Goal: Task Accomplishment & Management: Manage account settings

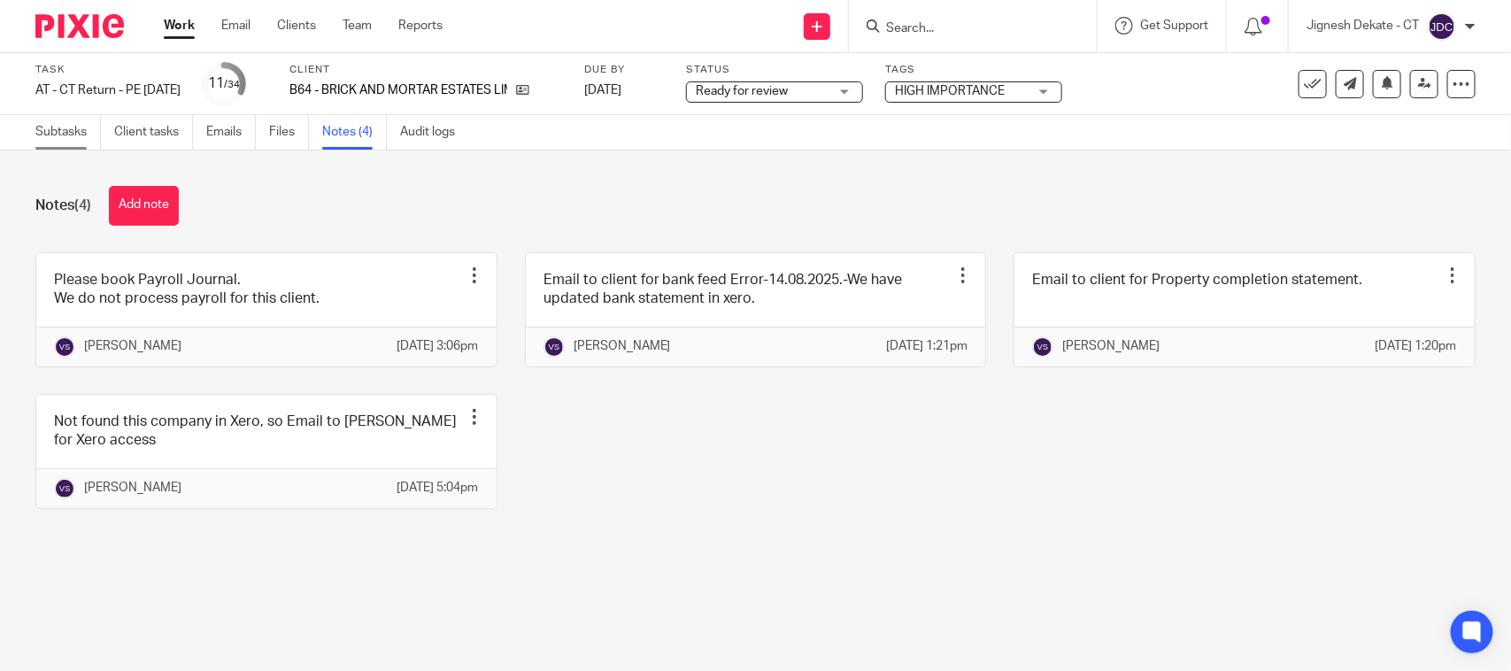
click at [77, 128] on link "Subtasks" at bounding box center [68, 132] width 66 height 35
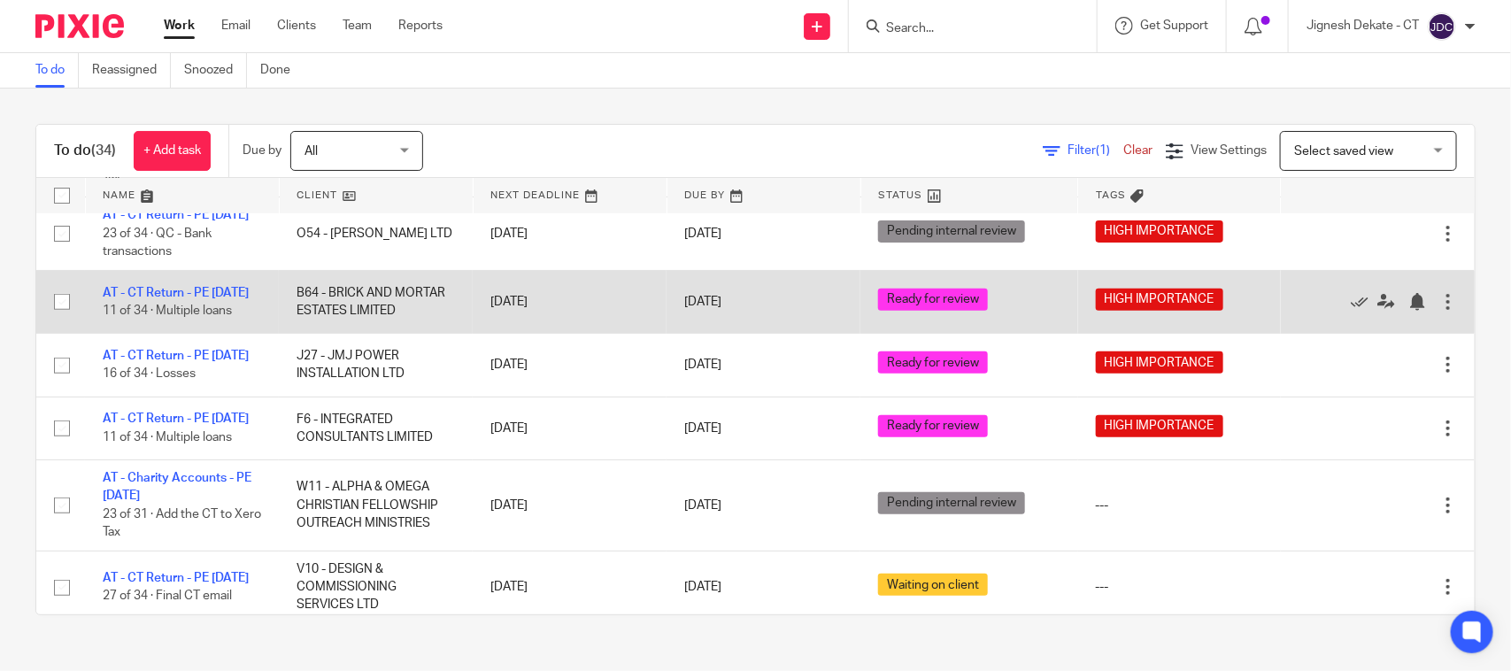
scroll to position [332, 0]
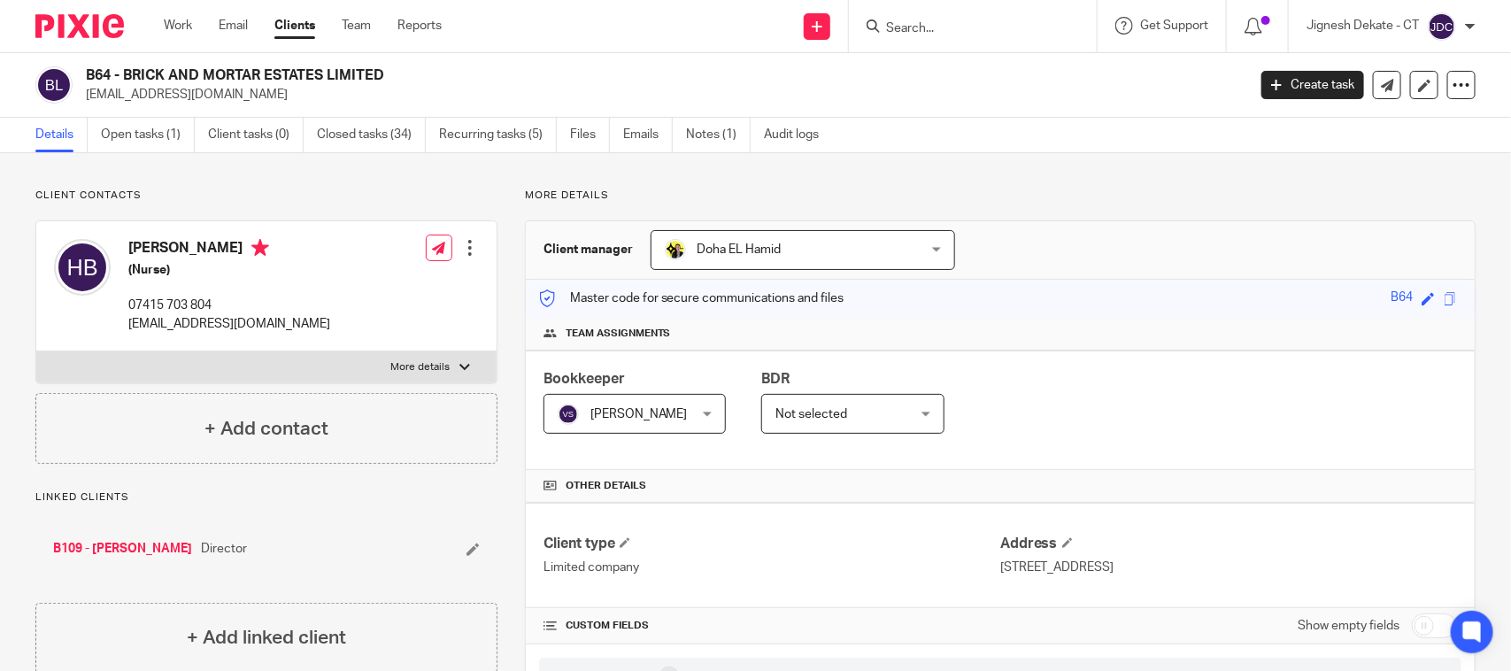
drag, startPoint x: 134, startPoint y: 252, endPoint x: 217, endPoint y: 255, distance: 83.3
click at [217, 255] on h4 "Helen Balogun" at bounding box center [229, 250] width 202 height 22
click at [168, 259] on h4 "Helen Balogun" at bounding box center [229, 250] width 202 height 22
drag, startPoint x: 126, startPoint y: 248, endPoint x: 228, endPoint y: 253, distance: 102.8
click at [228, 253] on div "Helen Balogun (Nurse) 07415 703 804 baloguntemi93@yahoo.com" at bounding box center [192, 286] width 276 height 112
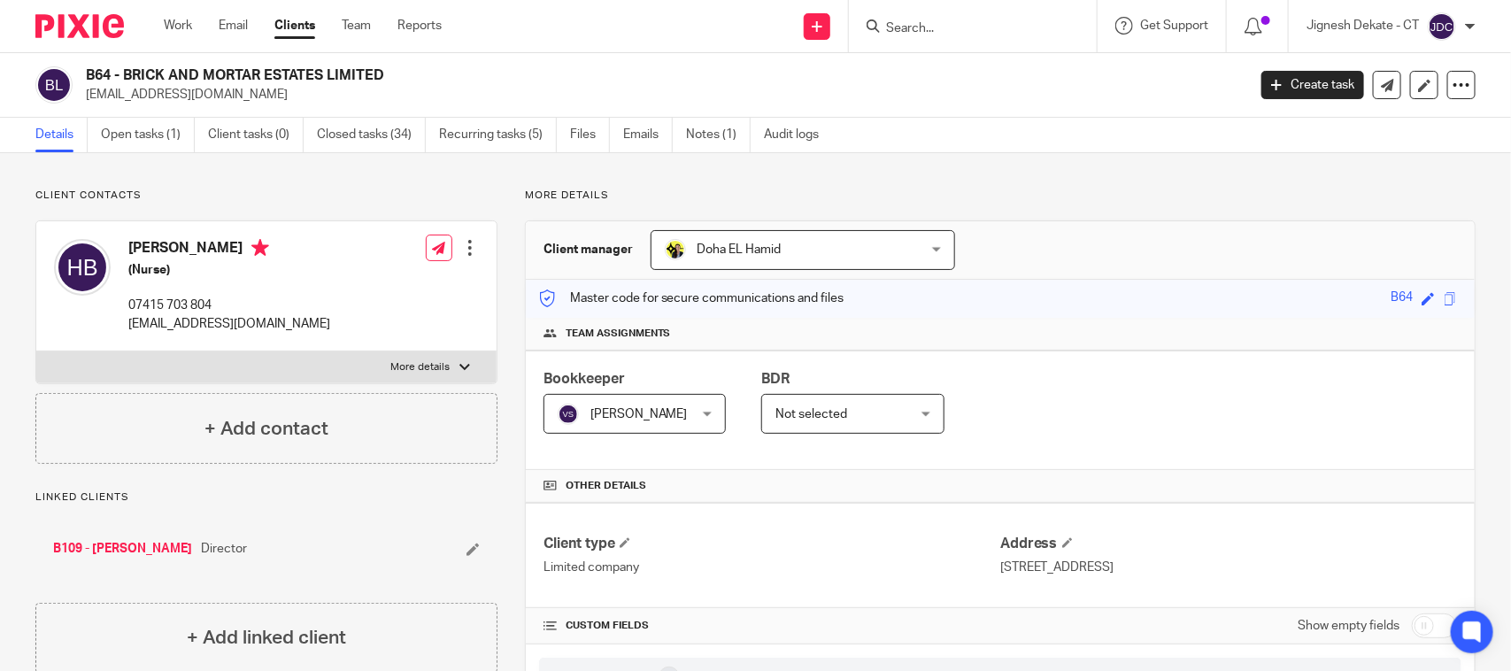
copy h4 "Helen Balogun"
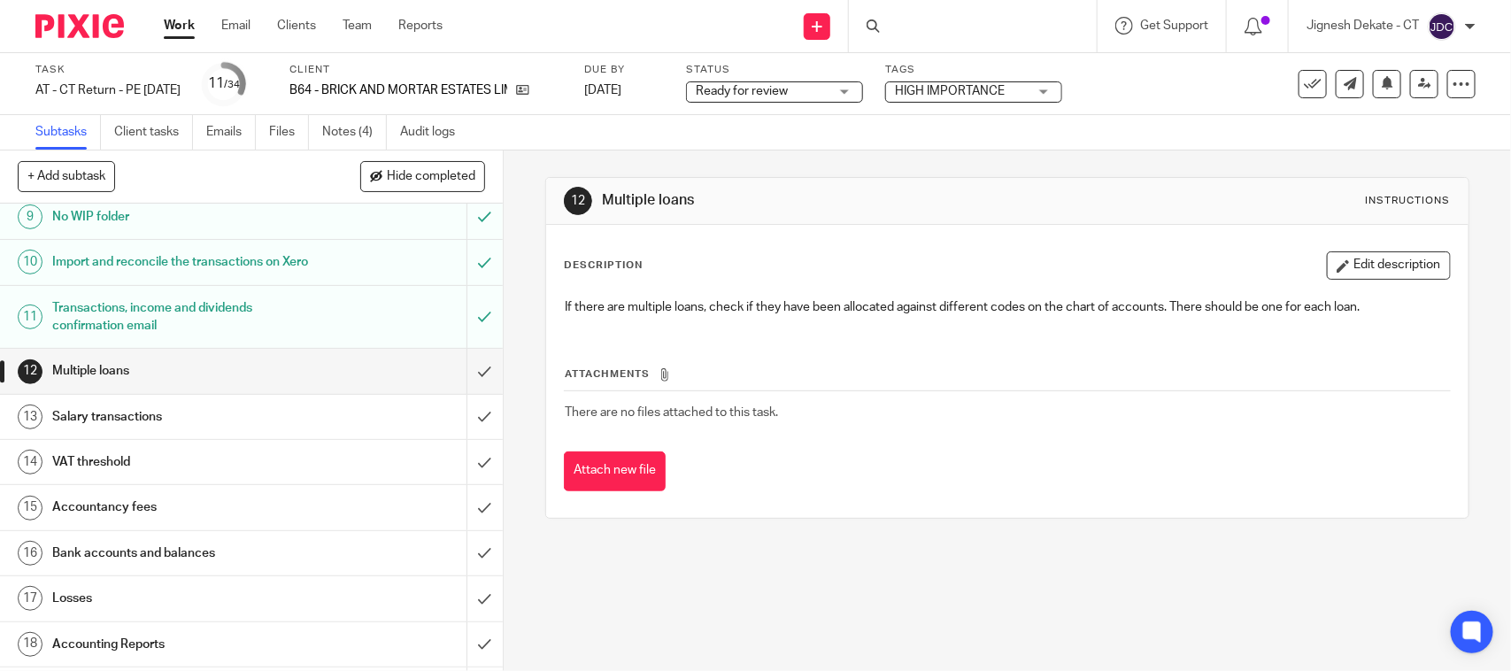
scroll to position [553, 0]
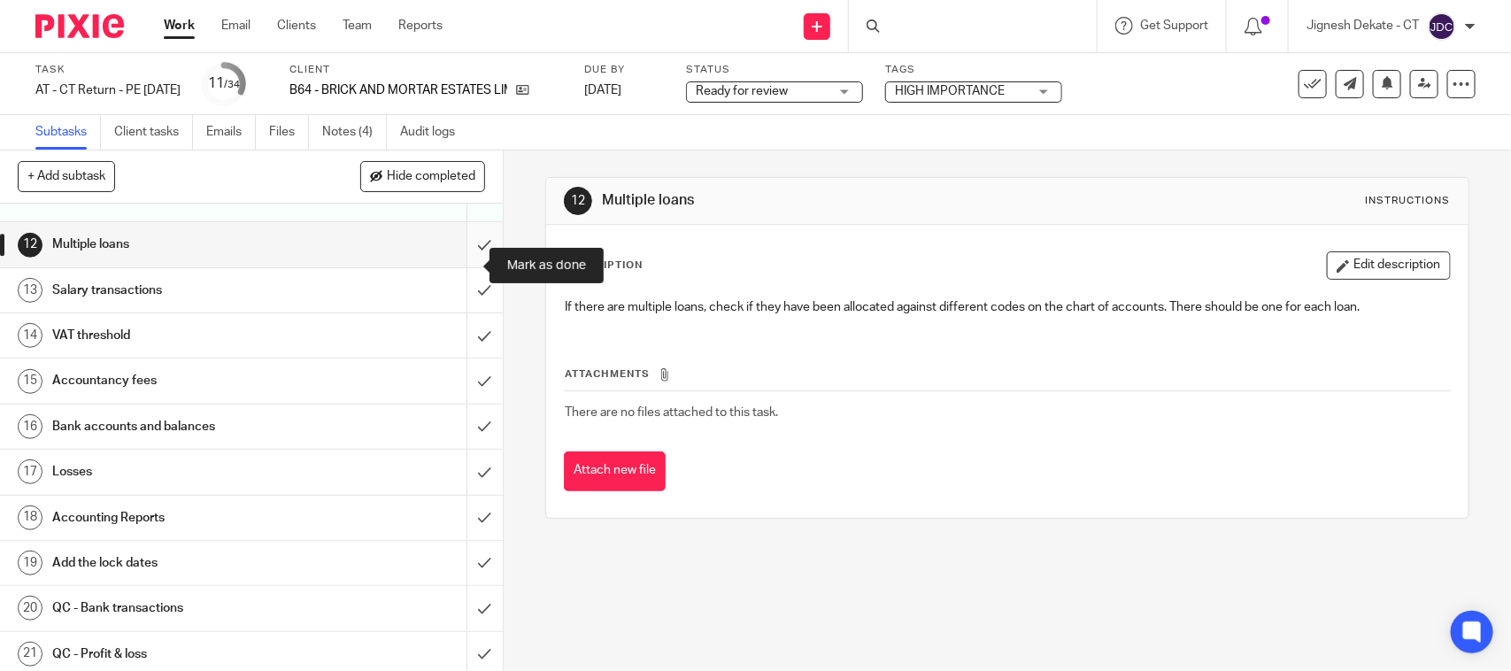
click at [463, 261] on input "submit" at bounding box center [251, 244] width 503 height 44
click at [457, 312] on input "submit" at bounding box center [251, 290] width 503 height 44
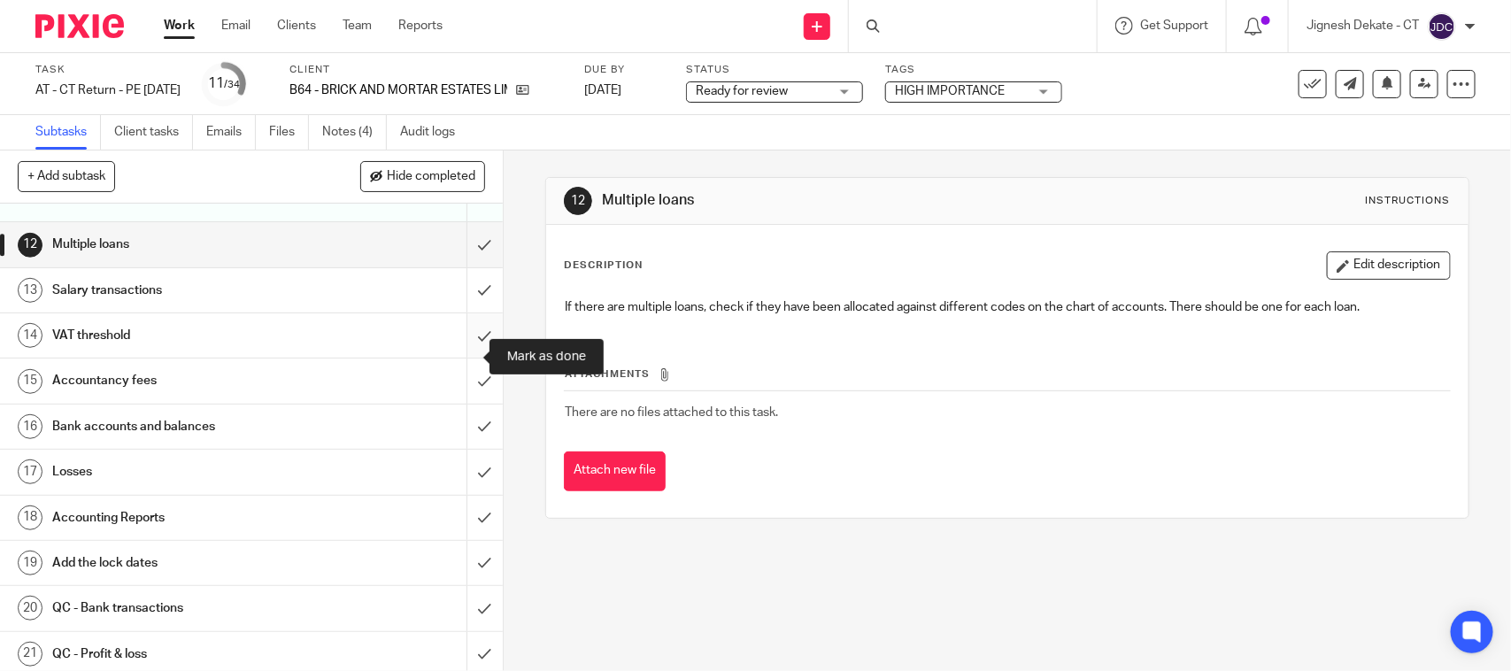
click at [456, 354] on input "submit" at bounding box center [251, 335] width 503 height 44
click at [461, 398] on input "submit" at bounding box center [251, 381] width 503 height 44
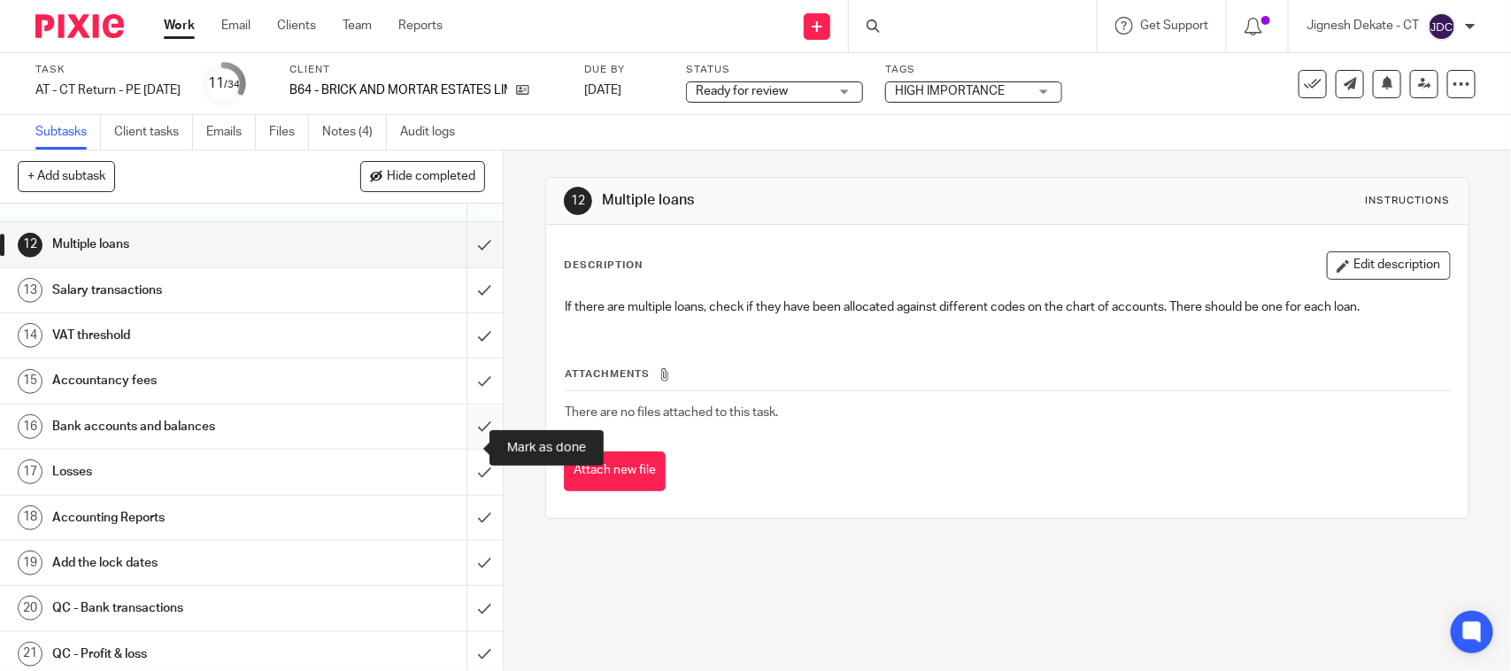
click at [454, 449] on input "submit" at bounding box center [251, 427] width 503 height 44
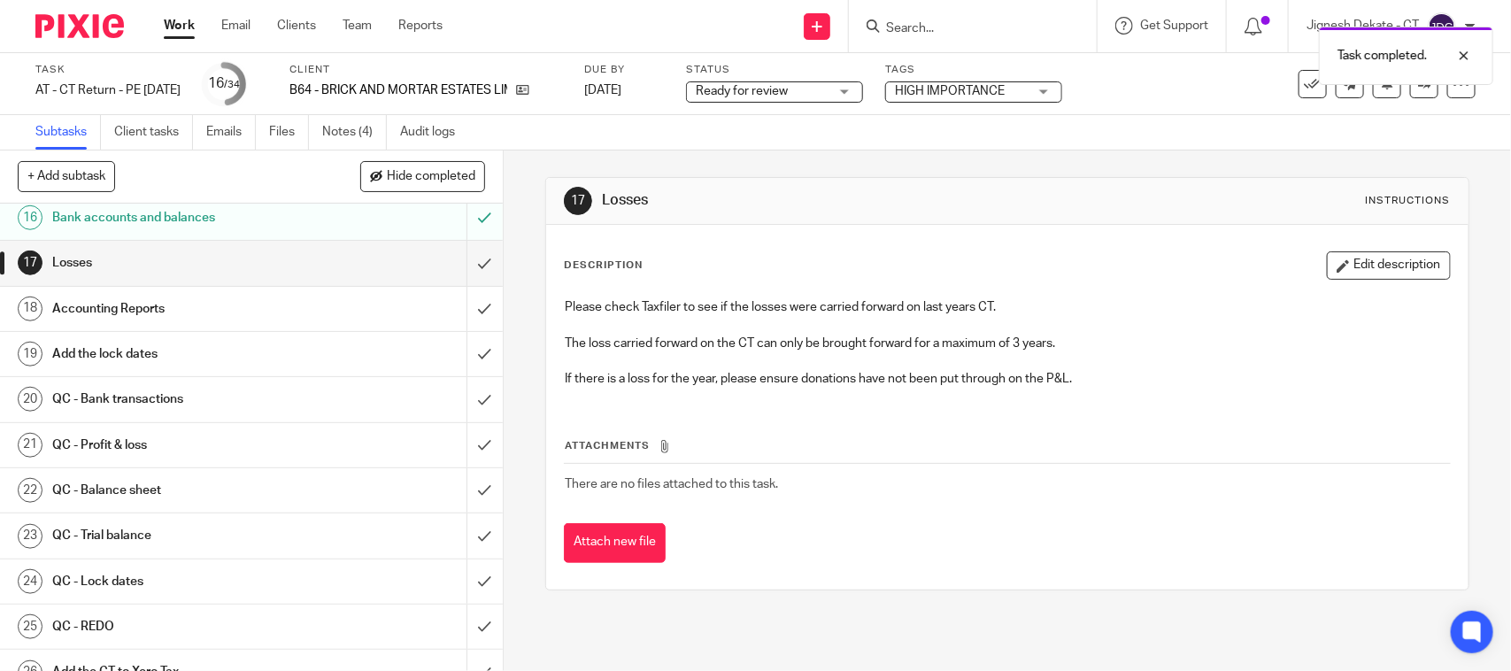
scroll to position [775, 0]
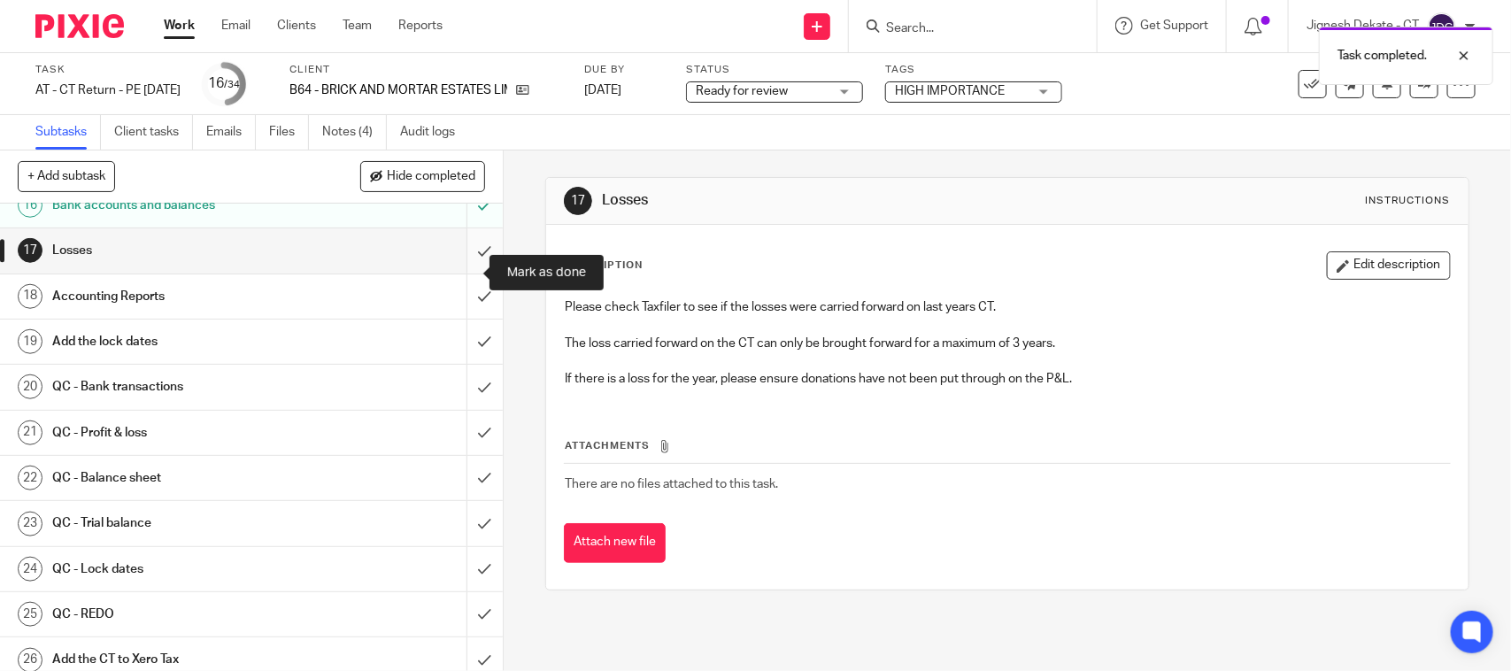
click at [461, 273] on input "submit" at bounding box center [251, 250] width 503 height 44
click at [459, 313] on input "submit" at bounding box center [251, 296] width 503 height 44
click at [454, 354] on input "submit" at bounding box center [251, 342] width 503 height 44
click at [460, 405] on input "submit" at bounding box center [251, 387] width 503 height 44
click at [472, 452] on input "submit" at bounding box center [251, 433] width 503 height 44
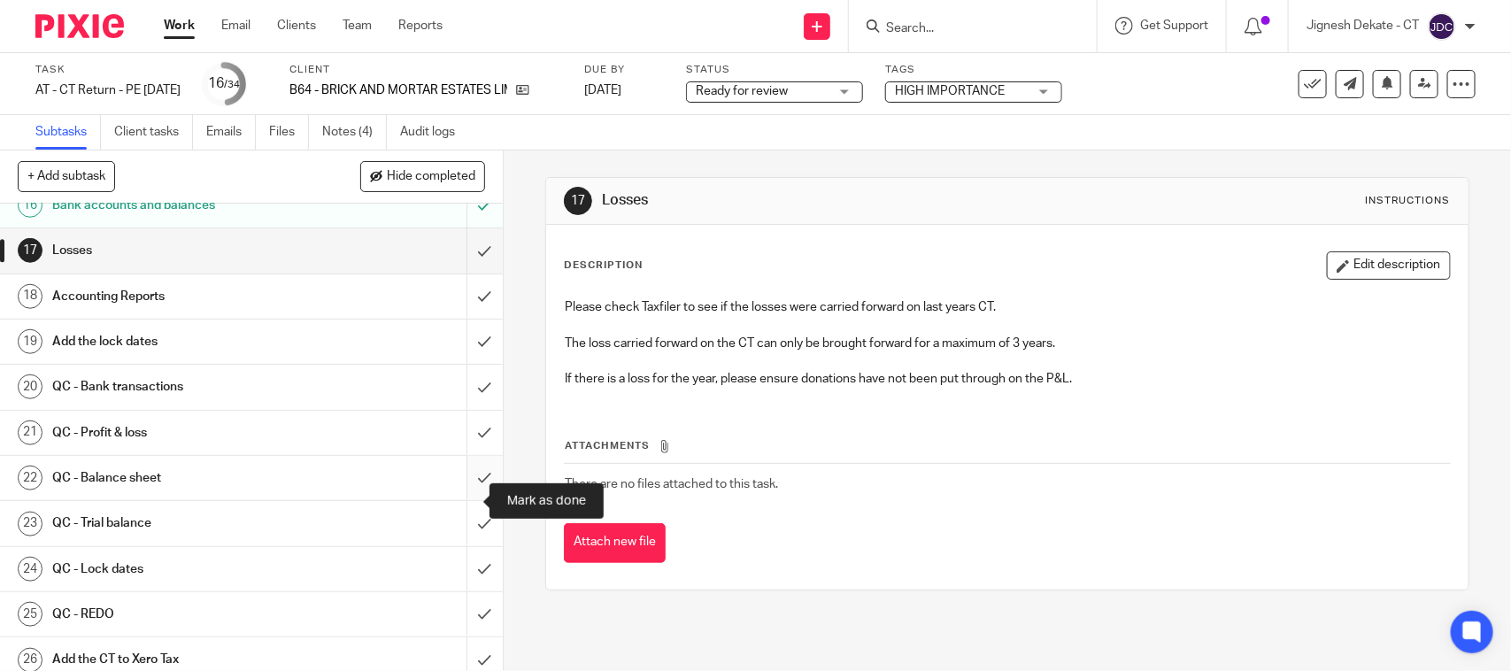
click at [454, 500] on input "submit" at bounding box center [251, 478] width 503 height 44
click at [466, 540] on input "submit" at bounding box center [251, 523] width 503 height 44
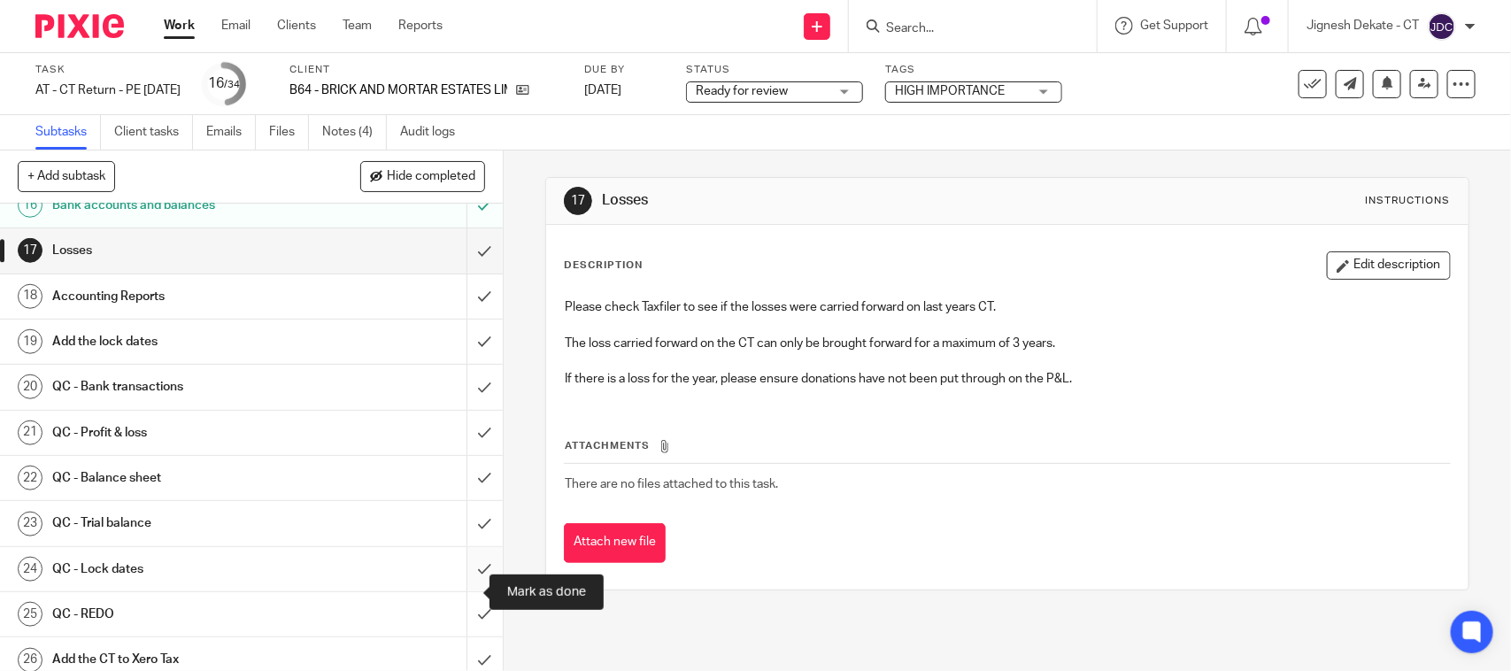
click at [459, 585] on input "submit" at bounding box center [251, 569] width 503 height 44
drag, startPoint x: 454, startPoint y: 638, endPoint x: 470, endPoint y: 627, distance: 19.7
click at [454, 637] on input "submit" at bounding box center [251, 614] width 503 height 44
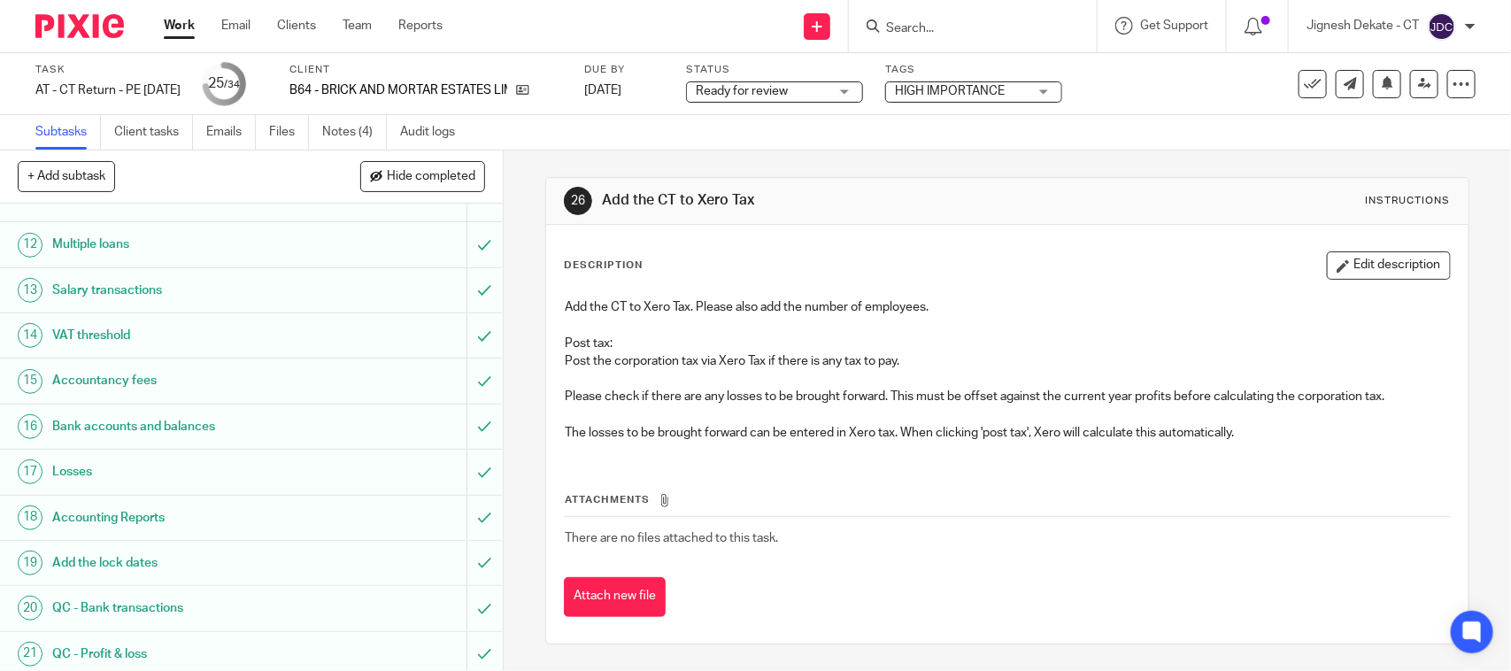
scroll to position [1107, 0]
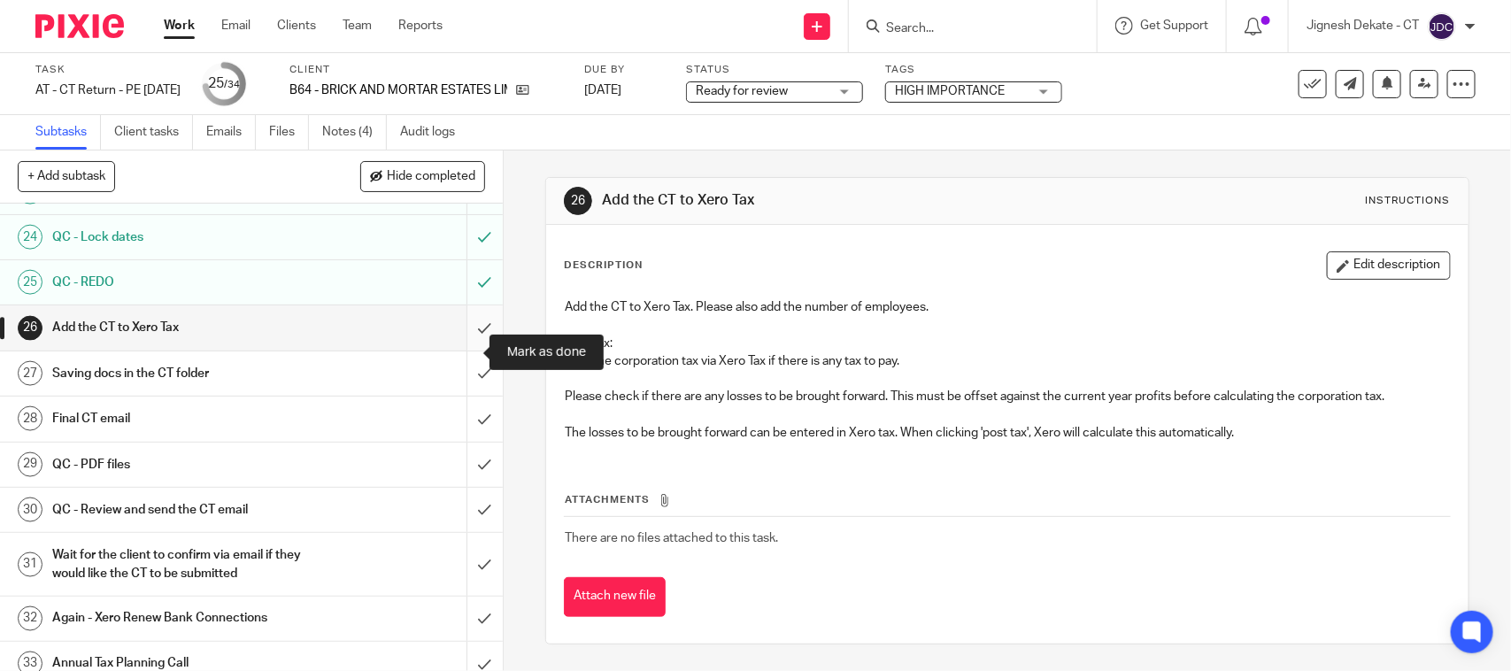
click at [466, 350] on input "submit" at bounding box center [251, 327] width 503 height 44
click at [459, 392] on input "submit" at bounding box center [251, 374] width 503 height 44
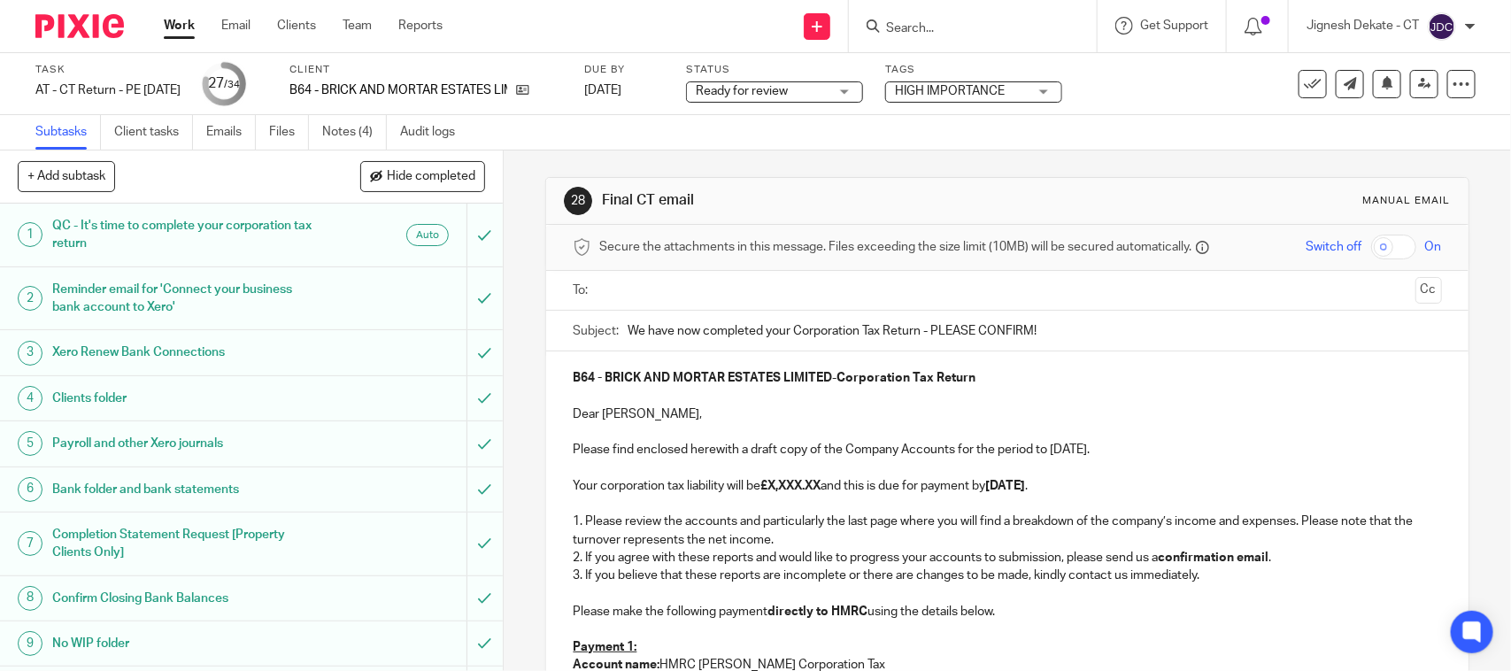
click at [824, 304] on ul at bounding box center [1008, 290] width 814 height 29
click at [807, 293] on input "text" at bounding box center [1007, 291] width 802 height 20
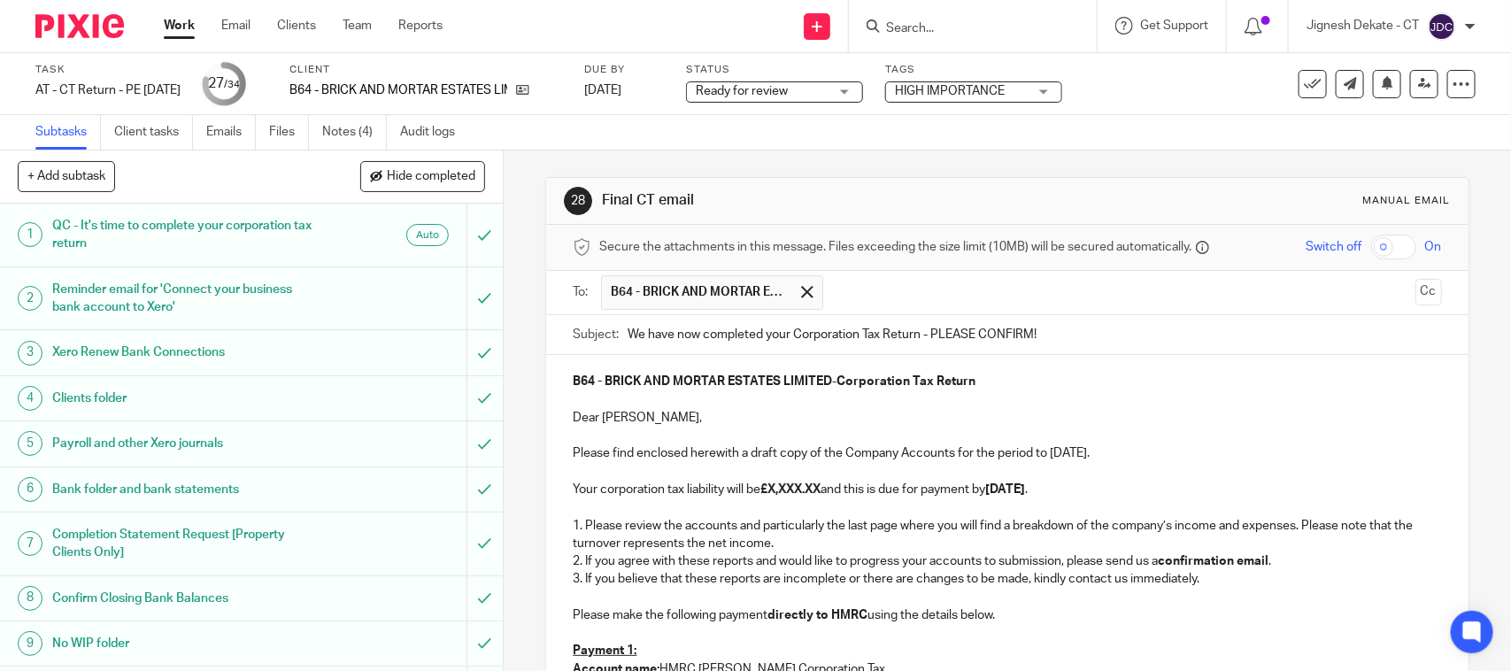
click at [775, 492] on strong "£X,XXX.XX" at bounding box center [791, 489] width 60 height 12
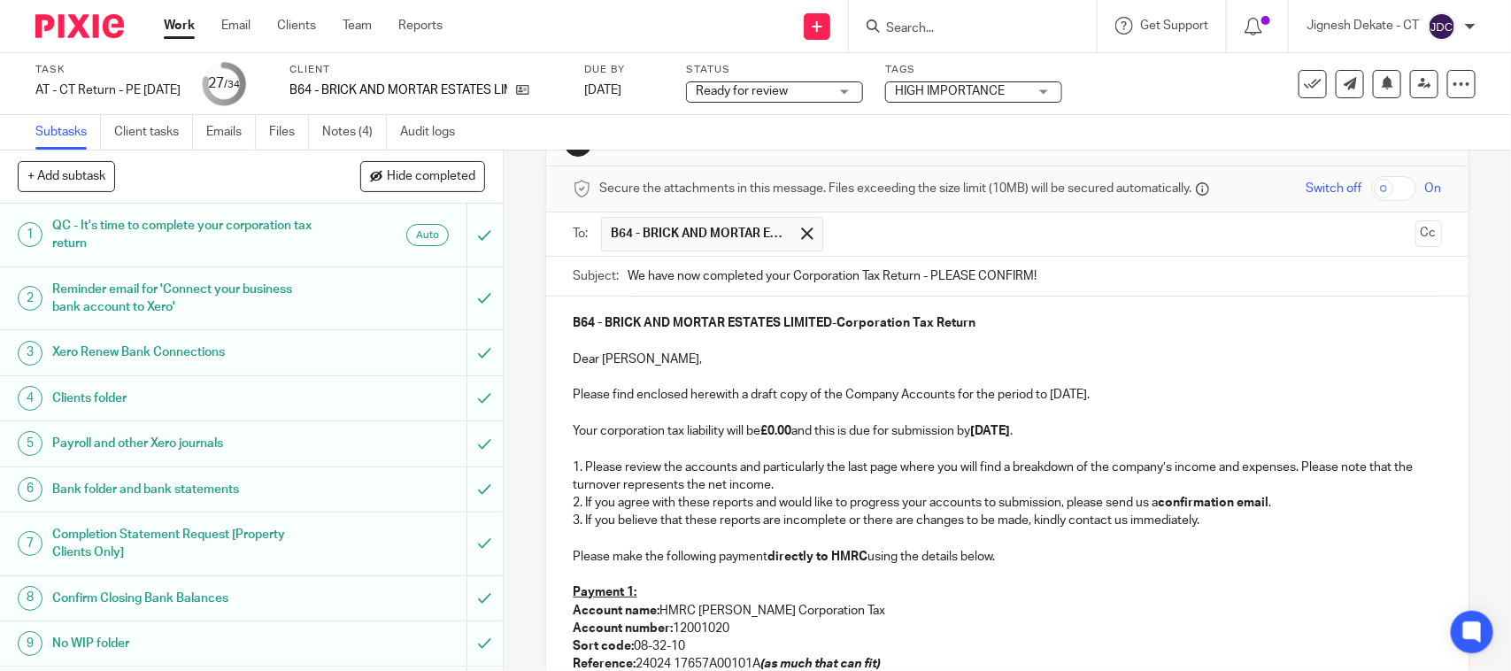
scroll to position [111, 0]
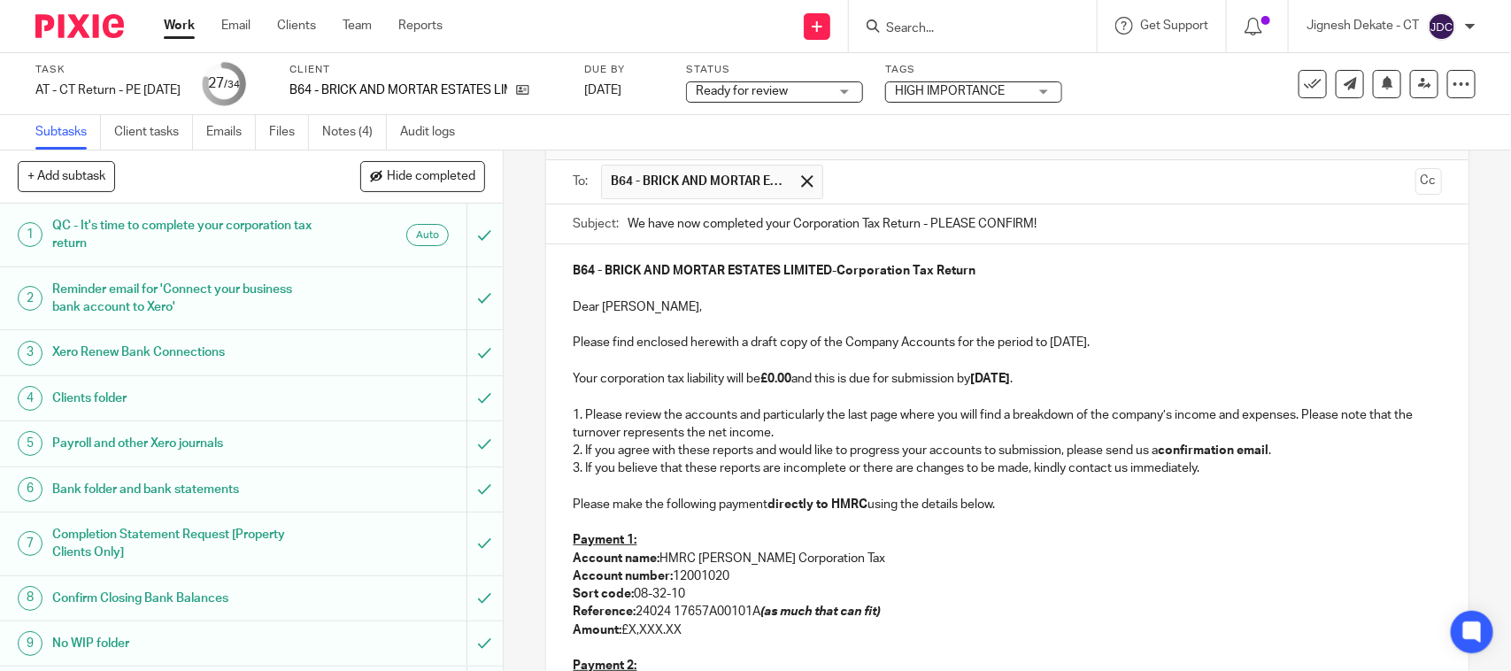
click at [1061, 351] on p "Please find enclosed herewith a draft copy of the Company Accounts for the peri…" at bounding box center [1007, 343] width 869 height 18
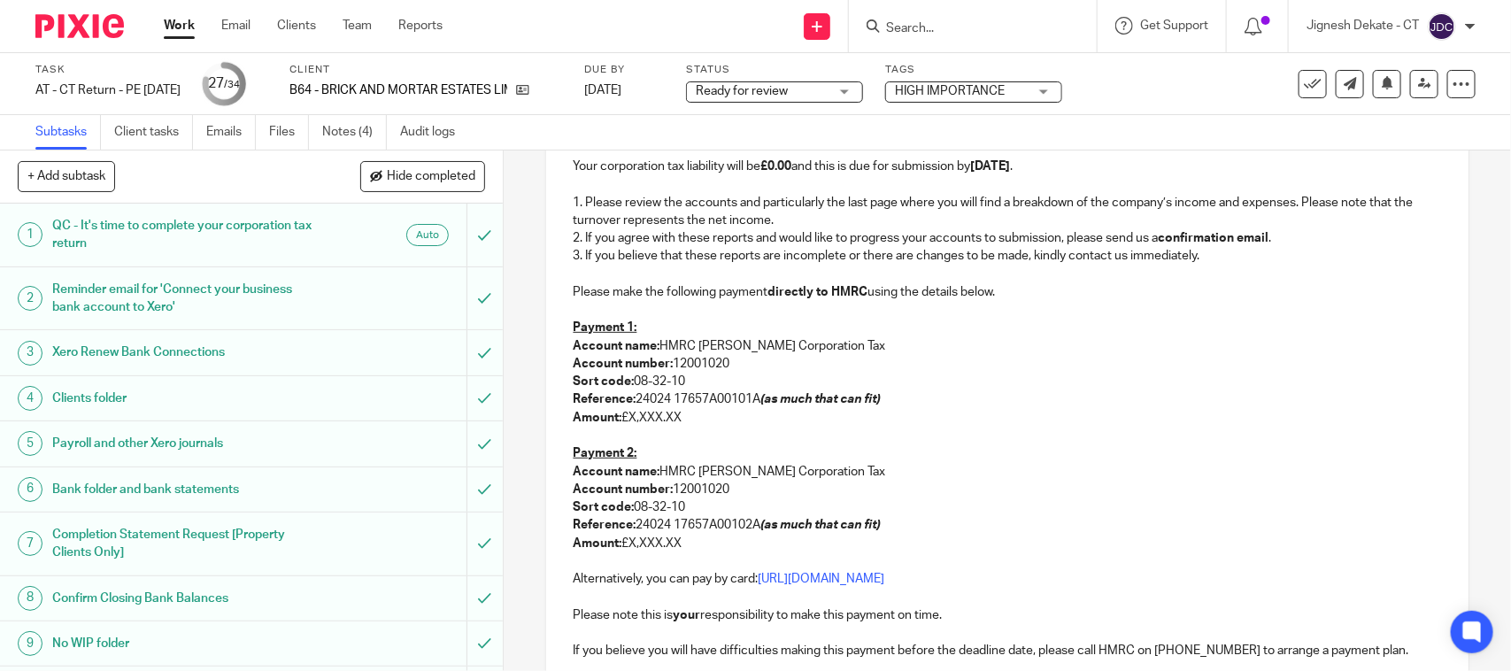
scroll to position [332, 0]
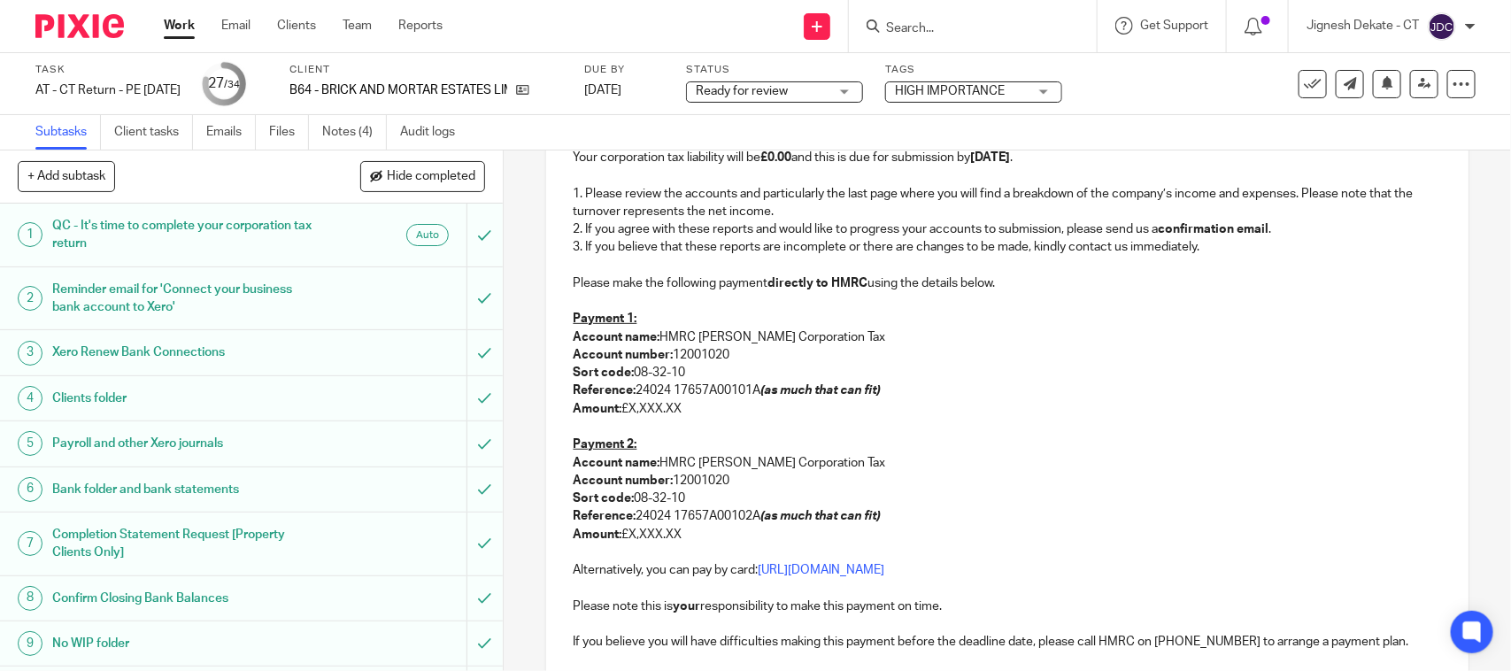
click at [689, 310] on p at bounding box center [1007, 301] width 869 height 18
click at [630, 268] on p at bounding box center [1007, 266] width 869 height 18
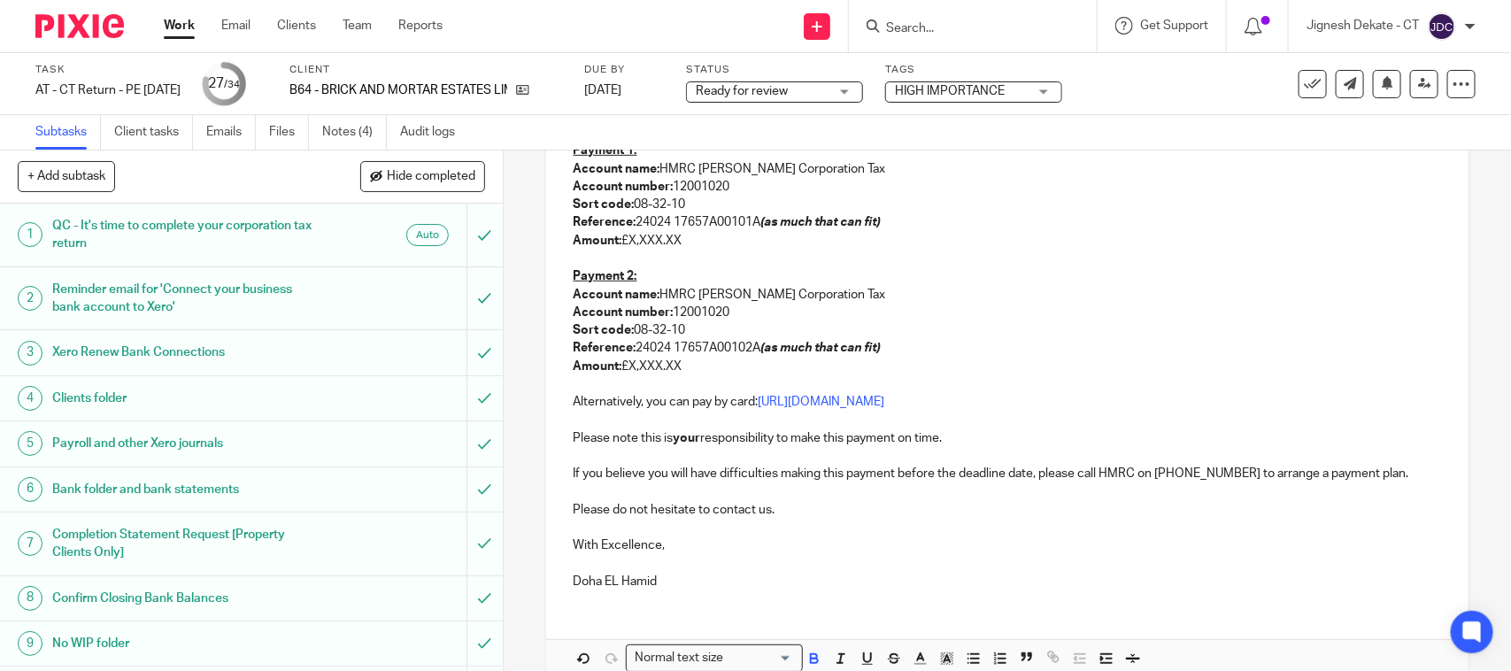
scroll to position [553, 0]
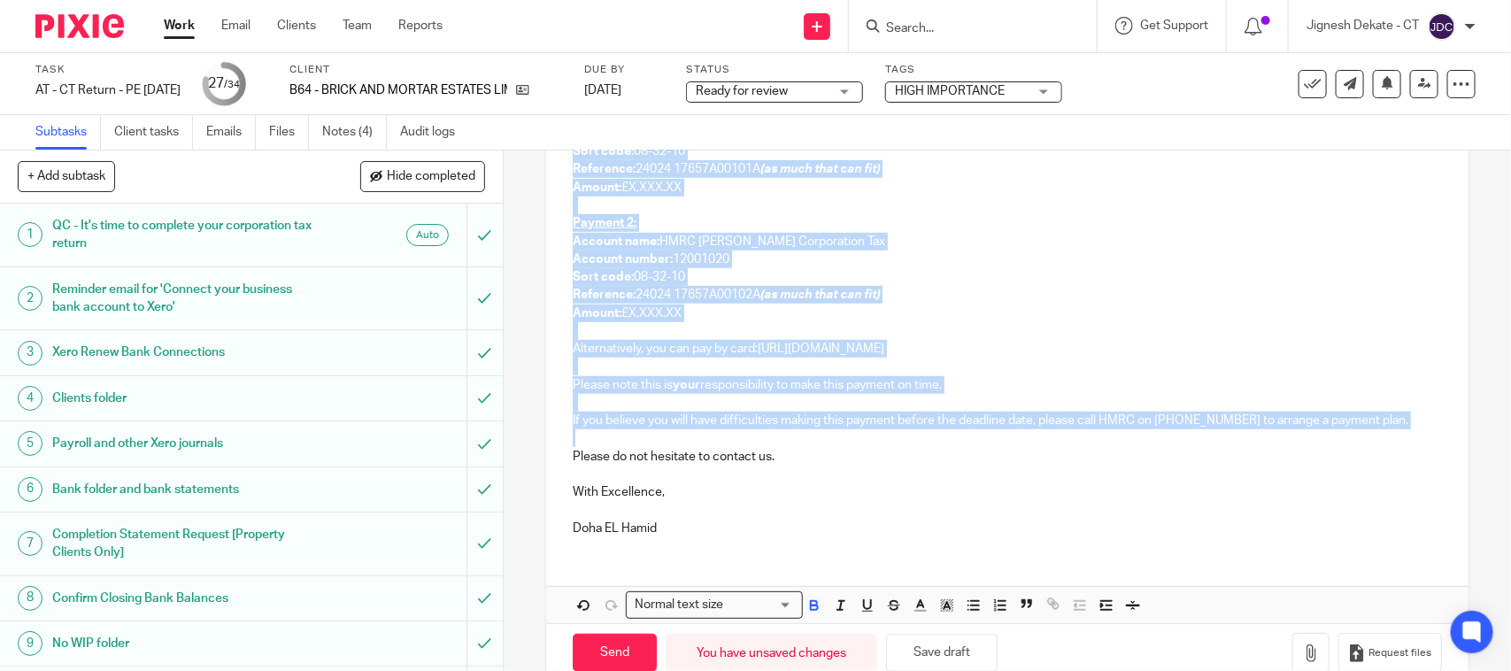
click at [815, 439] on p at bounding box center [1007, 438] width 869 height 18
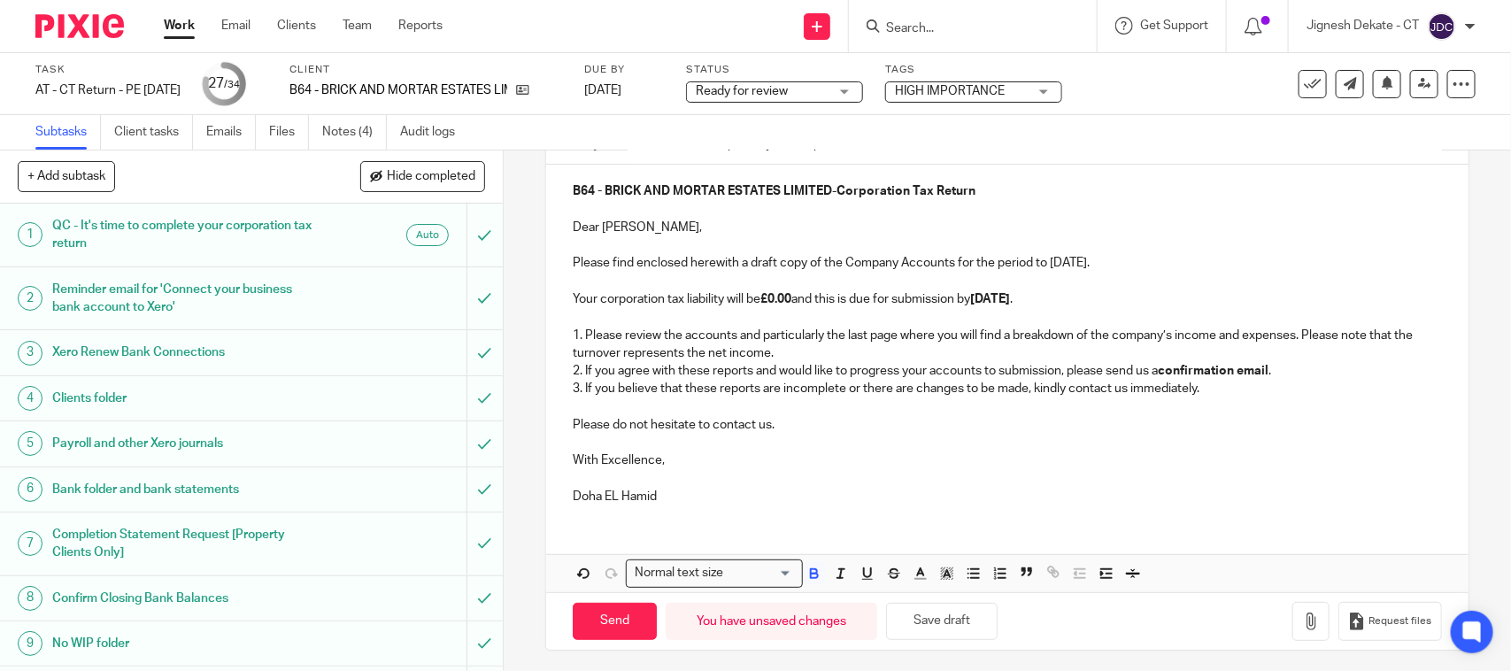
scroll to position [182, 0]
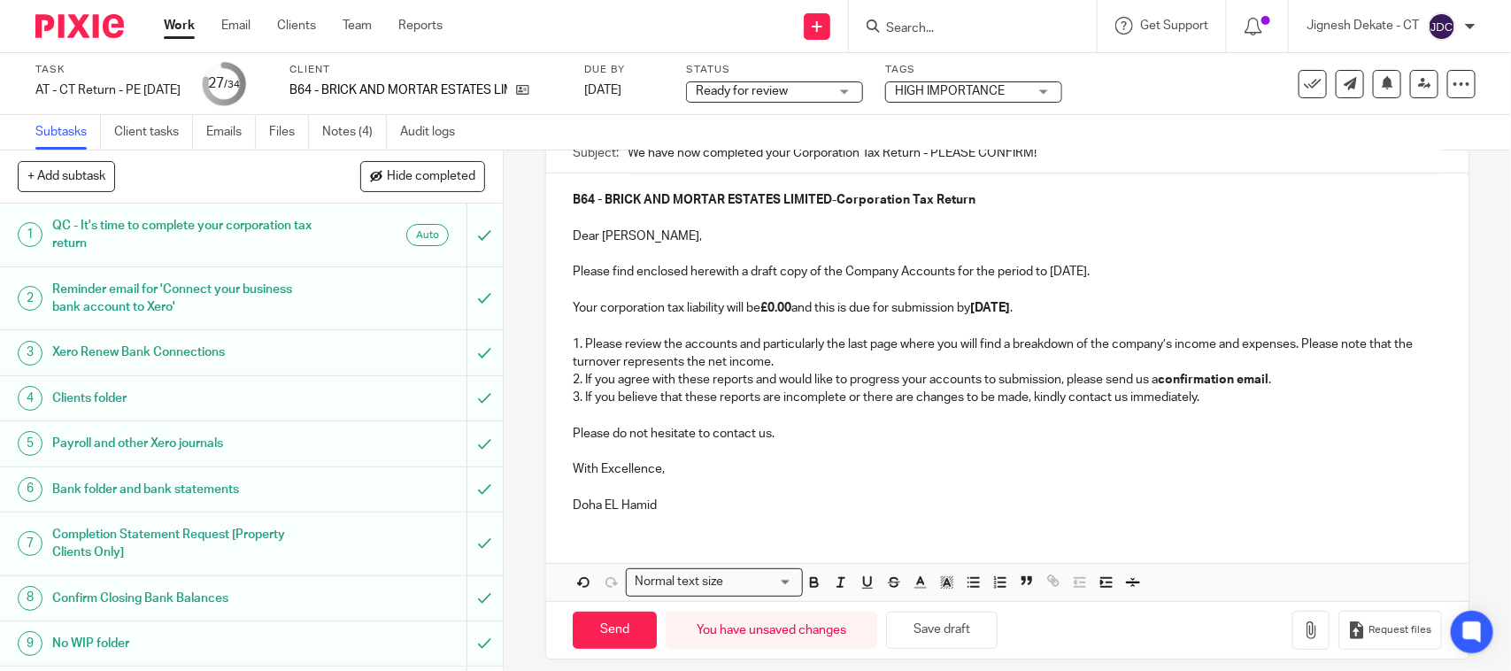
click at [688, 497] on p at bounding box center [1007, 488] width 869 height 18
click at [838, 312] on p "Your corporation tax liability will be £0.00 and this is due for submission by …" at bounding box center [1007, 308] width 869 height 18
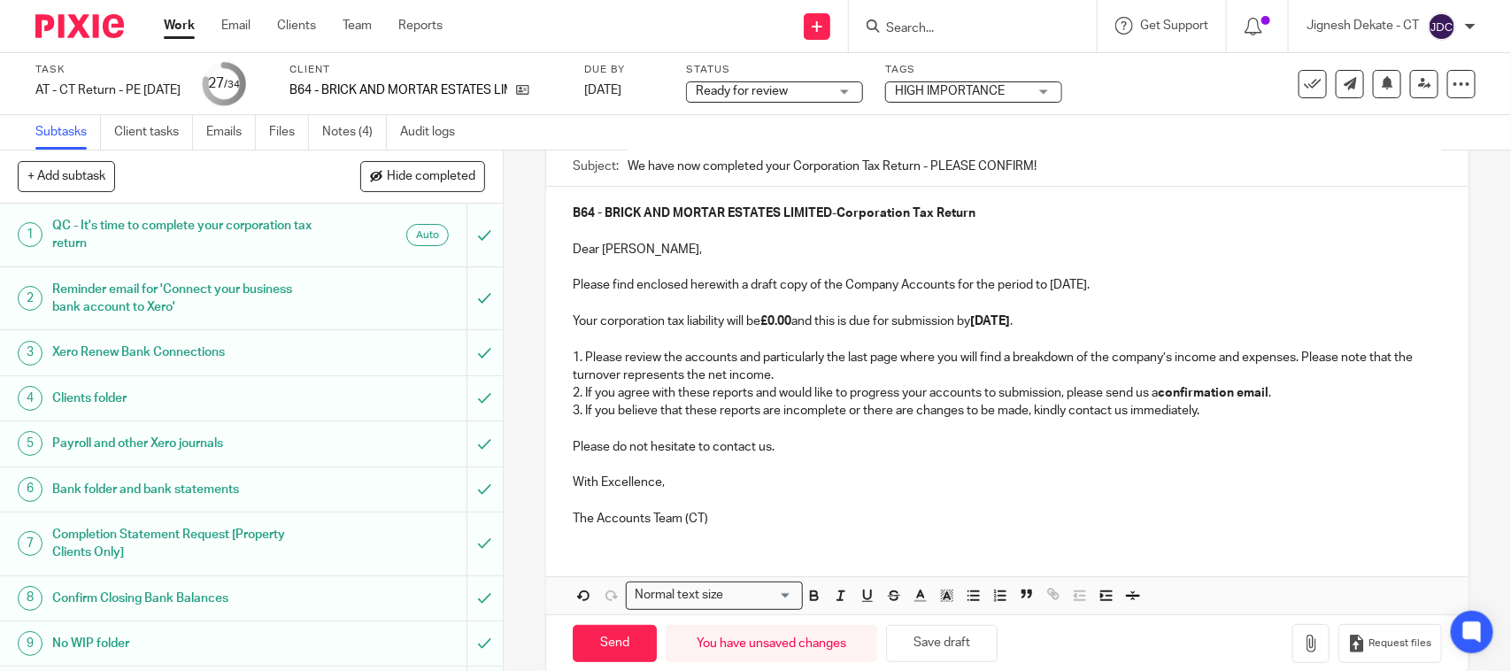
scroll to position [200, 0]
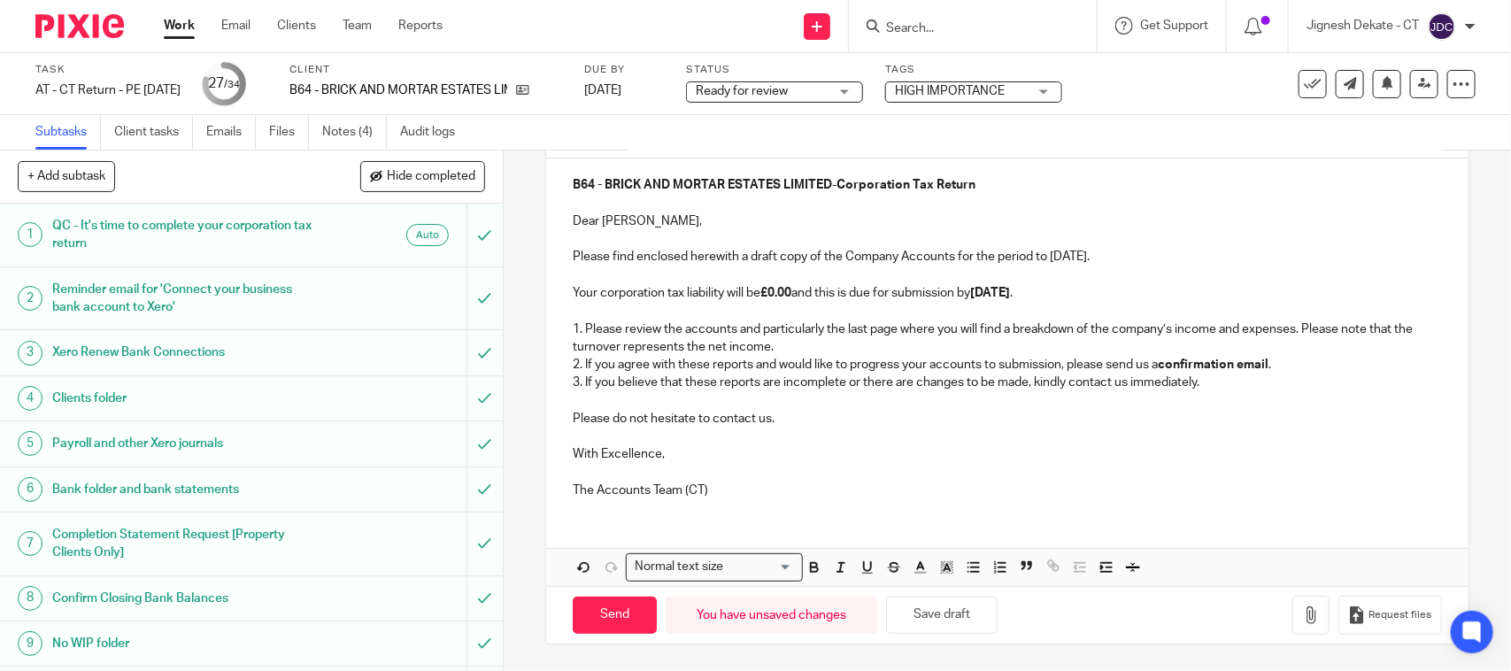
drag, startPoint x: 1136, startPoint y: 407, endPoint x: 1140, endPoint y: 423, distance: 16.5
click at [1136, 410] on p "Please do not hesitate to contact us." at bounding box center [1007, 419] width 869 height 18
click at [1294, 607] on button "button" at bounding box center [1311, 616] width 37 height 40
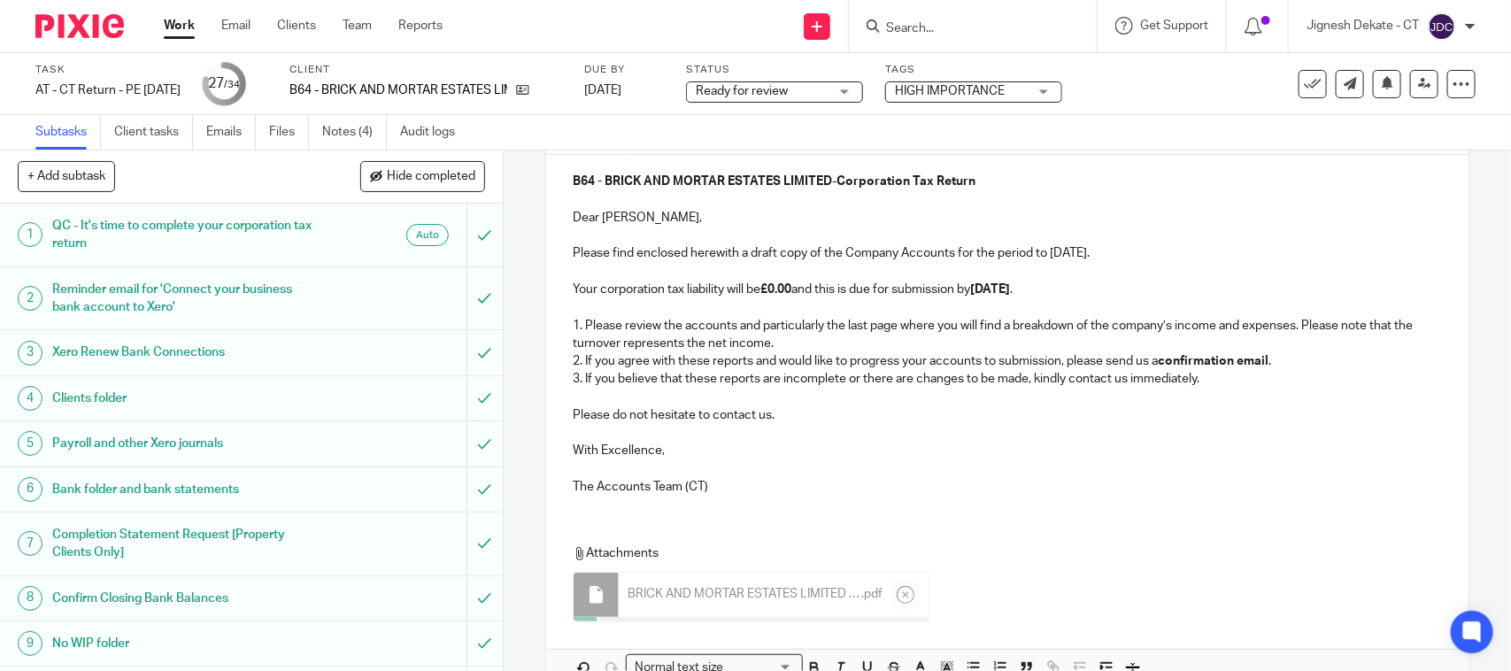
click at [918, 460] on p "With Excellence," at bounding box center [1007, 451] width 869 height 18
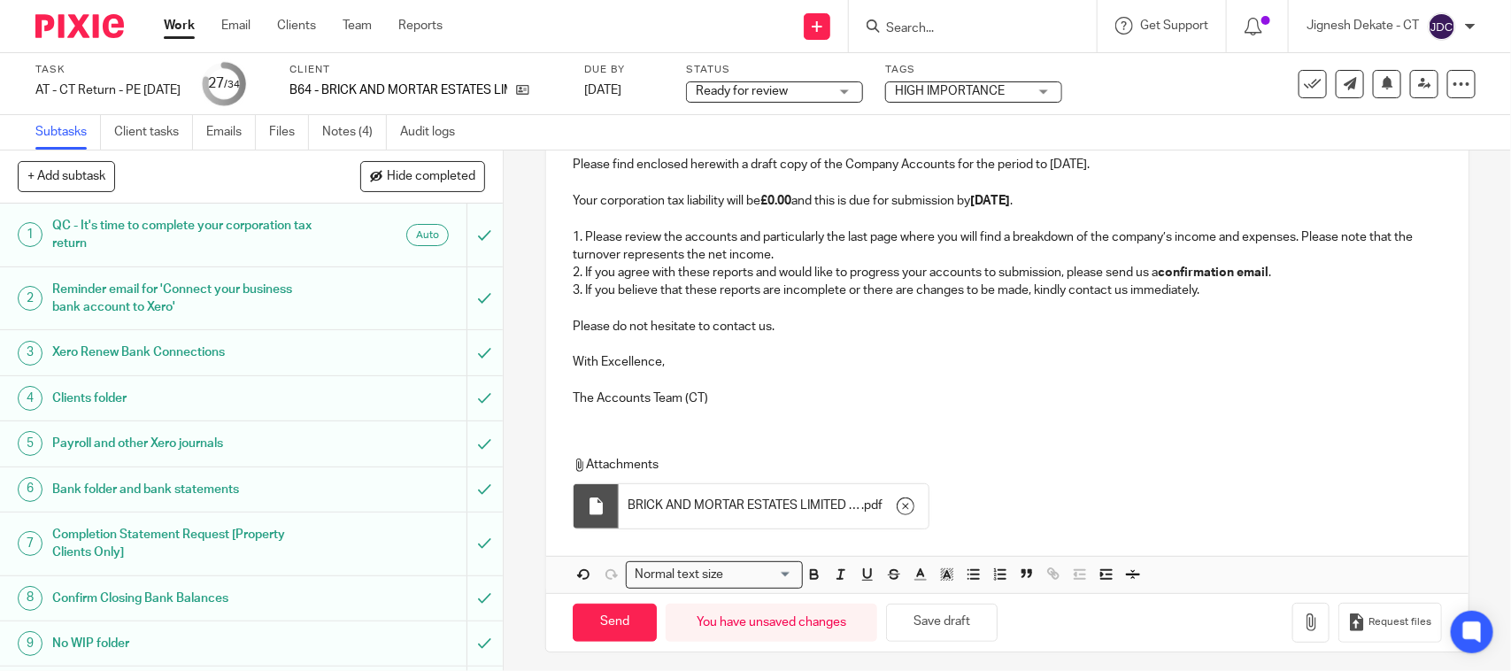
scroll to position [301, 0]
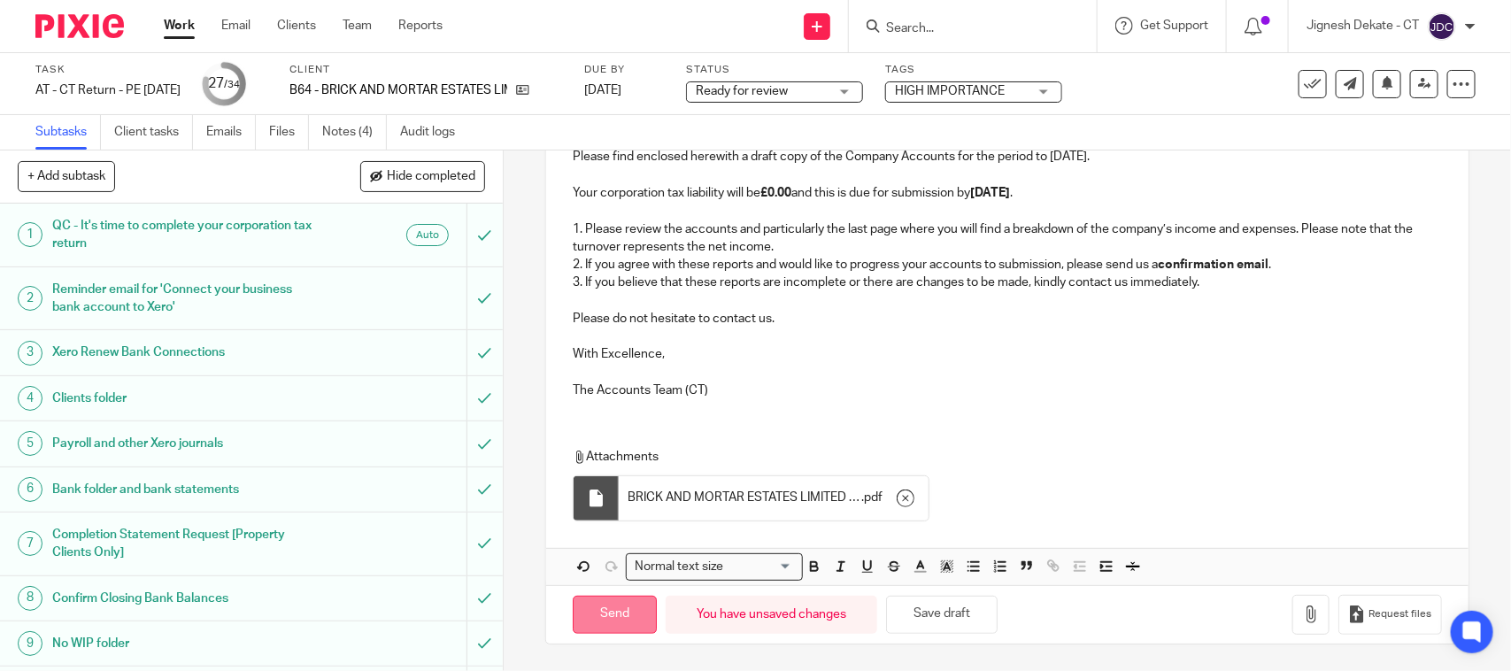
click at [616, 608] on input "Send" at bounding box center [615, 615] width 84 height 38
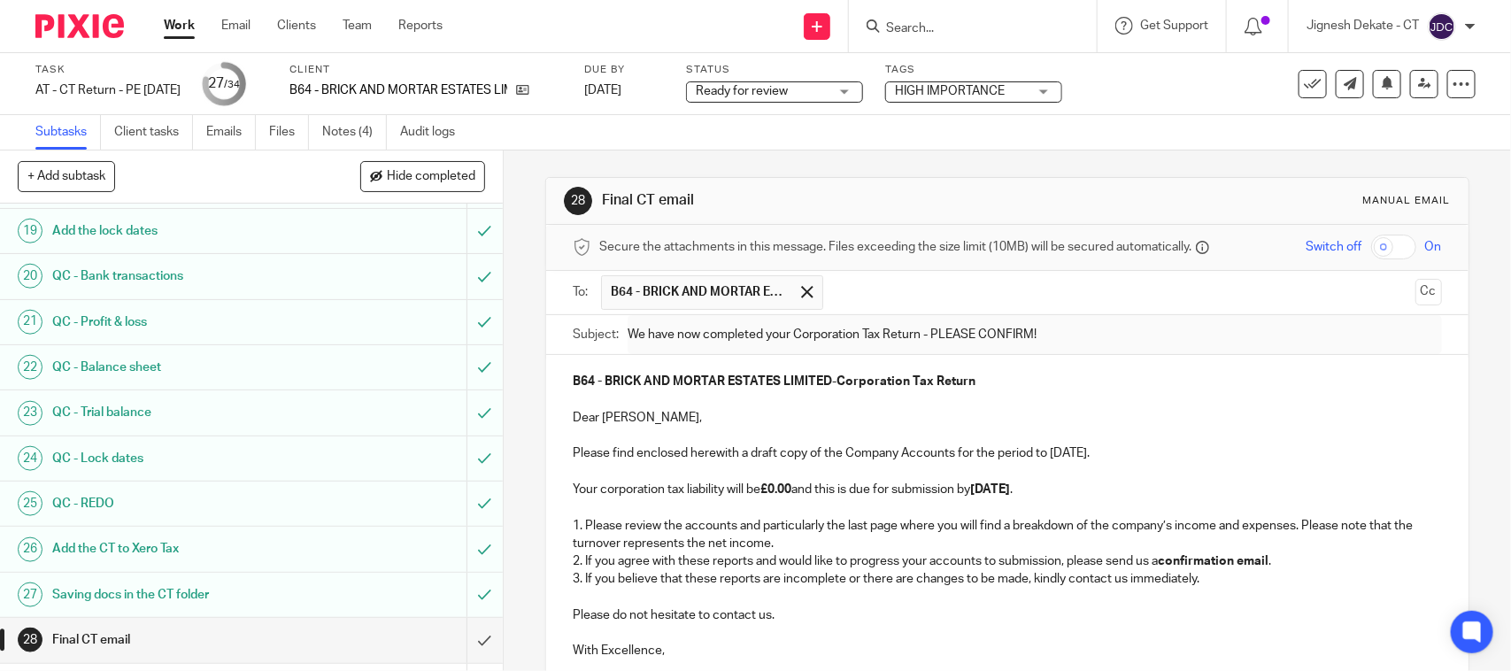
scroll to position [1194, 0]
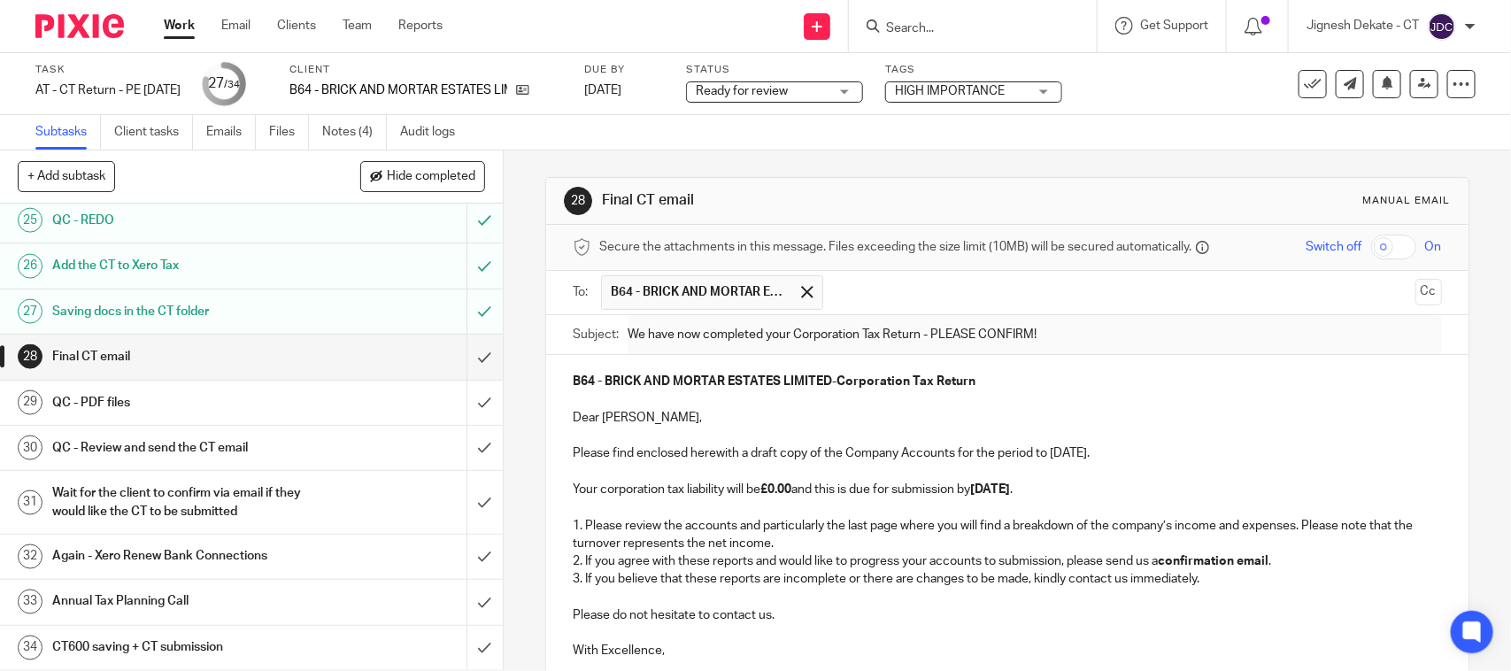
type input "Sent"
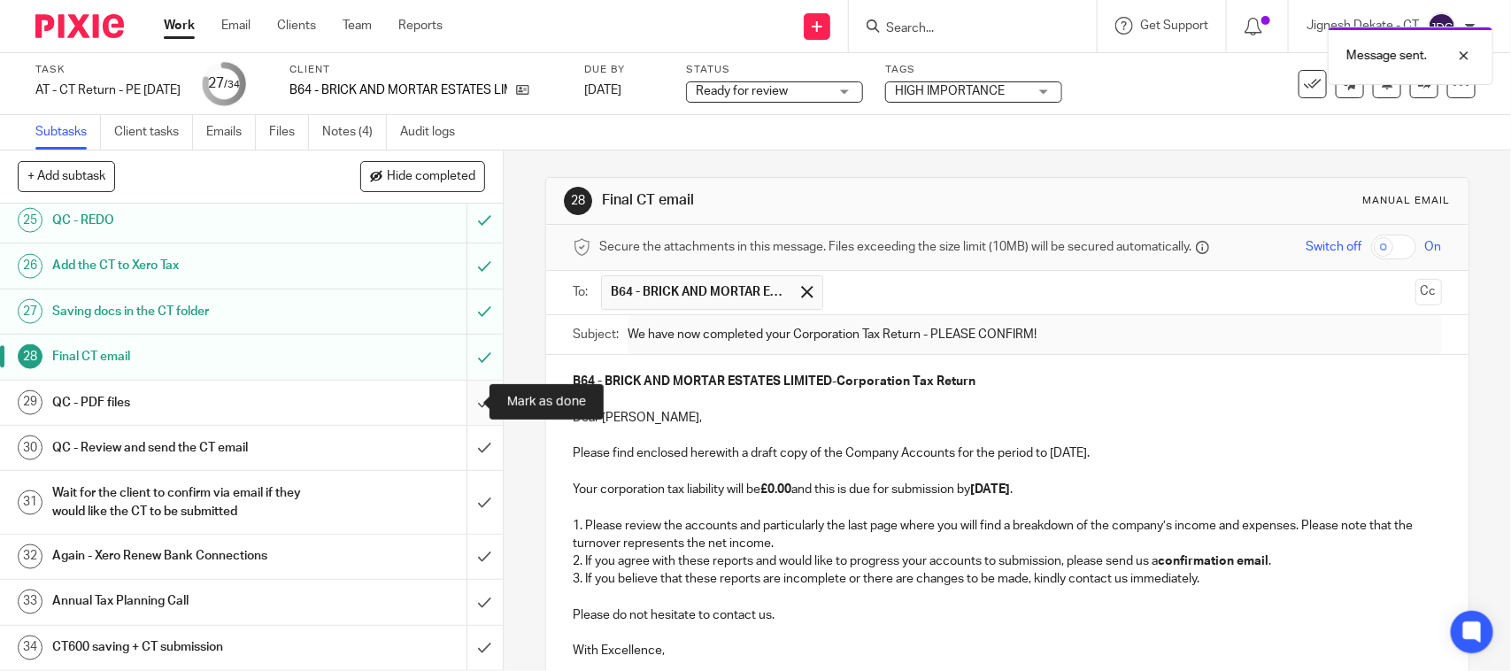
click at [461, 394] on input "submit" at bounding box center [251, 403] width 503 height 44
click at [452, 448] on input "submit" at bounding box center [251, 448] width 503 height 44
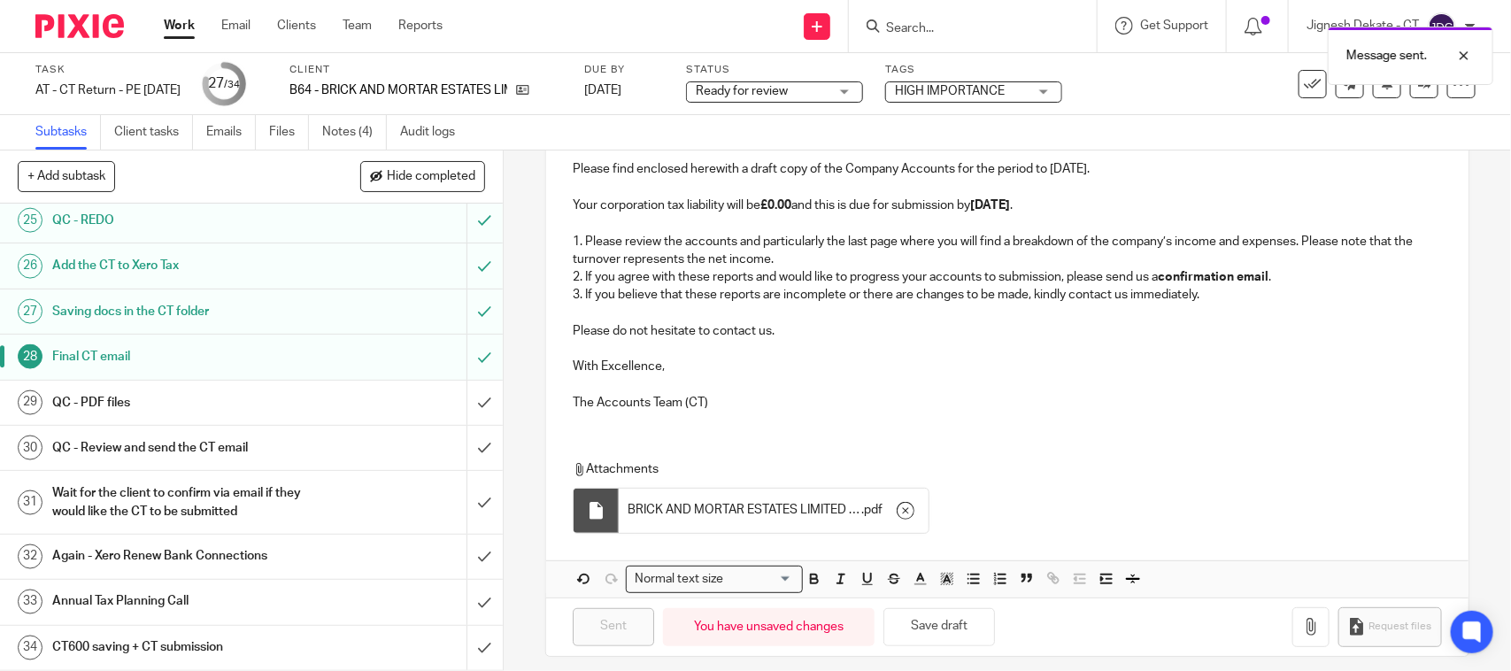
scroll to position [301, 0]
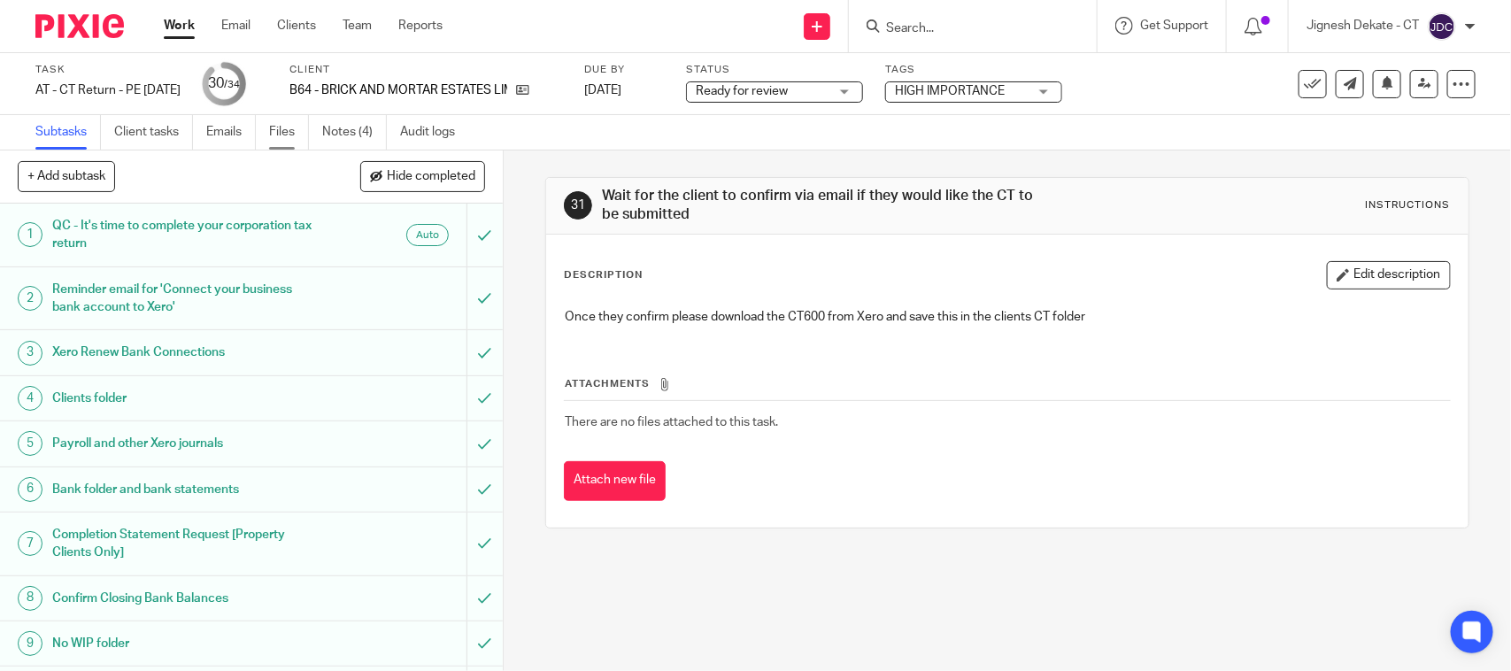
click at [289, 130] on link "Files" at bounding box center [289, 132] width 40 height 35
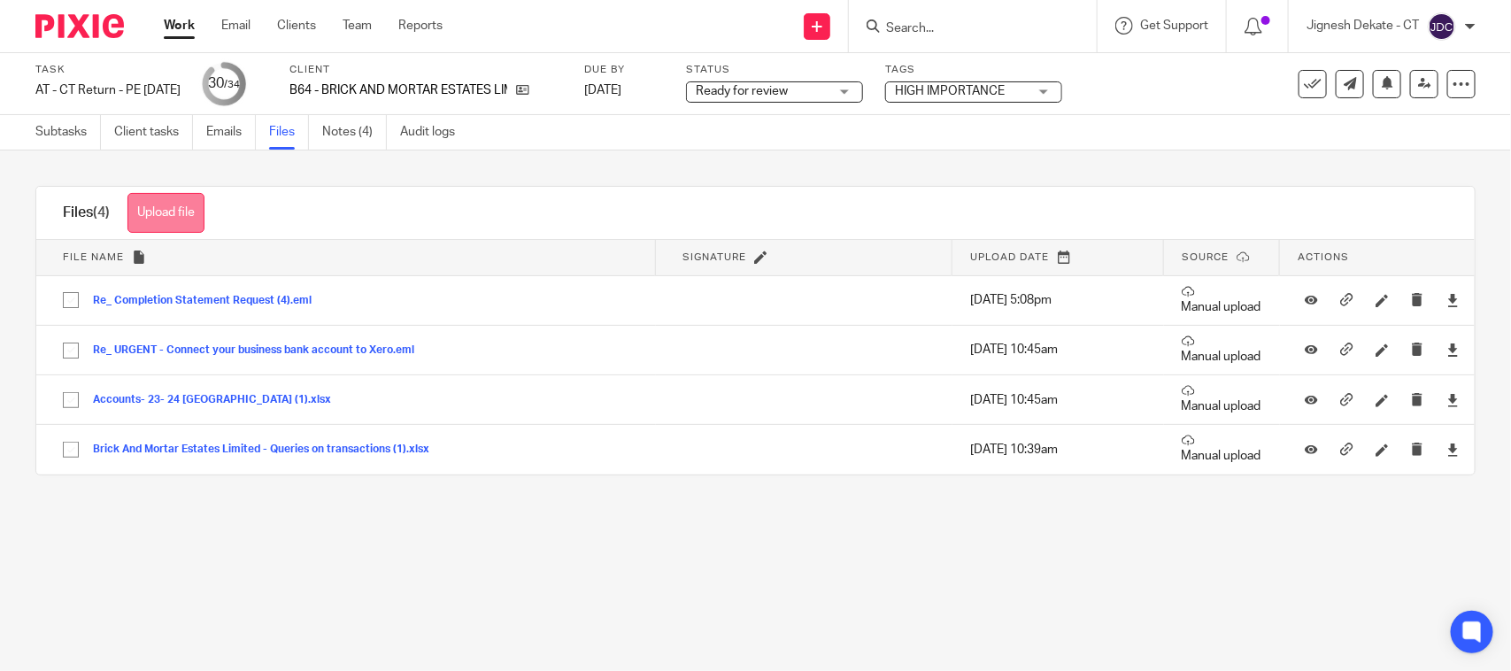
click at [195, 205] on button "Upload file" at bounding box center [165, 213] width 77 height 40
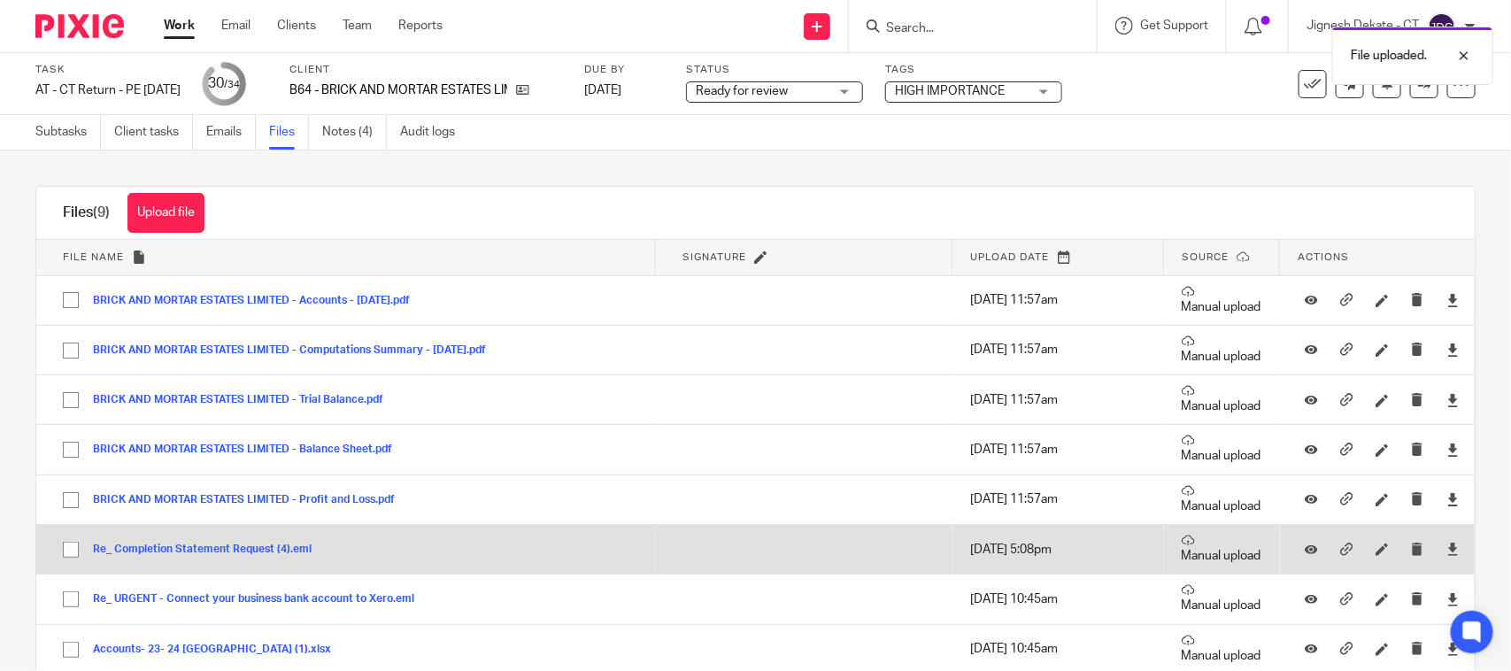
scroll to position [90, 0]
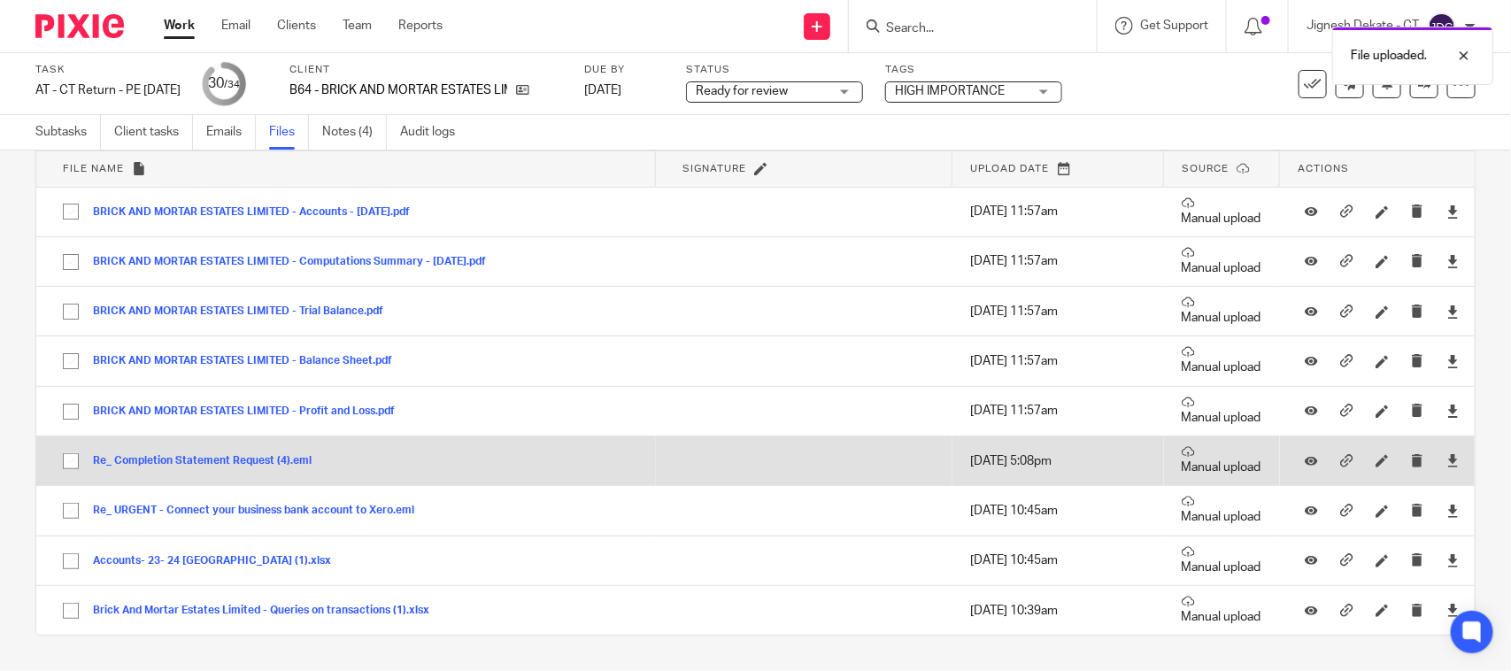
click at [66, 458] on input "checkbox" at bounding box center [71, 461] width 34 height 34
click at [68, 460] on input "checkbox" at bounding box center [71, 461] width 34 height 34
click at [142, 460] on button "Re_ Completion Statement Request (4).eml" at bounding box center [209, 461] width 232 height 12
click at [71, 457] on input "checkbox" at bounding box center [71, 461] width 34 height 34
click at [71, 463] on input "checkbox" at bounding box center [71, 461] width 34 height 34
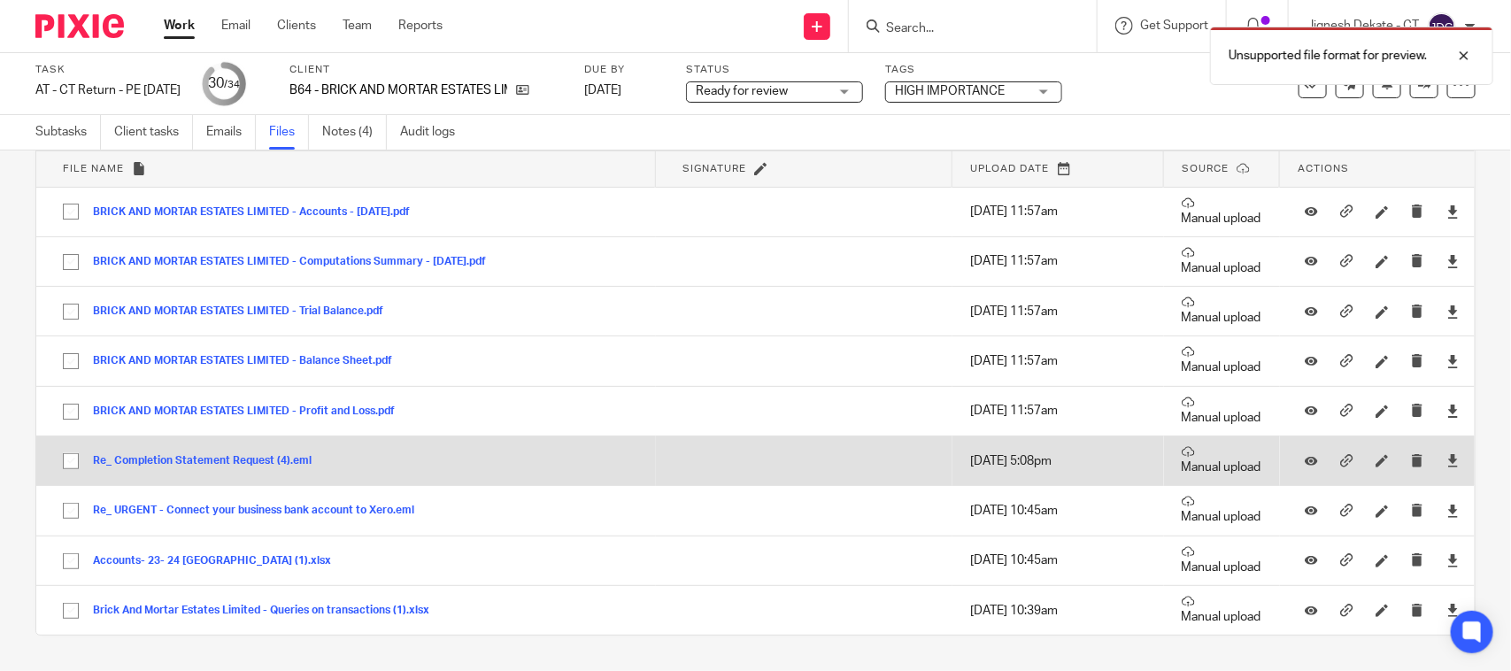
drag, startPoint x: 124, startPoint y: 460, endPoint x: 67, endPoint y: 461, distance: 56.7
click at [67, 461] on input "checkbox" at bounding box center [71, 461] width 34 height 34
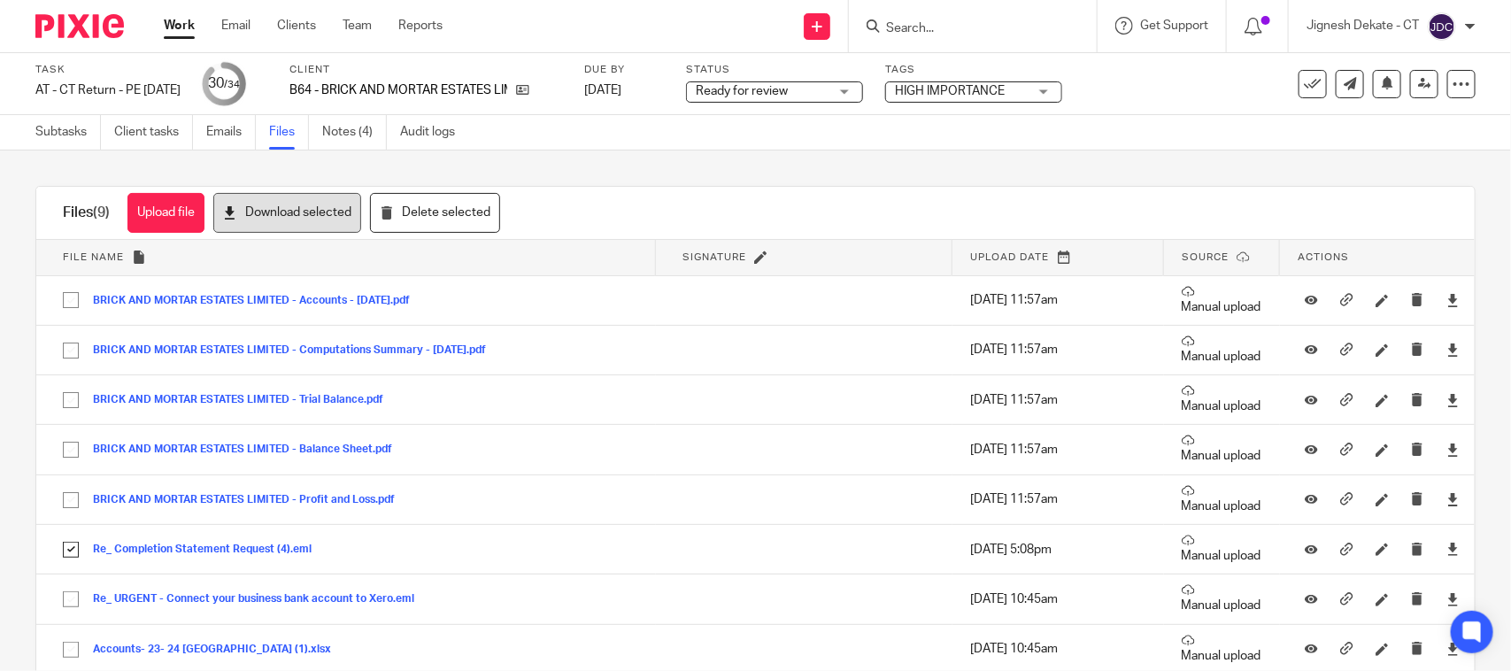
click at [267, 223] on button "Download selected" at bounding box center [287, 213] width 148 height 40
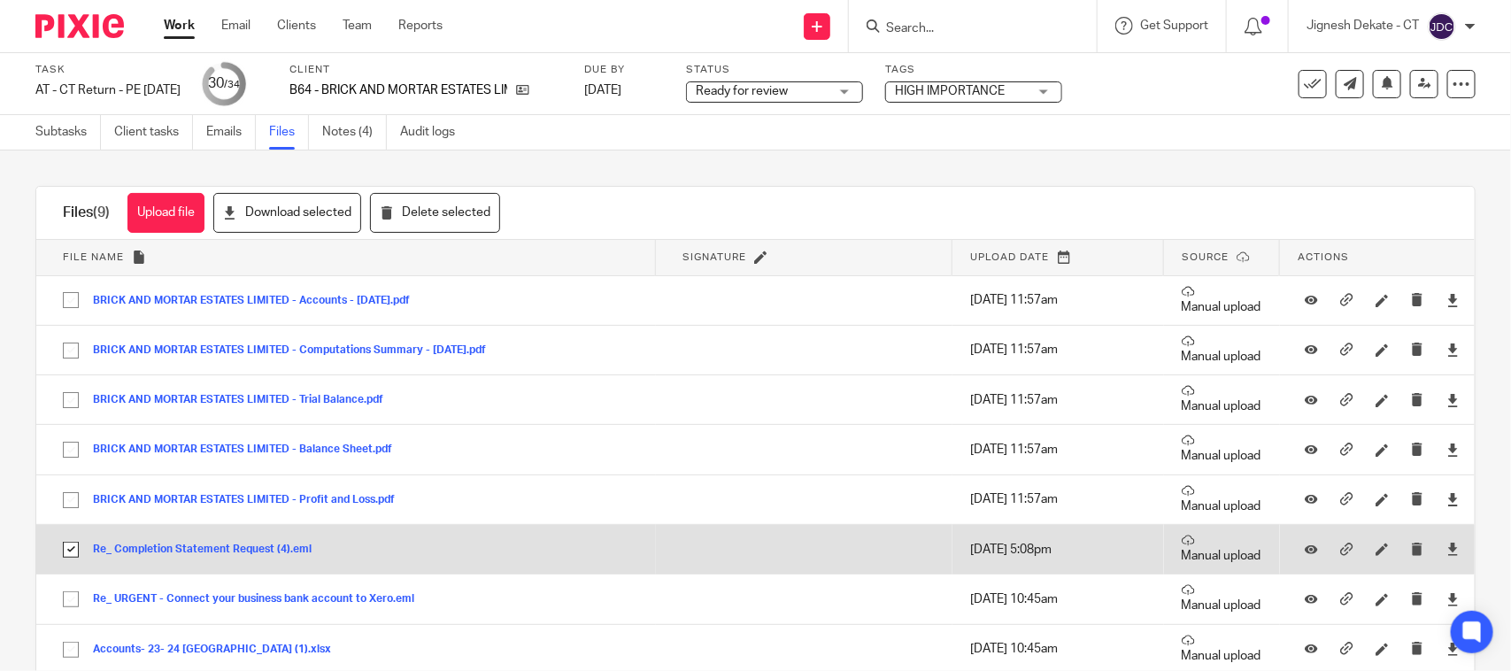
click at [73, 554] on input "checkbox" at bounding box center [71, 550] width 34 height 34
checkbox input "false"
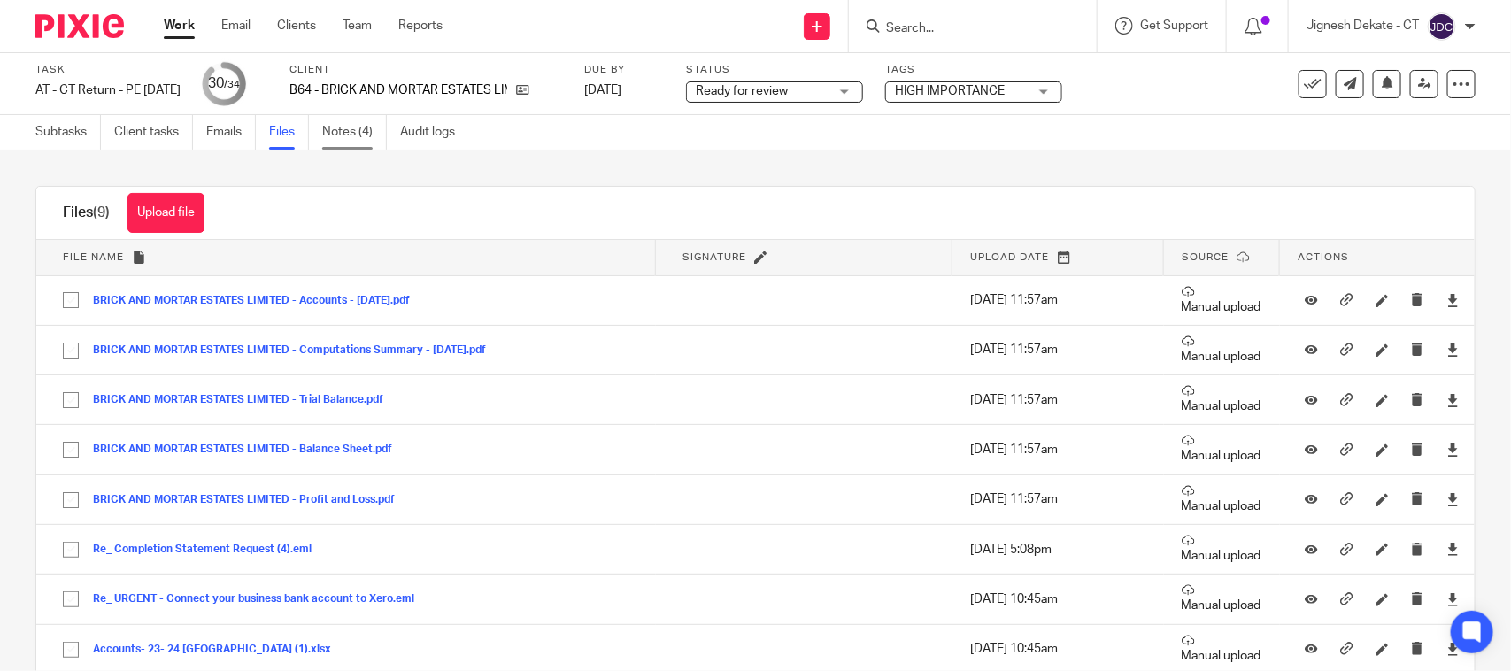
click at [354, 134] on link "Notes (4)" at bounding box center [354, 132] width 65 height 35
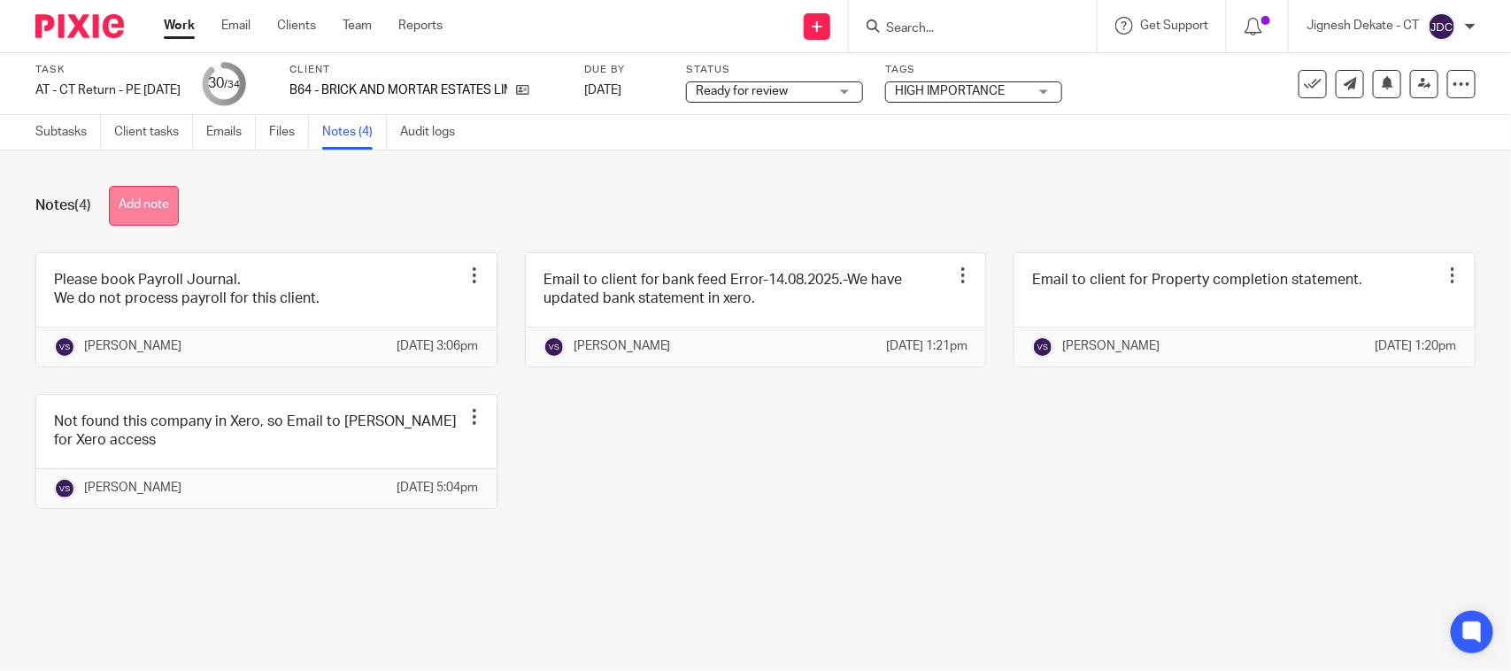
click at [148, 193] on button "Add note" at bounding box center [144, 206] width 70 height 40
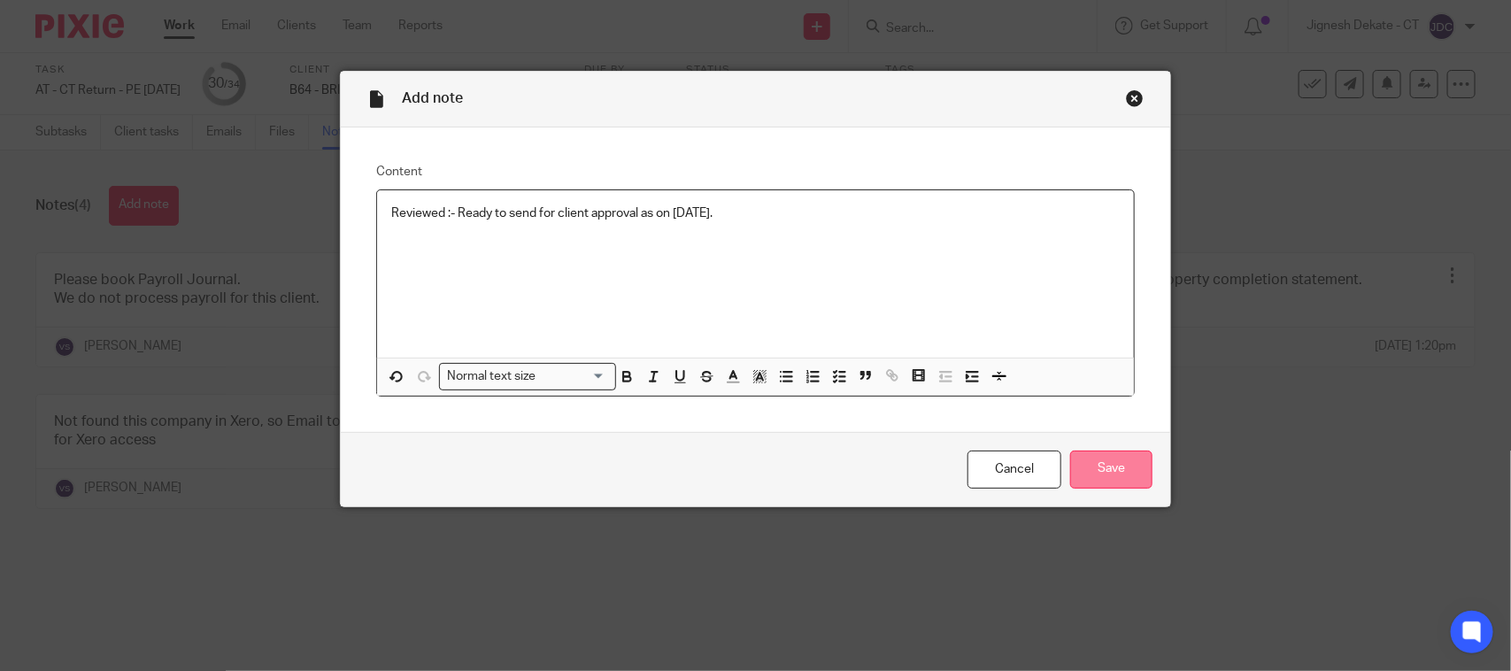
click at [1116, 461] on input "Save" at bounding box center [1111, 470] width 82 height 38
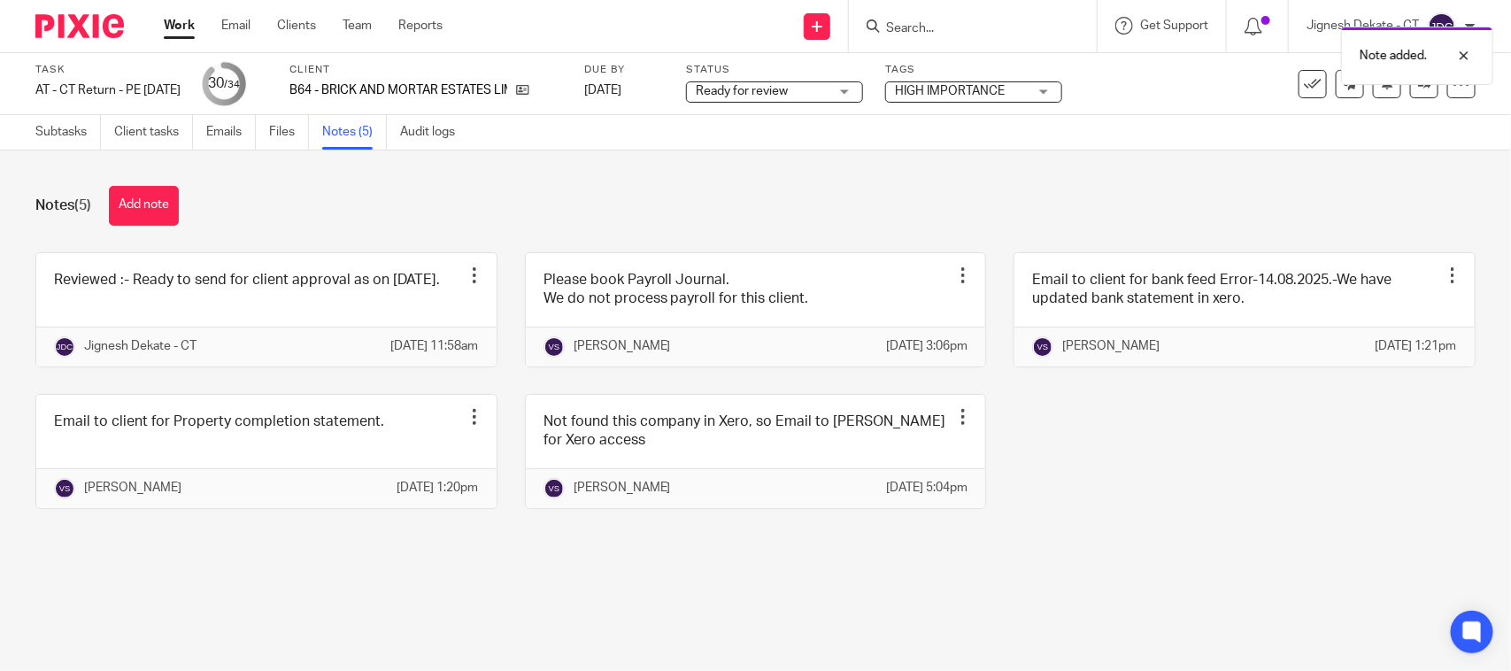
click at [829, 89] on span "Ready for review" at bounding box center [762, 91] width 133 height 19
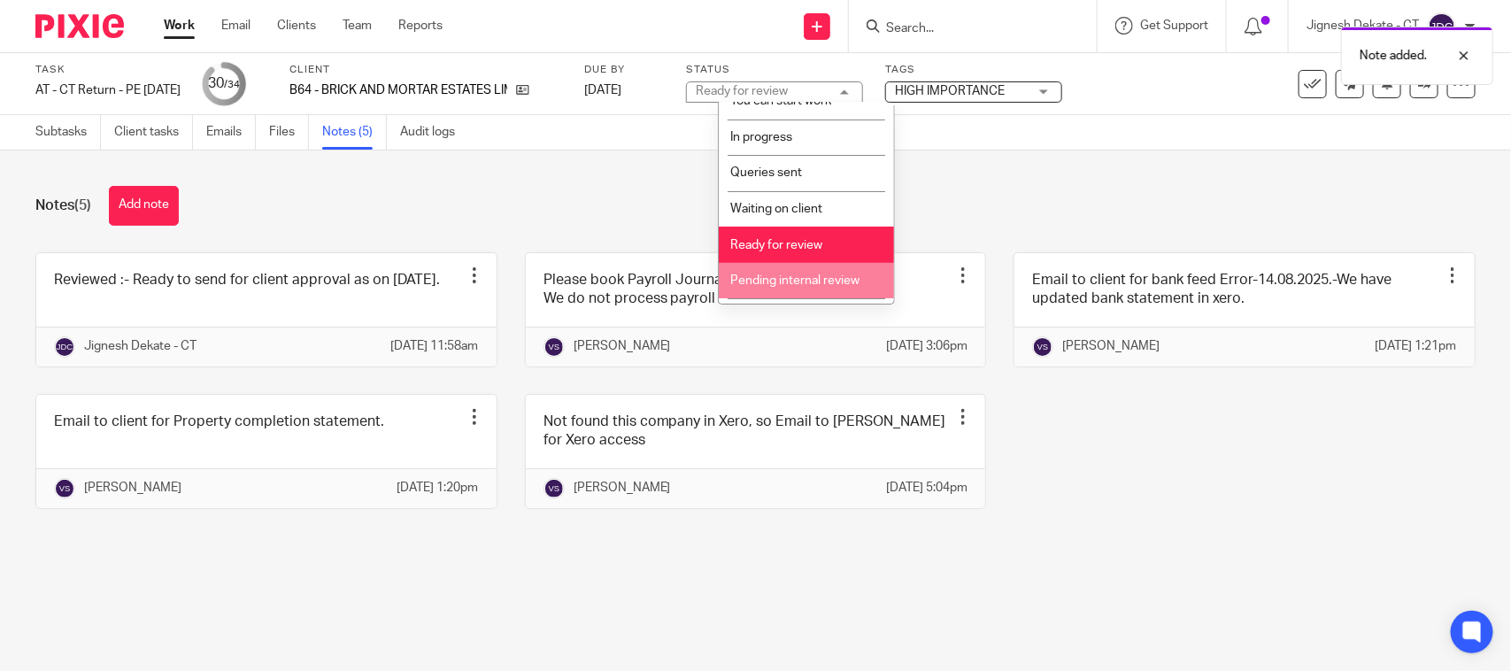
scroll to position [84, 0]
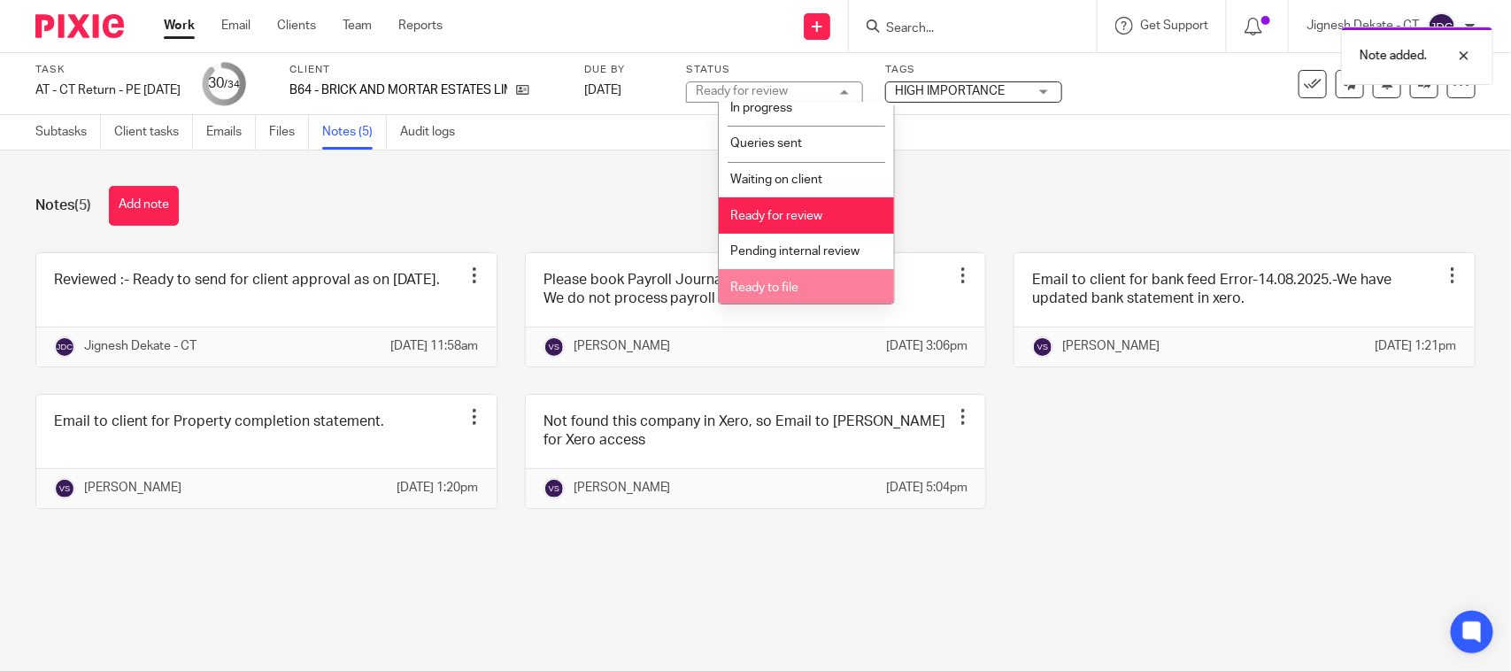
click at [775, 283] on span "Ready to file" at bounding box center [764, 288] width 68 height 12
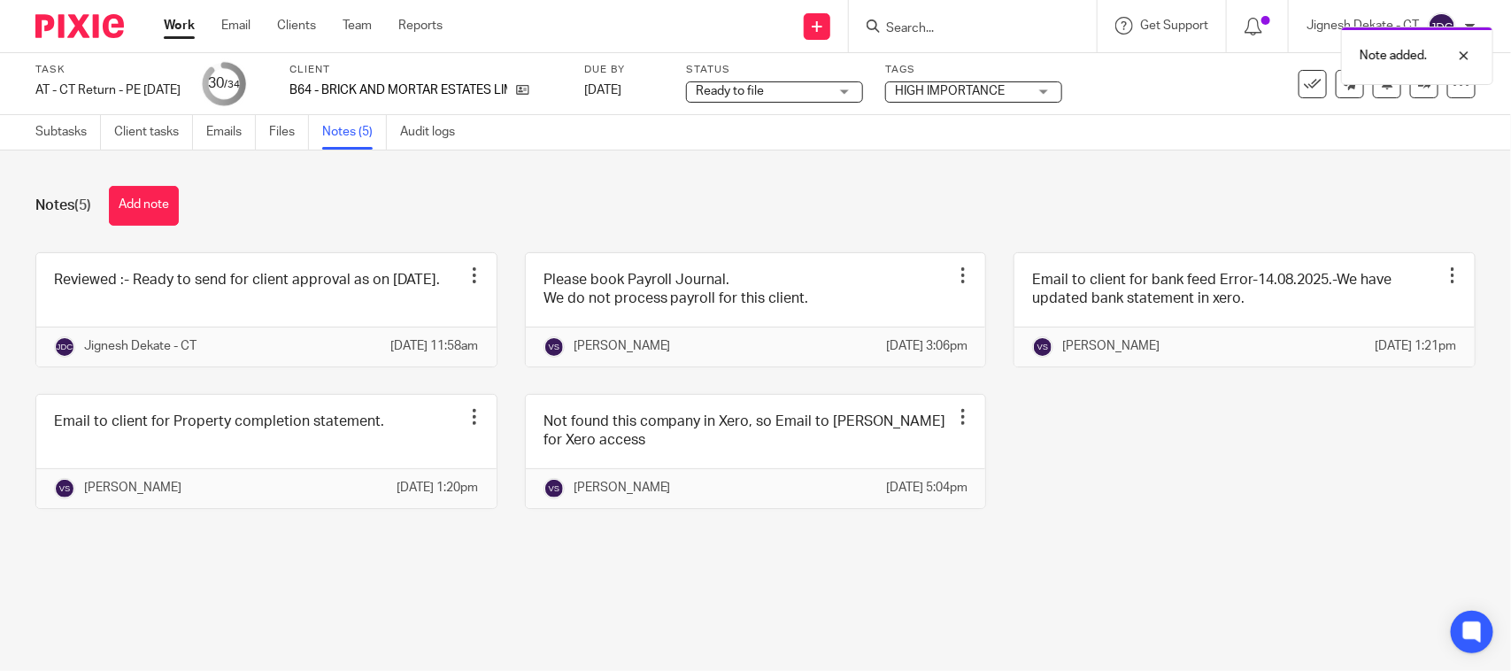
click at [1140, 214] on div "Notes (5) Add note" at bounding box center [755, 206] width 1441 height 40
click at [1415, 91] on link at bounding box center [1424, 84] width 28 height 28
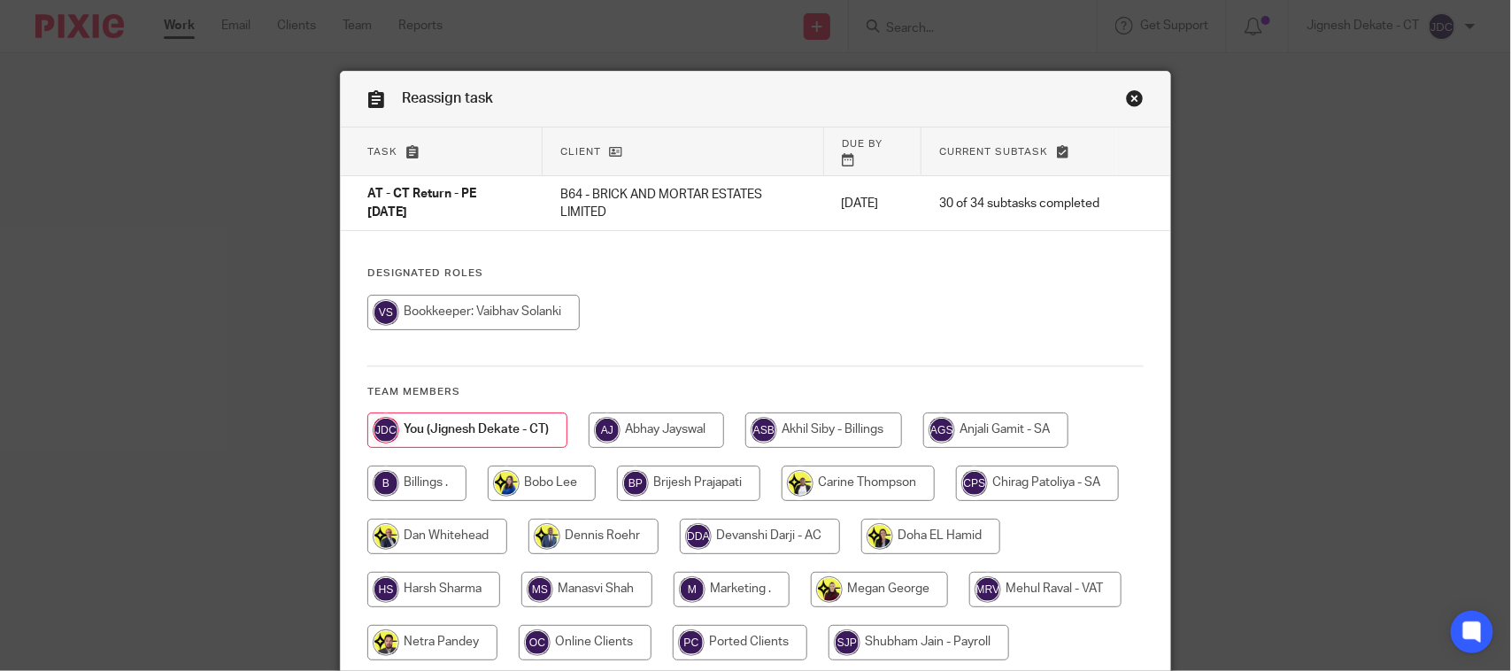
scroll to position [192, 0]
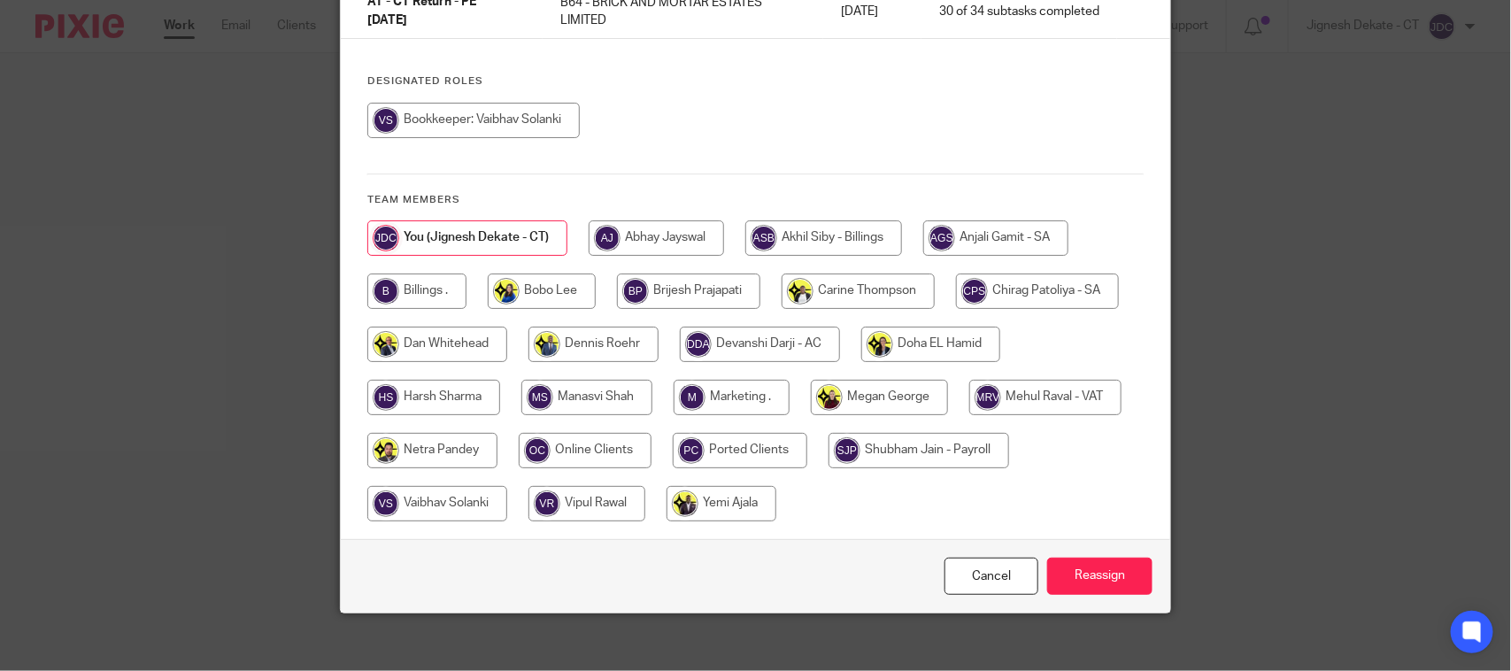
click at [423, 282] on input "radio" at bounding box center [416, 291] width 99 height 35
radio input "true"
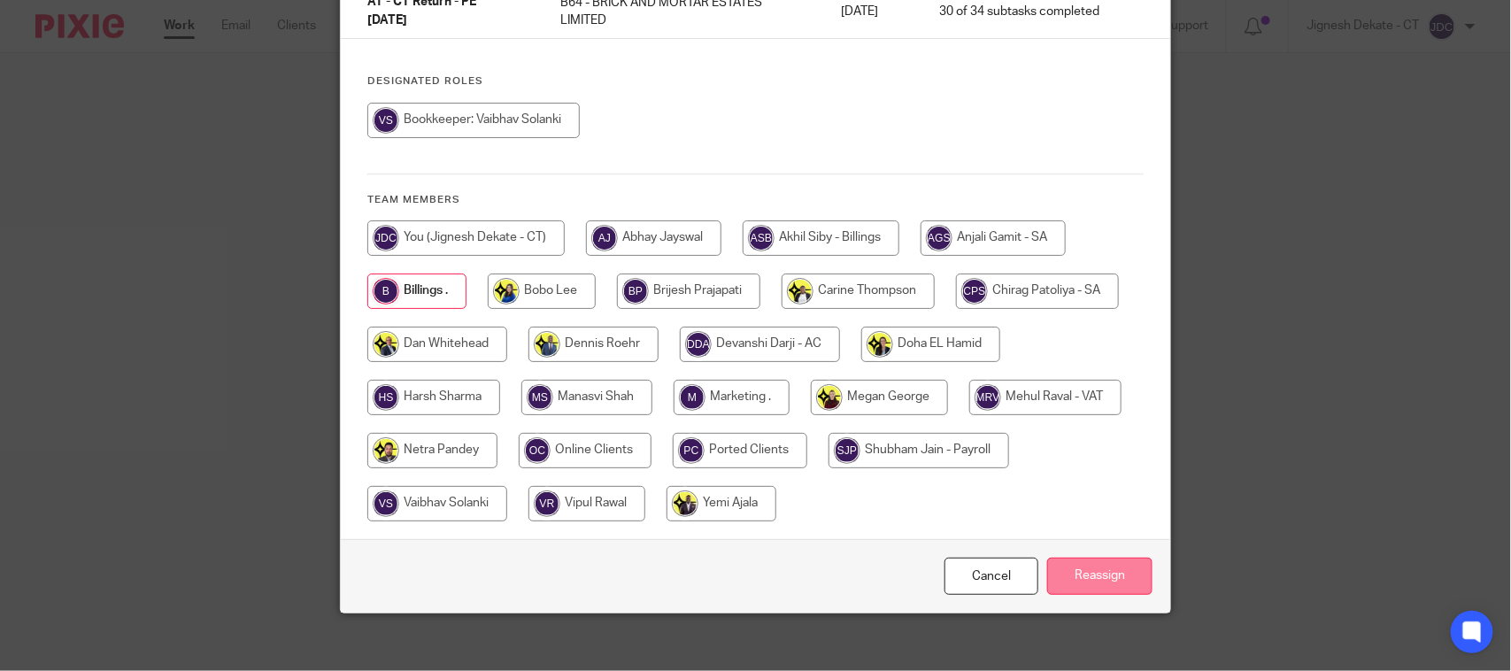
click at [1074, 558] on input "Reassign" at bounding box center [1099, 577] width 105 height 38
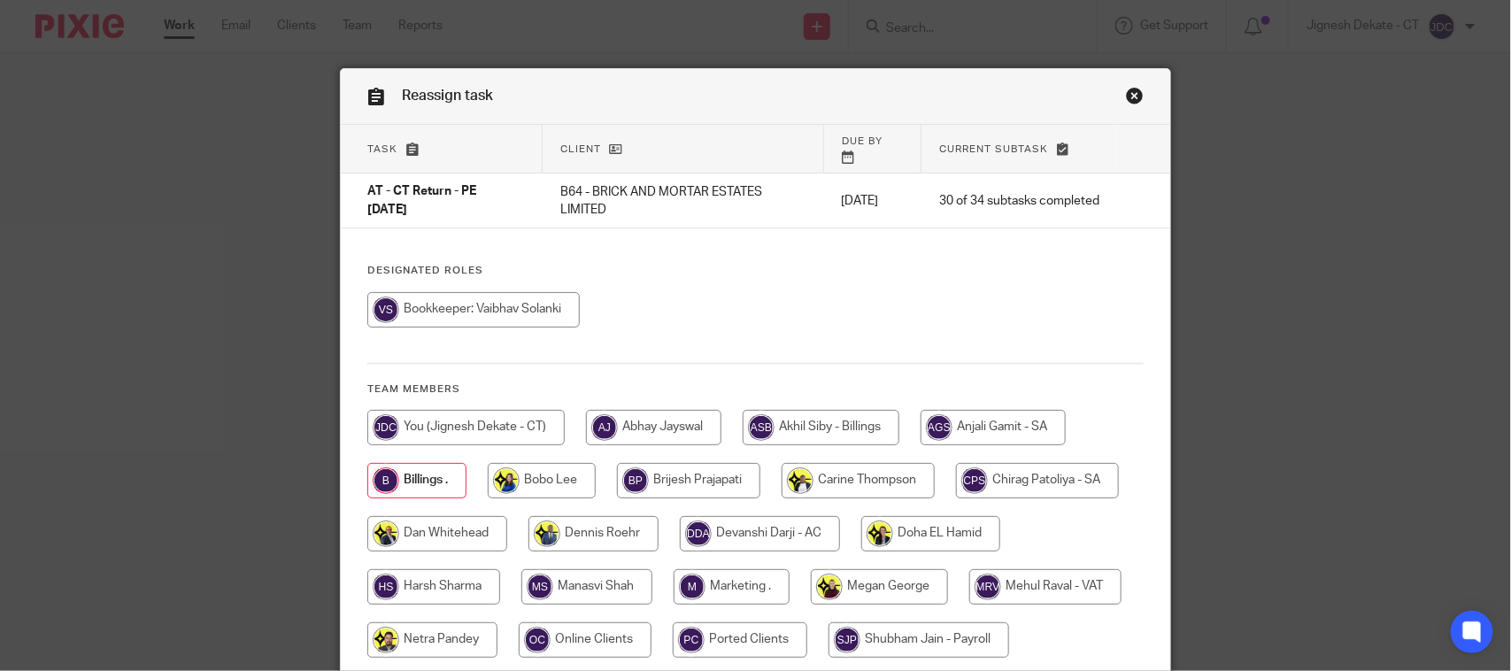
scroll to position [0, 0]
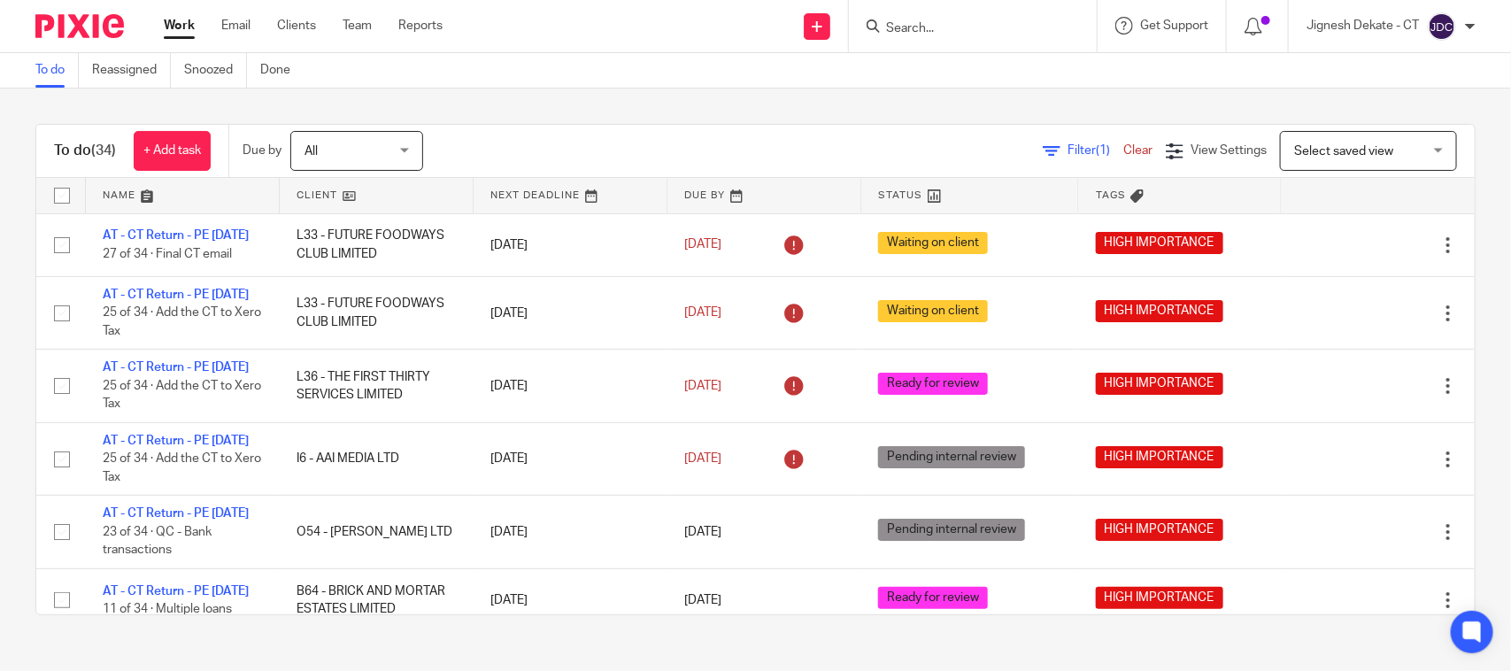
scroll to position [332, 0]
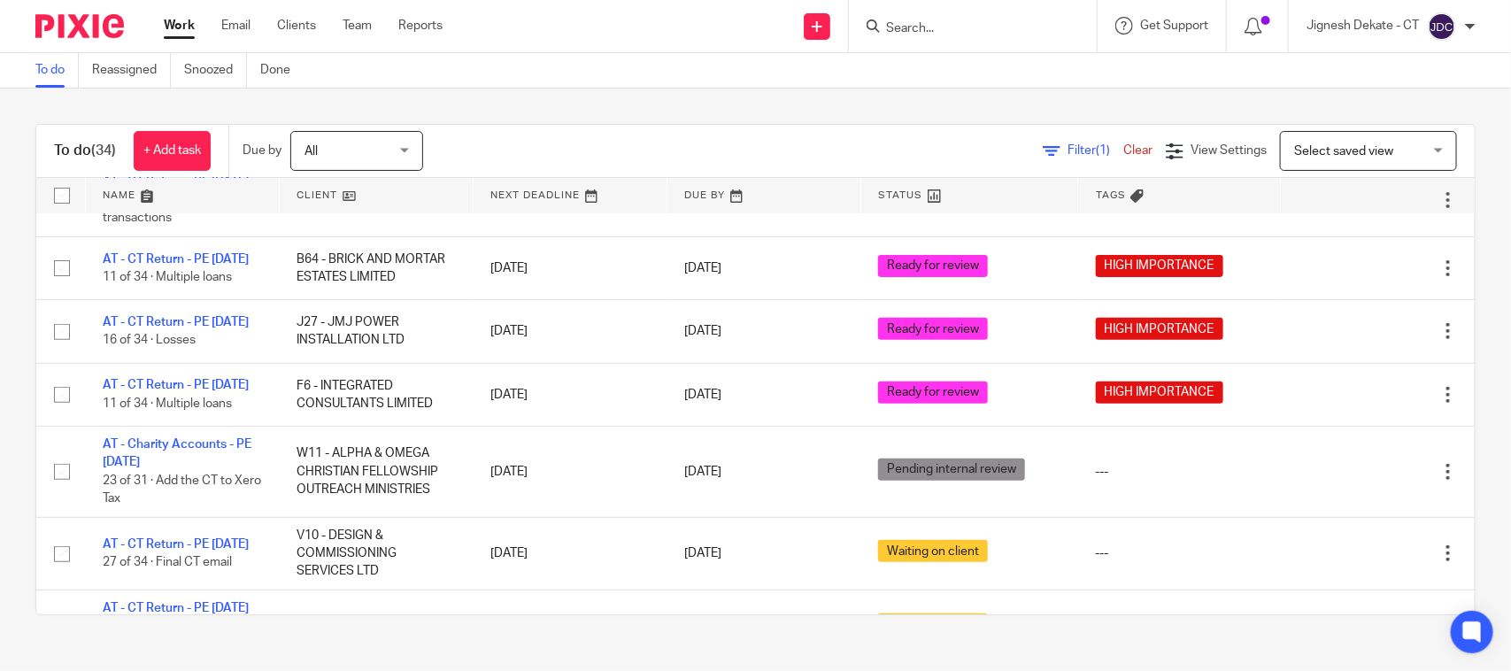
click at [51, 76] on link "To do" at bounding box center [56, 70] width 43 height 35
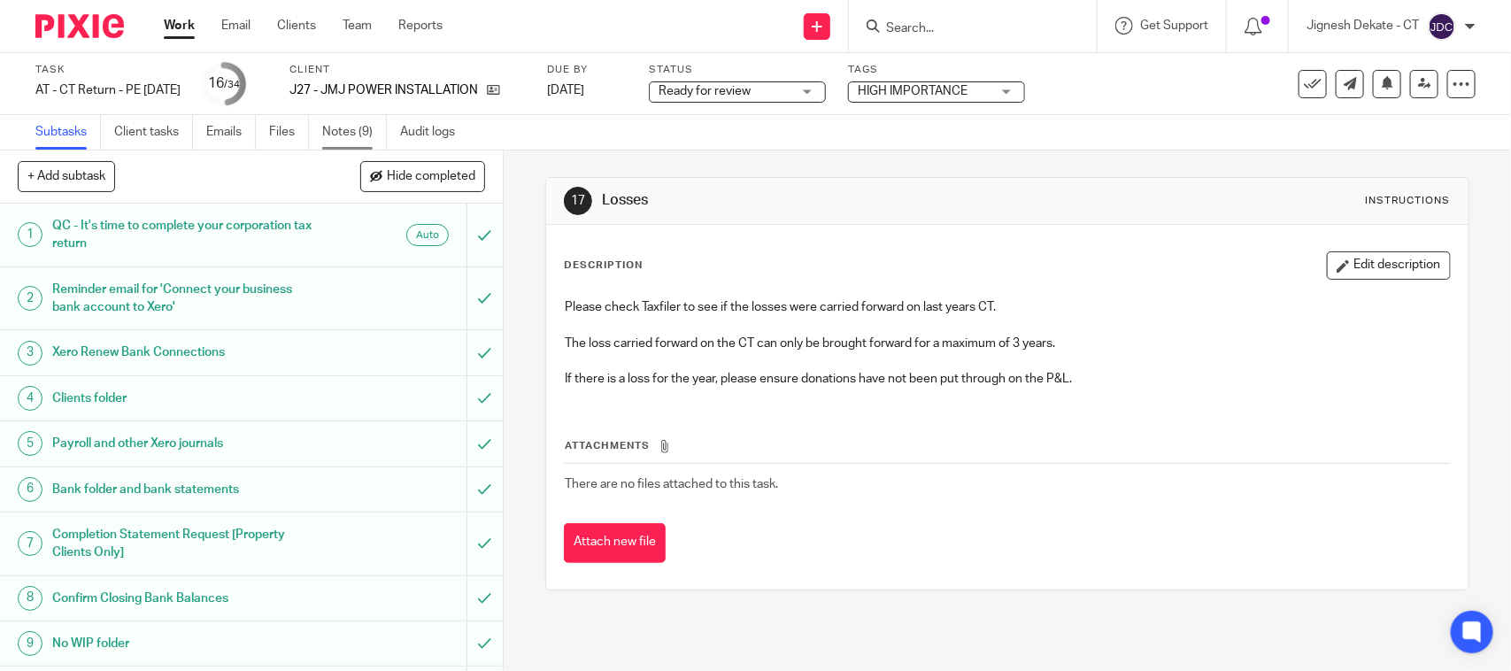
click at [336, 130] on link "Notes (9)" at bounding box center [354, 132] width 65 height 35
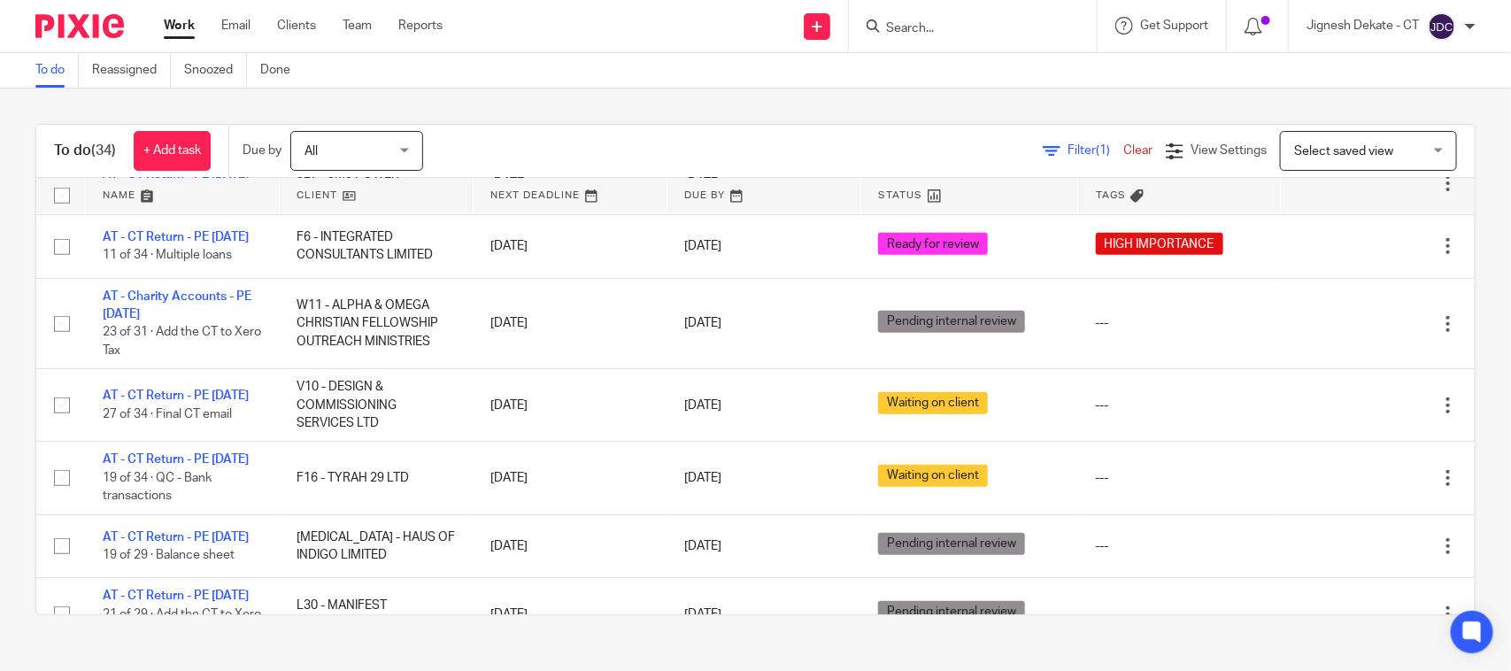
scroll to position [443, 0]
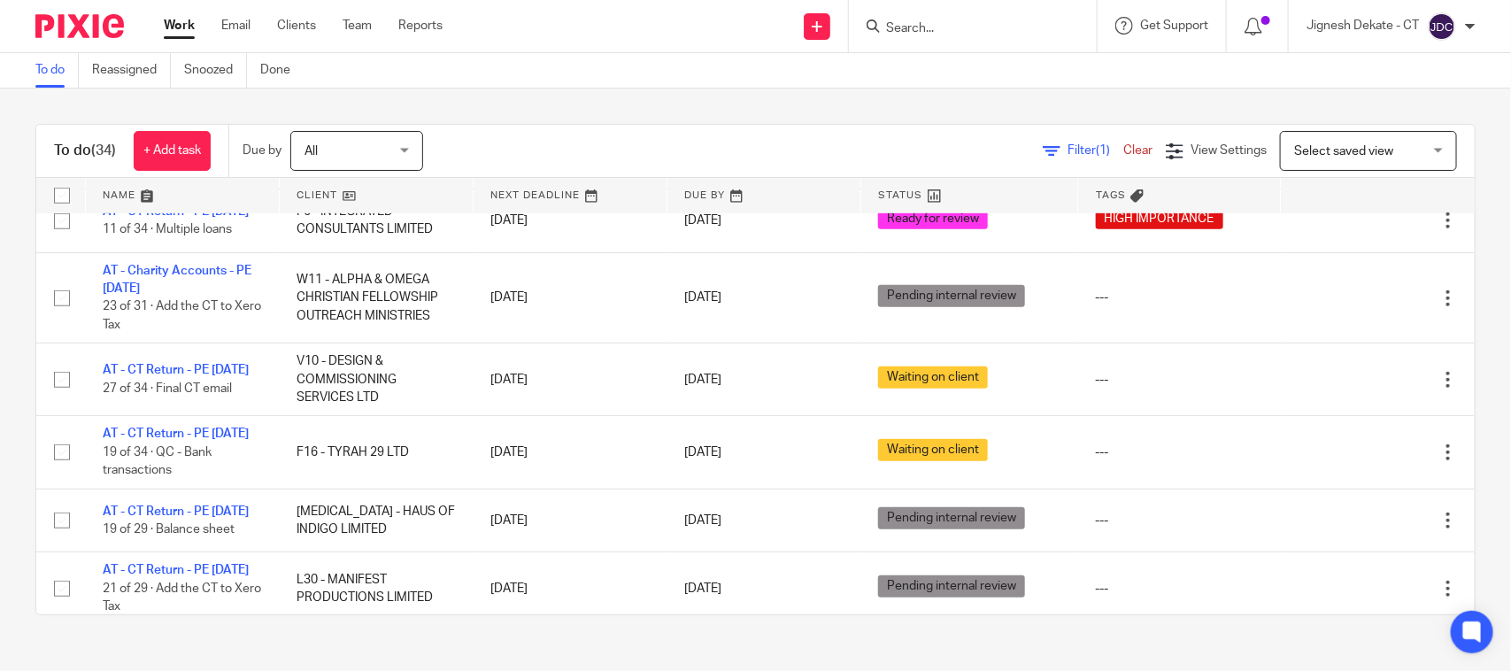
click at [44, 72] on link "To do" at bounding box center [56, 70] width 43 height 35
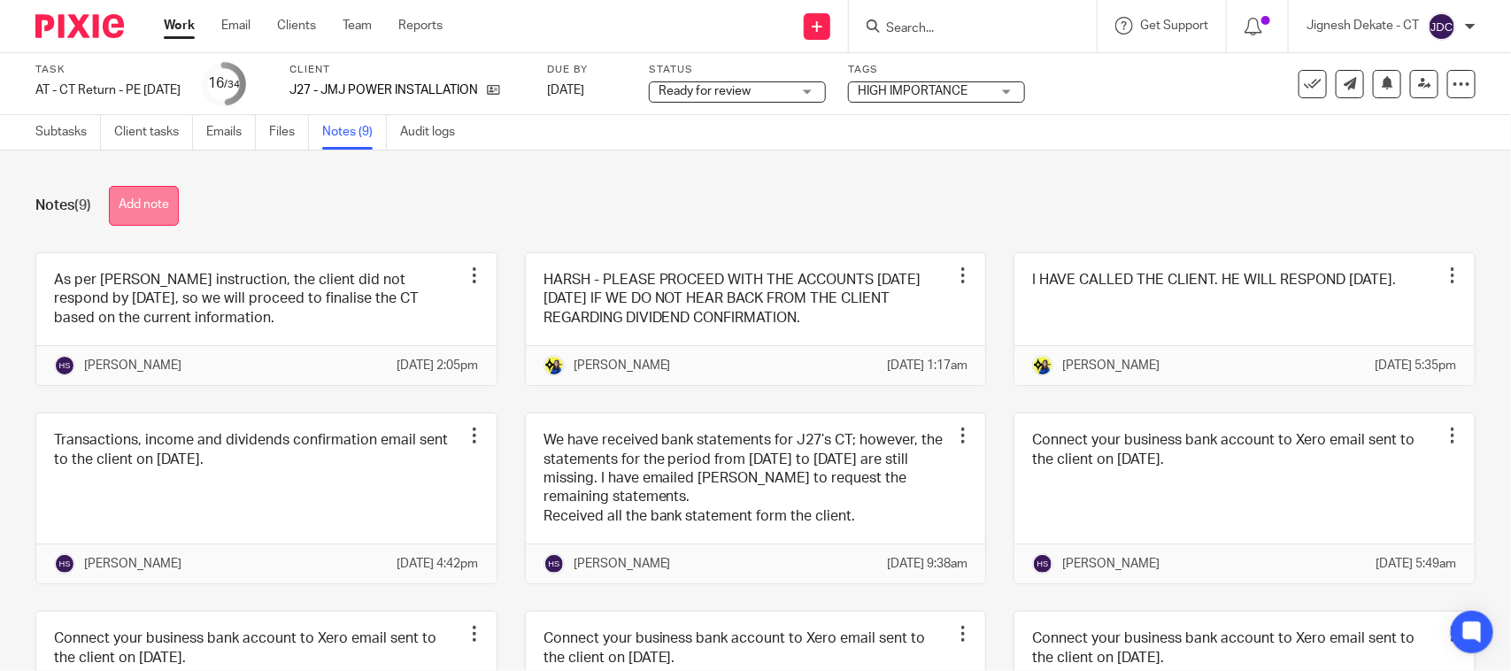
click at [143, 217] on button "Add note" at bounding box center [144, 206] width 70 height 40
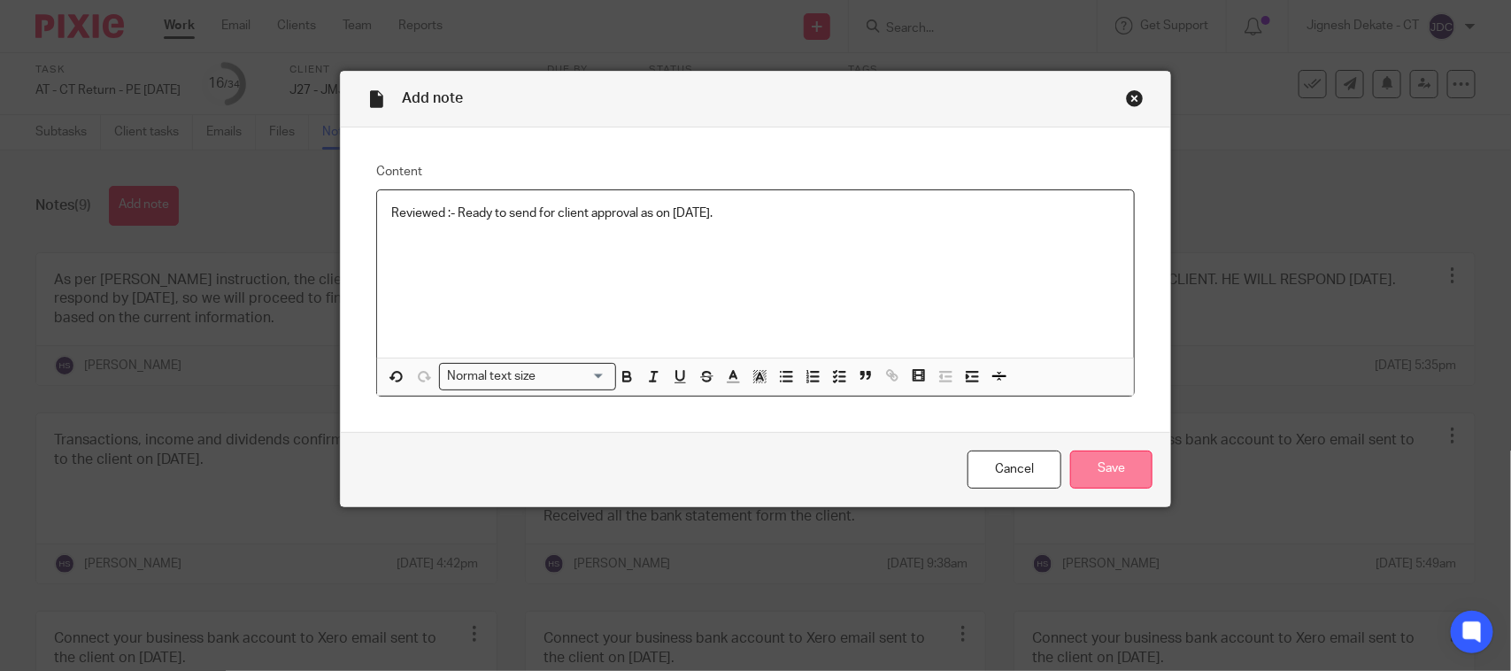
click at [1109, 467] on input "Save" at bounding box center [1111, 470] width 82 height 38
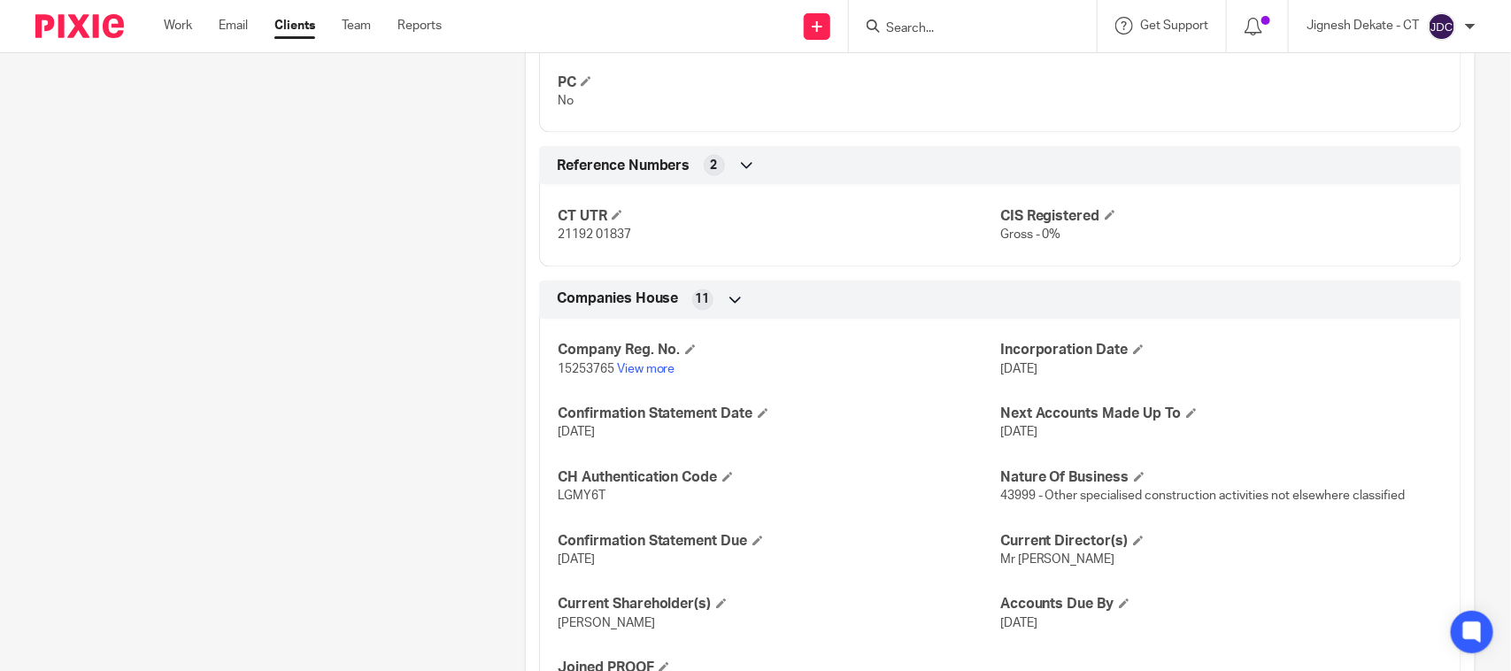
scroll to position [1328, 0]
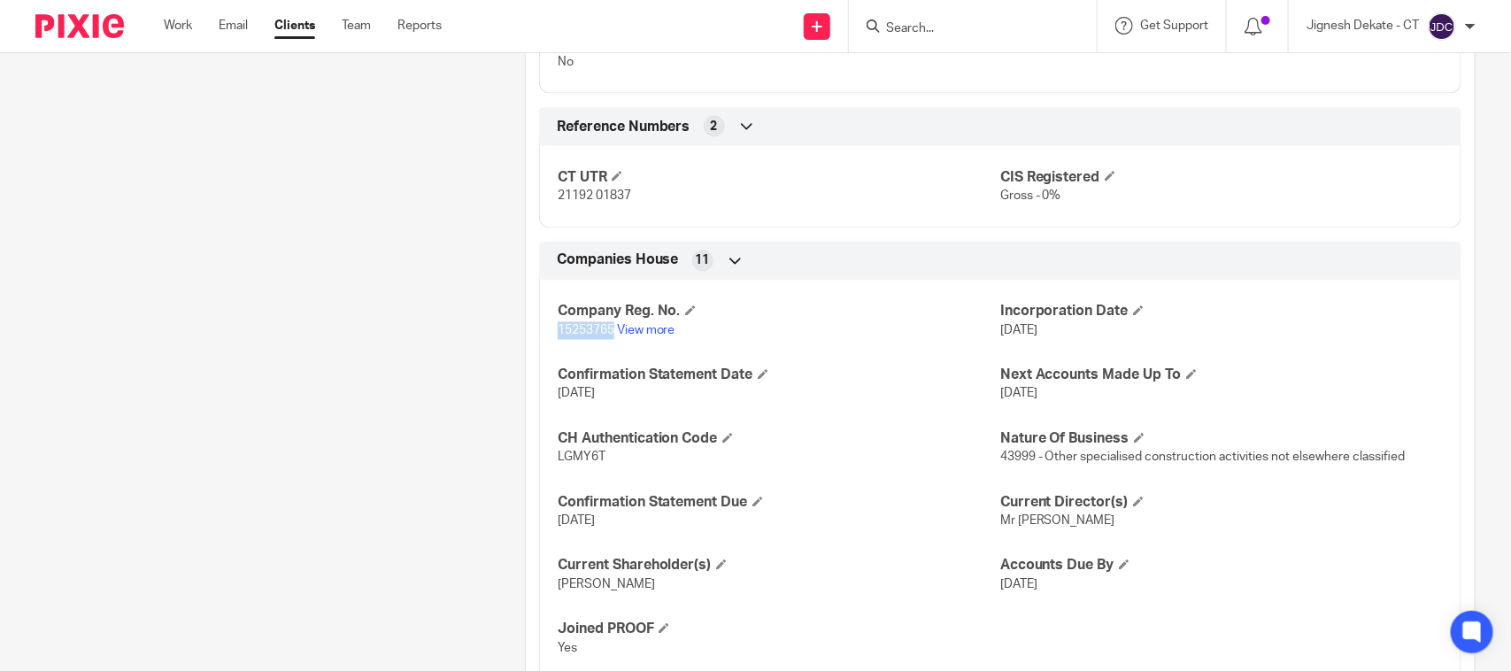
drag, startPoint x: 555, startPoint y: 332, endPoint x: 609, endPoint y: 332, distance: 54.0
click at [609, 332] on span "15253765" at bounding box center [586, 331] width 57 height 12
copy span "15253765"
drag, startPoint x: 549, startPoint y: 200, endPoint x: 627, endPoint y: 205, distance: 78.0
click at [627, 205] on div "CT UTR 21192 01837 CIS Registered Gross - 0%" at bounding box center [1000, 181] width 923 height 96
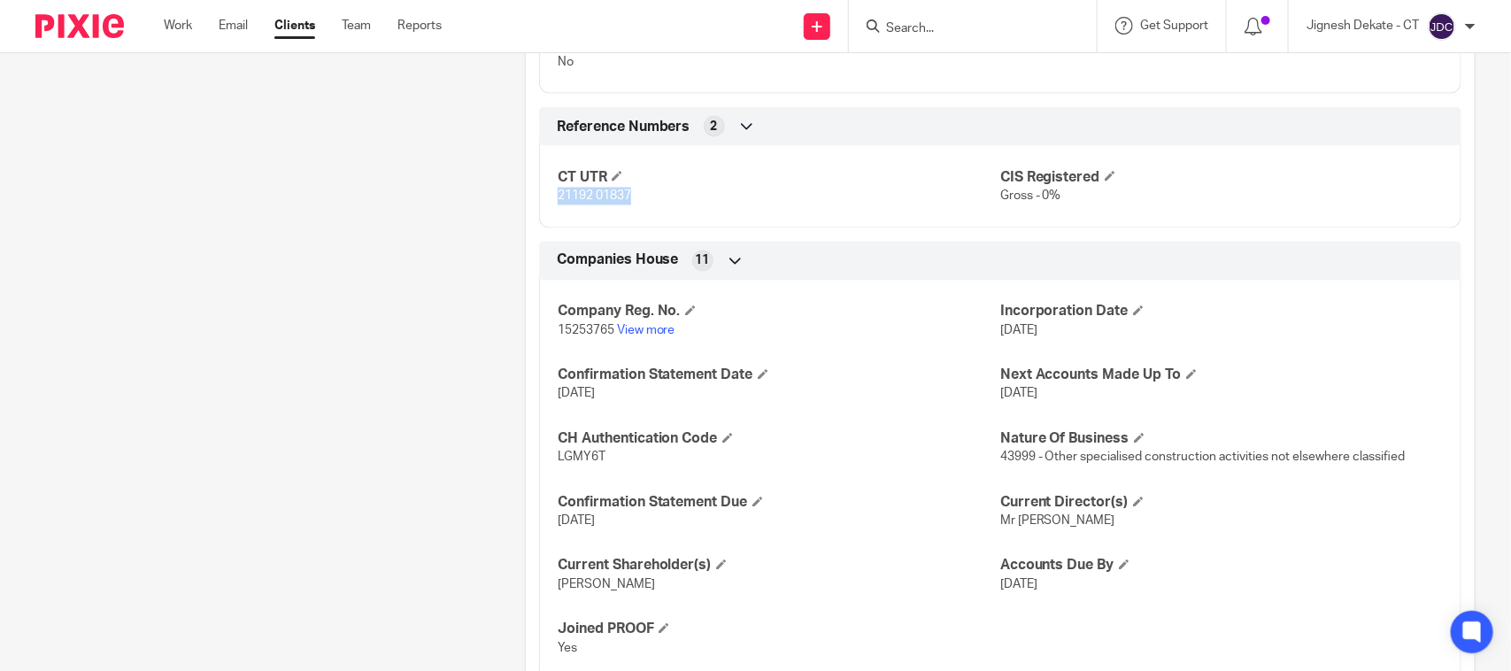
copy span "21192 01837"
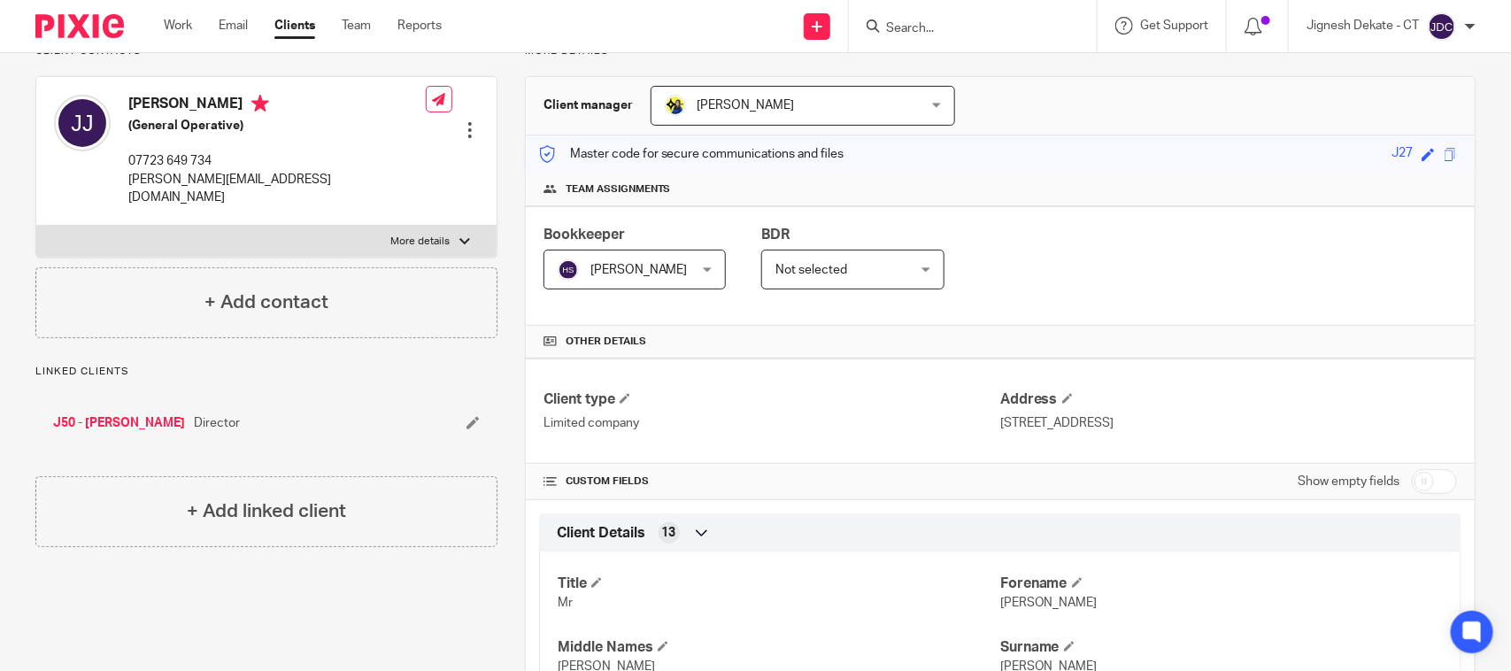
scroll to position [0, 0]
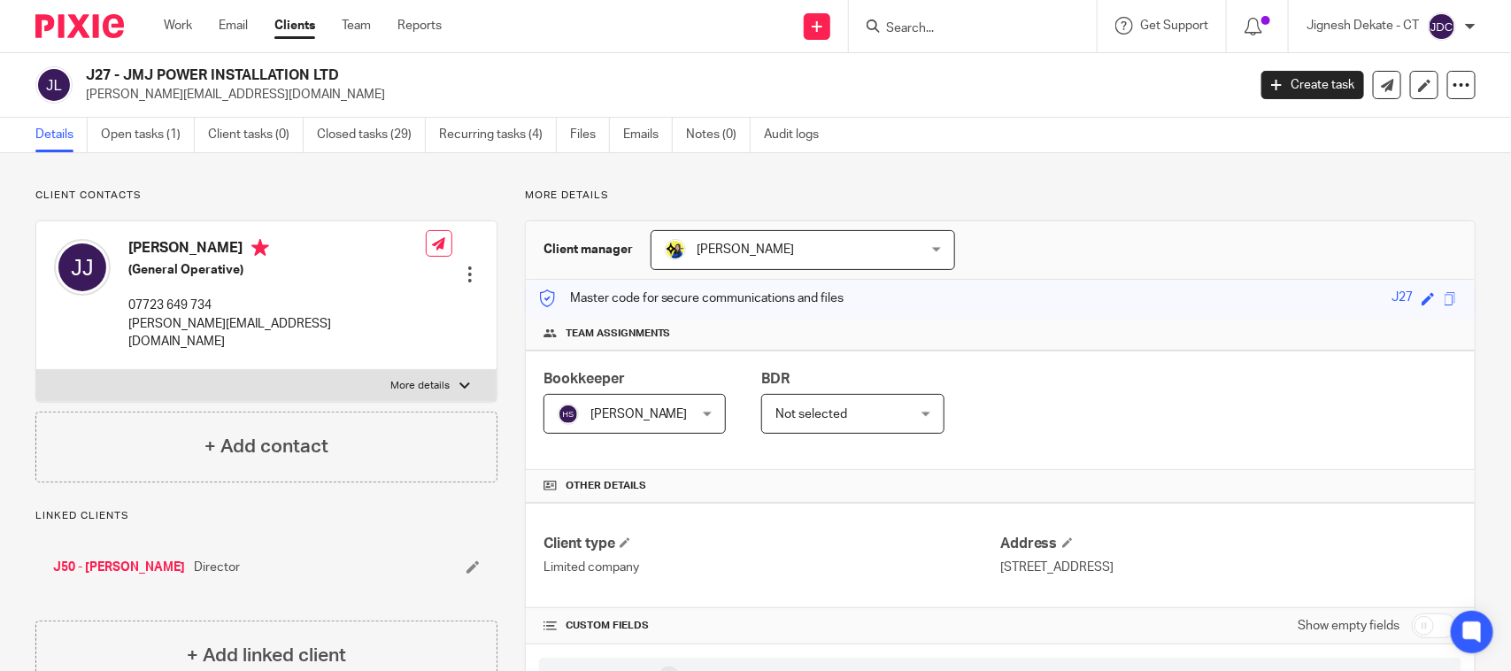
drag, startPoint x: 125, startPoint y: 244, endPoint x: 201, endPoint y: 248, distance: 76.2
click at [201, 248] on div "Joel Jones (General Operative) 07723 649 734 joel.jones99.jj76@gmail.com" at bounding box center [240, 294] width 372 height 129
copy h4 "Joel Jones"
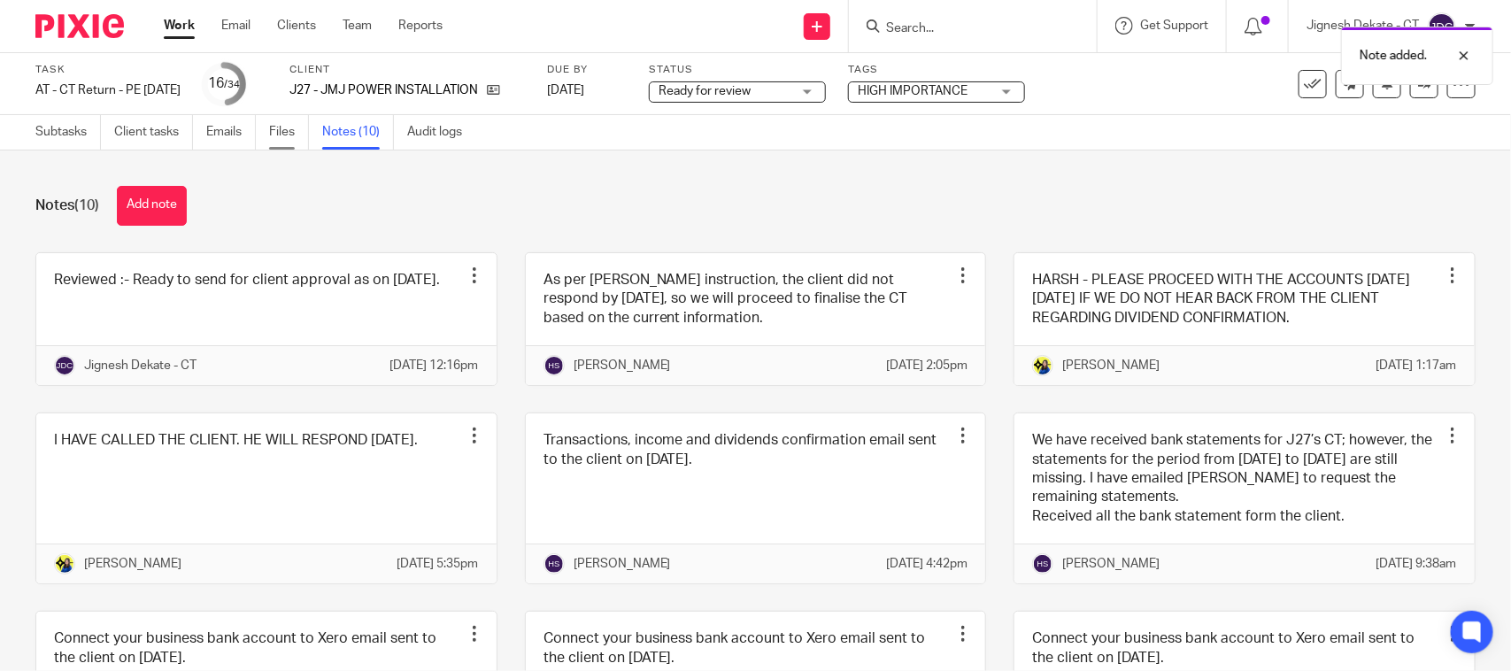
click at [281, 128] on link "Files" at bounding box center [289, 132] width 40 height 35
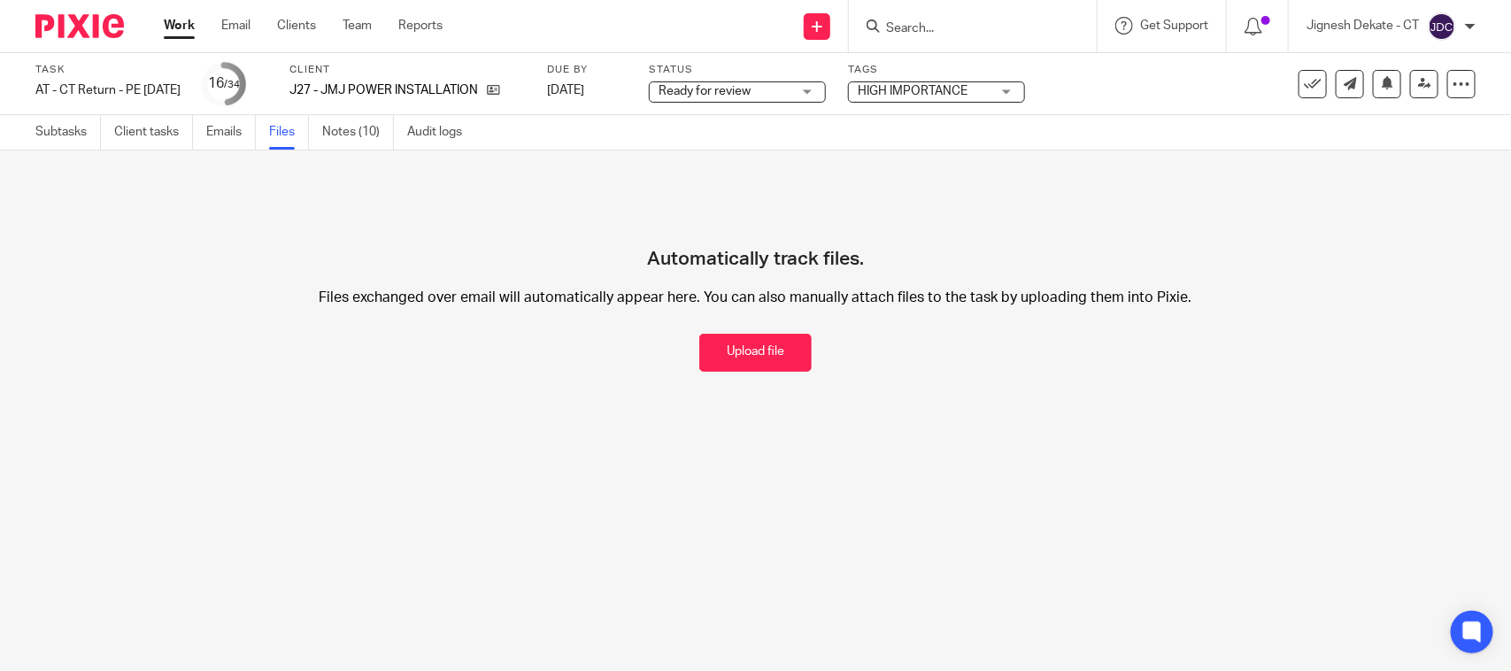
drag, startPoint x: 708, startPoint y: 351, endPoint x: 527, endPoint y: 366, distance: 182.1
click at [709, 351] on button "Upload file" at bounding box center [755, 353] width 112 height 38
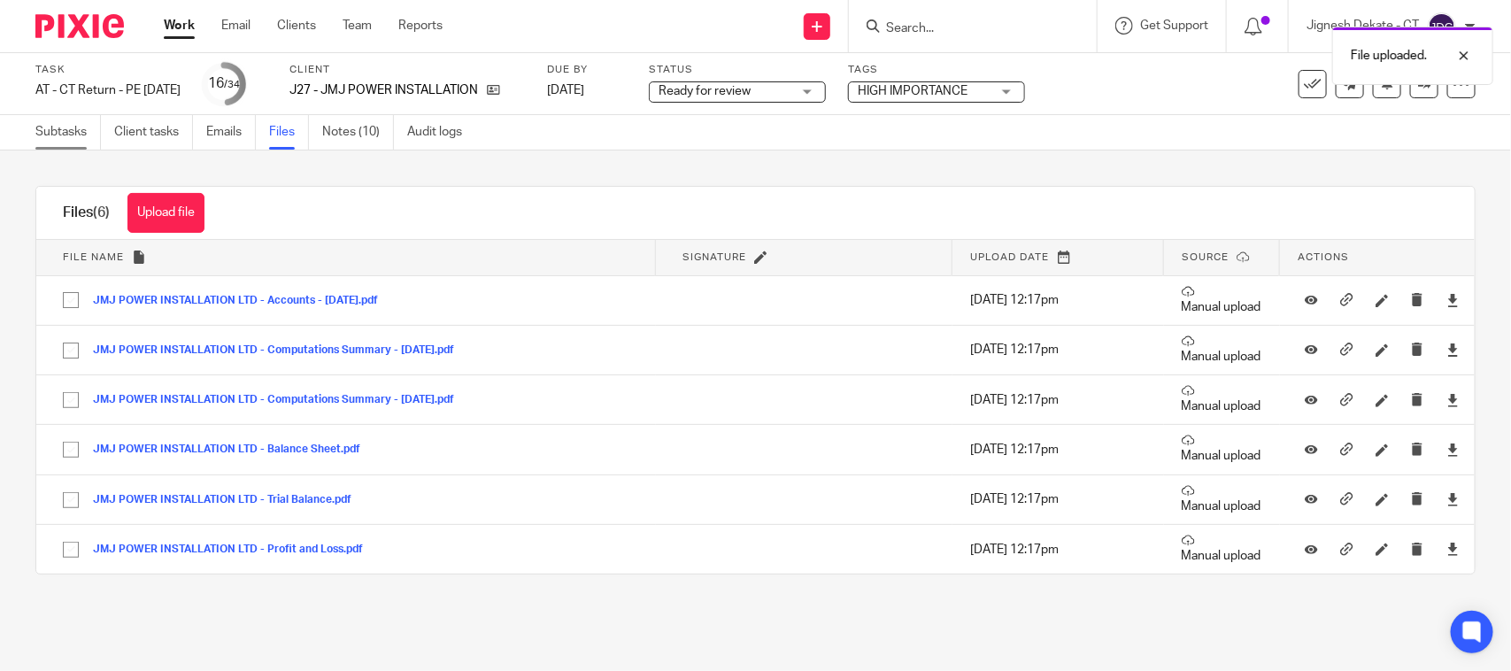
click at [42, 137] on link "Subtasks" at bounding box center [68, 132] width 66 height 35
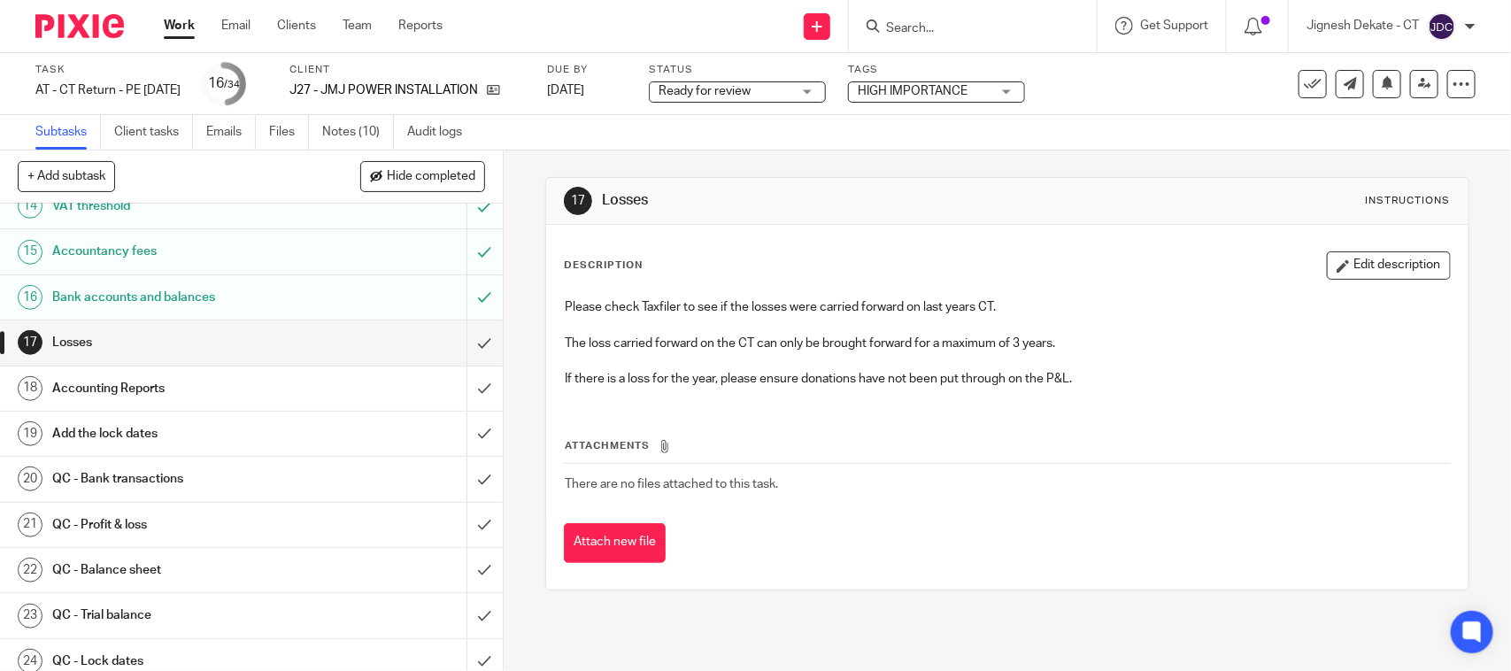
scroll to position [775, 0]
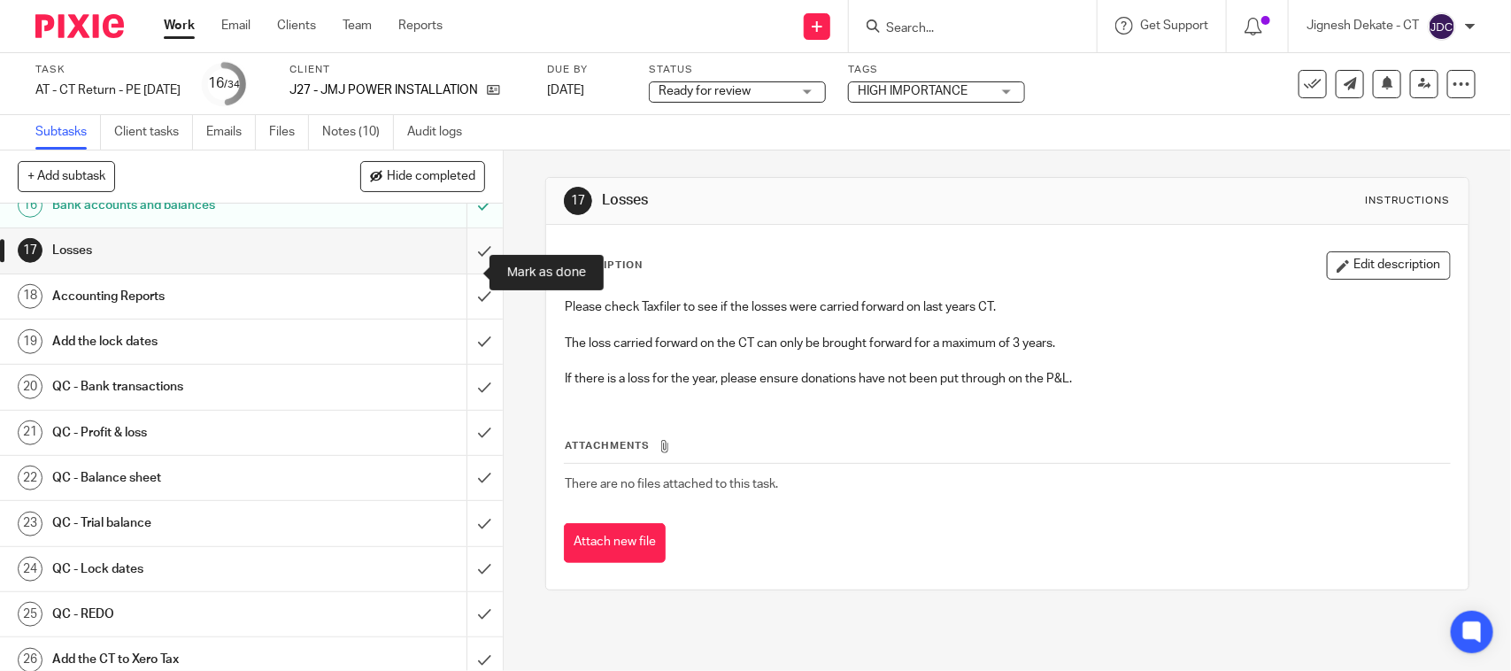
click at [467, 268] on input "submit" at bounding box center [251, 250] width 503 height 44
click at [462, 313] on input "submit" at bounding box center [251, 296] width 503 height 44
click at [457, 359] on input "submit" at bounding box center [251, 342] width 503 height 44
click at [462, 406] on input "submit" at bounding box center [251, 387] width 503 height 44
click at [459, 448] on input "submit" at bounding box center [251, 433] width 503 height 44
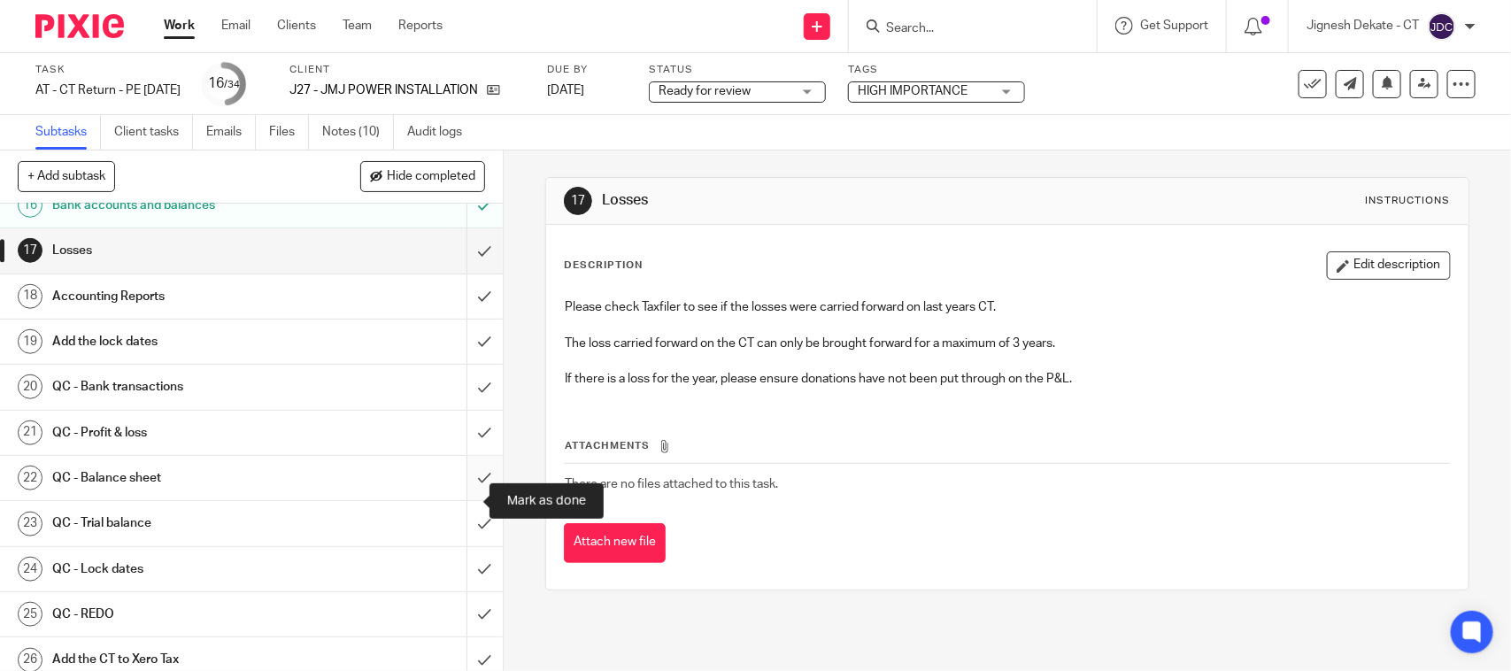
click at [463, 492] on input "submit" at bounding box center [251, 478] width 503 height 44
click at [460, 545] on input "submit" at bounding box center [251, 523] width 503 height 44
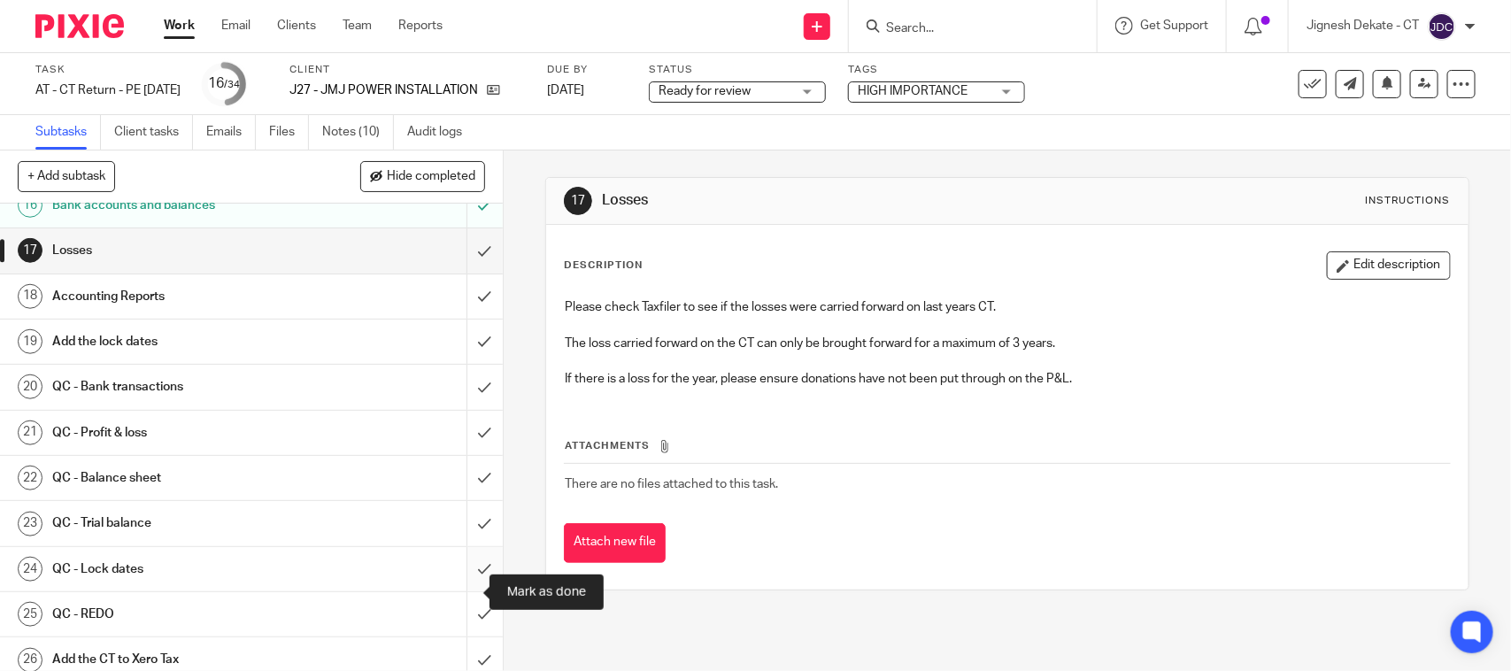
click at [459, 591] on input "submit" at bounding box center [251, 569] width 503 height 44
click at [460, 631] on input "submit" at bounding box center [251, 614] width 503 height 44
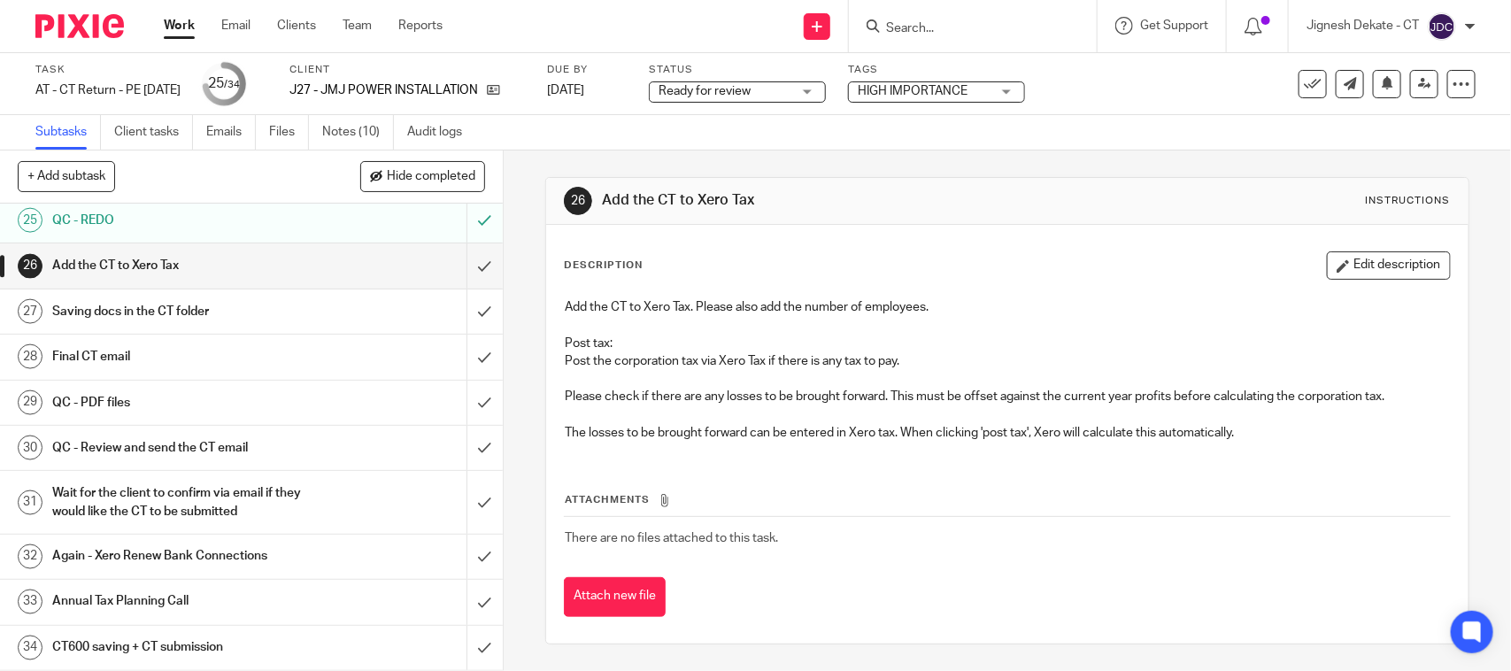
scroll to position [1194, 0]
click at [458, 264] on input "submit" at bounding box center [251, 265] width 503 height 44
click at [457, 311] on input "submit" at bounding box center [251, 312] width 503 height 44
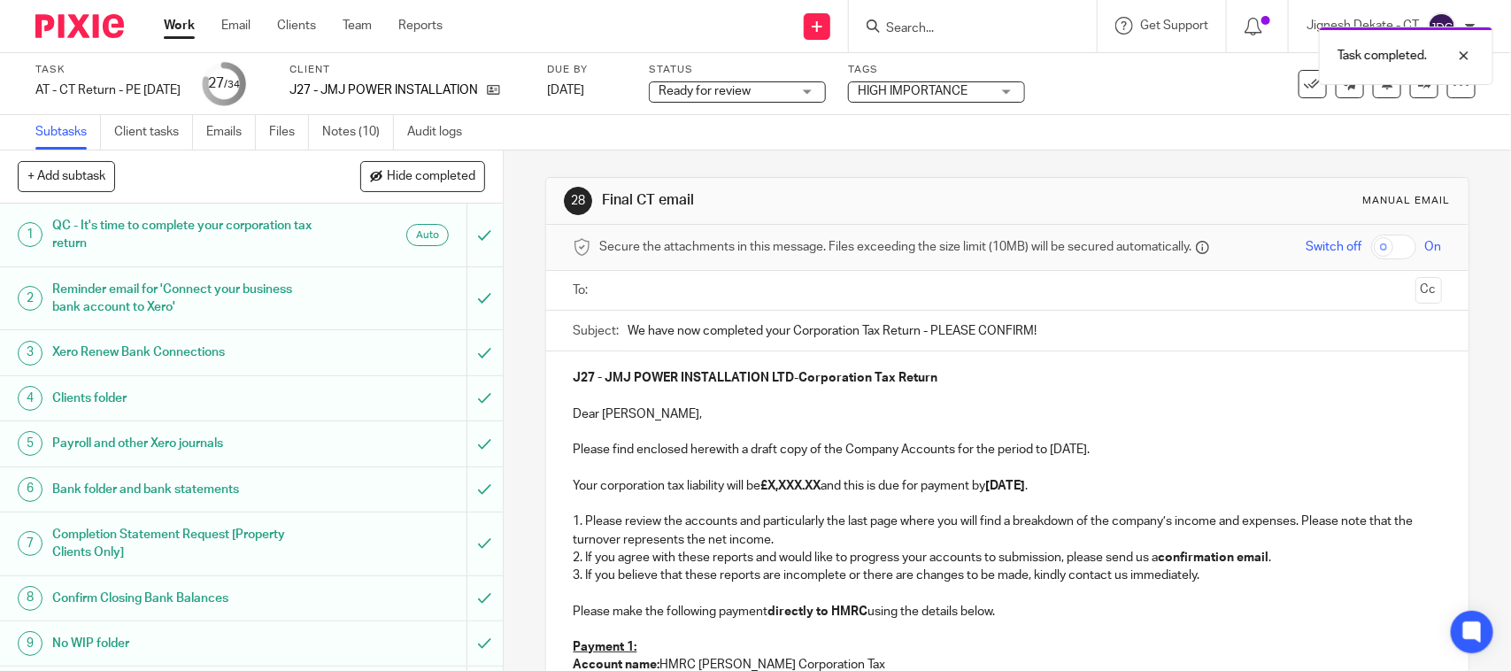
scroll to position [111, 0]
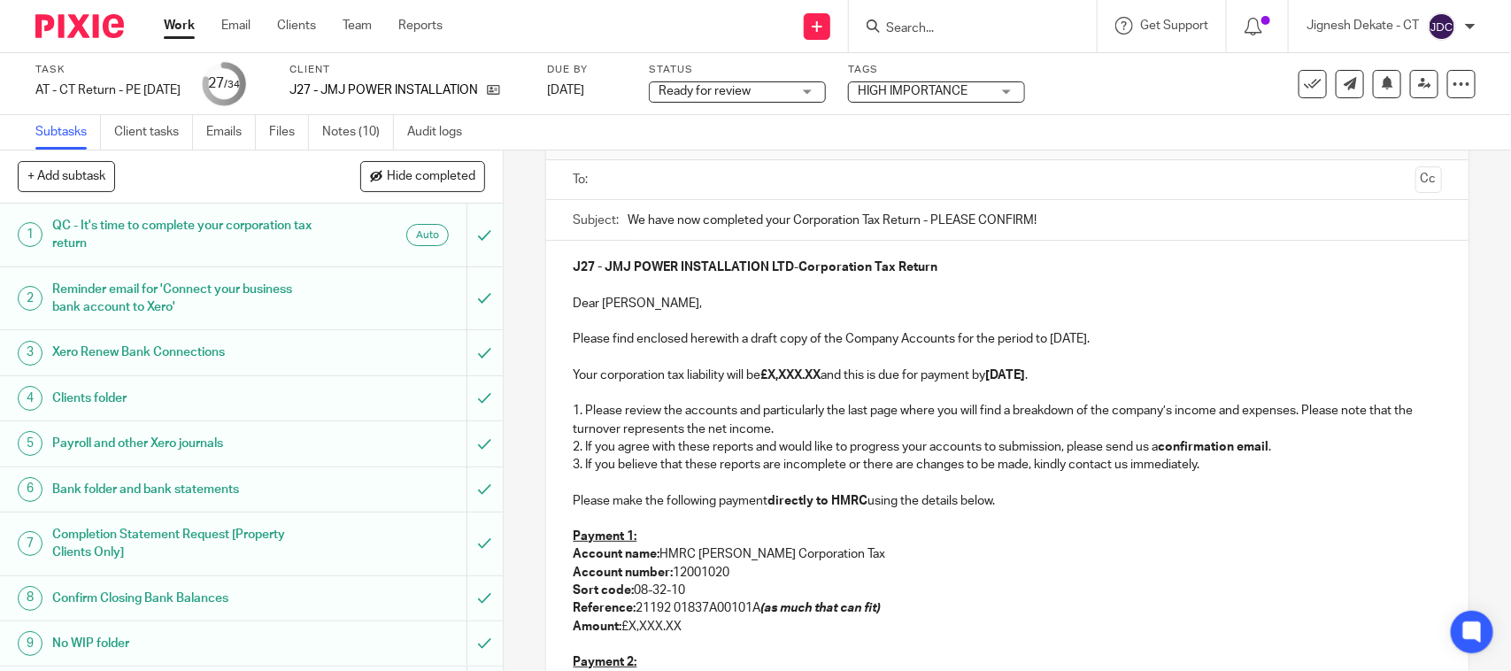
click at [1002, 320] on p at bounding box center [1007, 322] width 869 height 18
click at [1062, 341] on p "Please find enclosed herewith a draft copy of the Company Accounts for the peri…" at bounding box center [1007, 339] width 869 height 18
click at [821, 373] on strong "£X,XXX.XX" at bounding box center [791, 375] width 60 height 12
click at [821, 378] on strong "£X,XXX.XX" at bounding box center [791, 375] width 60 height 12
click at [744, 576] on p "Account number: 12001020" at bounding box center [1007, 573] width 869 height 18
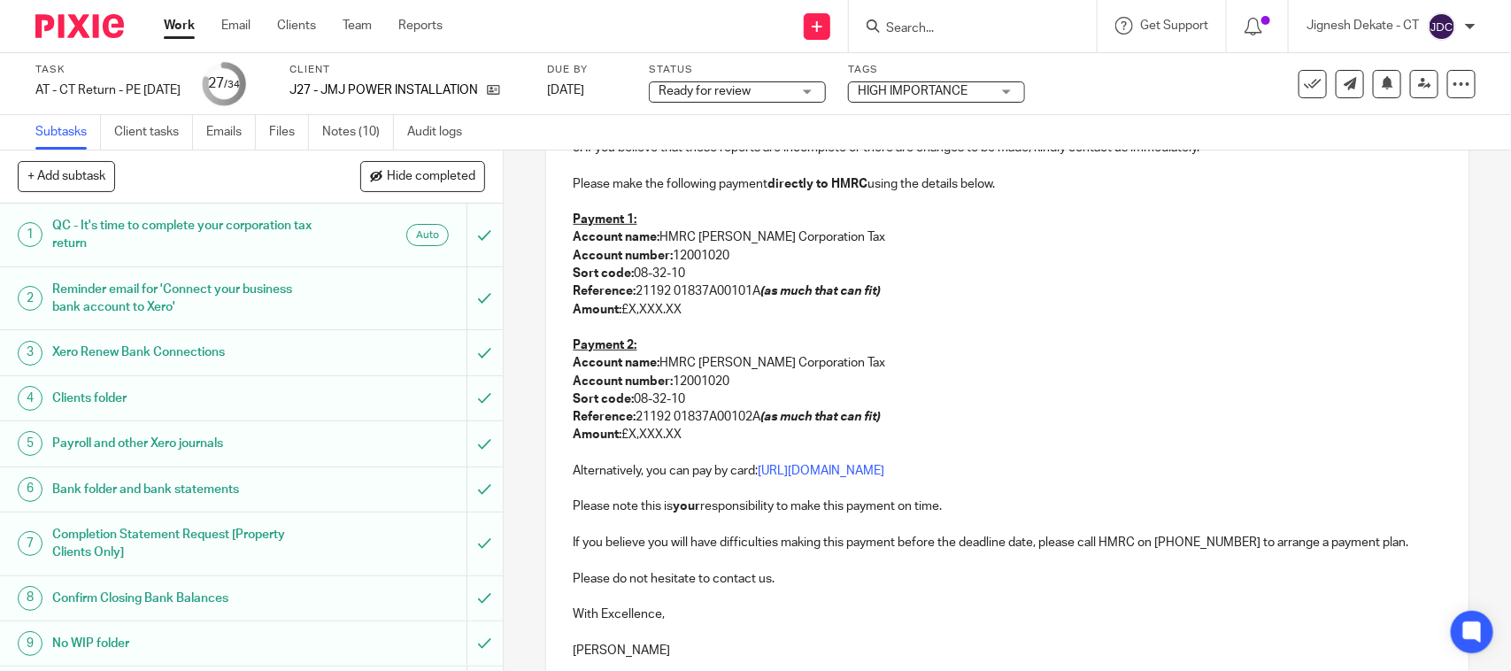
scroll to position [443, 0]
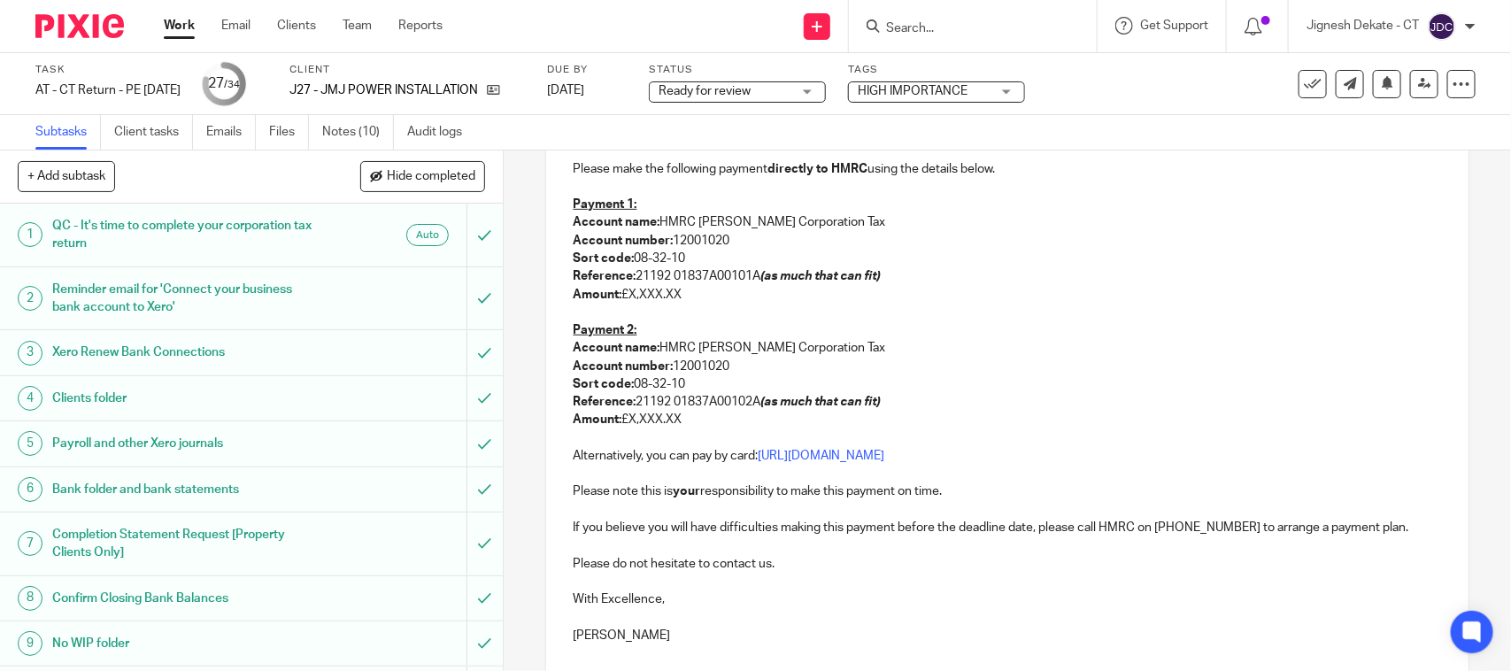
click at [684, 421] on p "Amount: £X,XXX.XX" at bounding box center [1007, 420] width 869 height 18
click at [684, 297] on p "Amount: £X,XXX.XX" at bounding box center [1007, 295] width 869 height 18
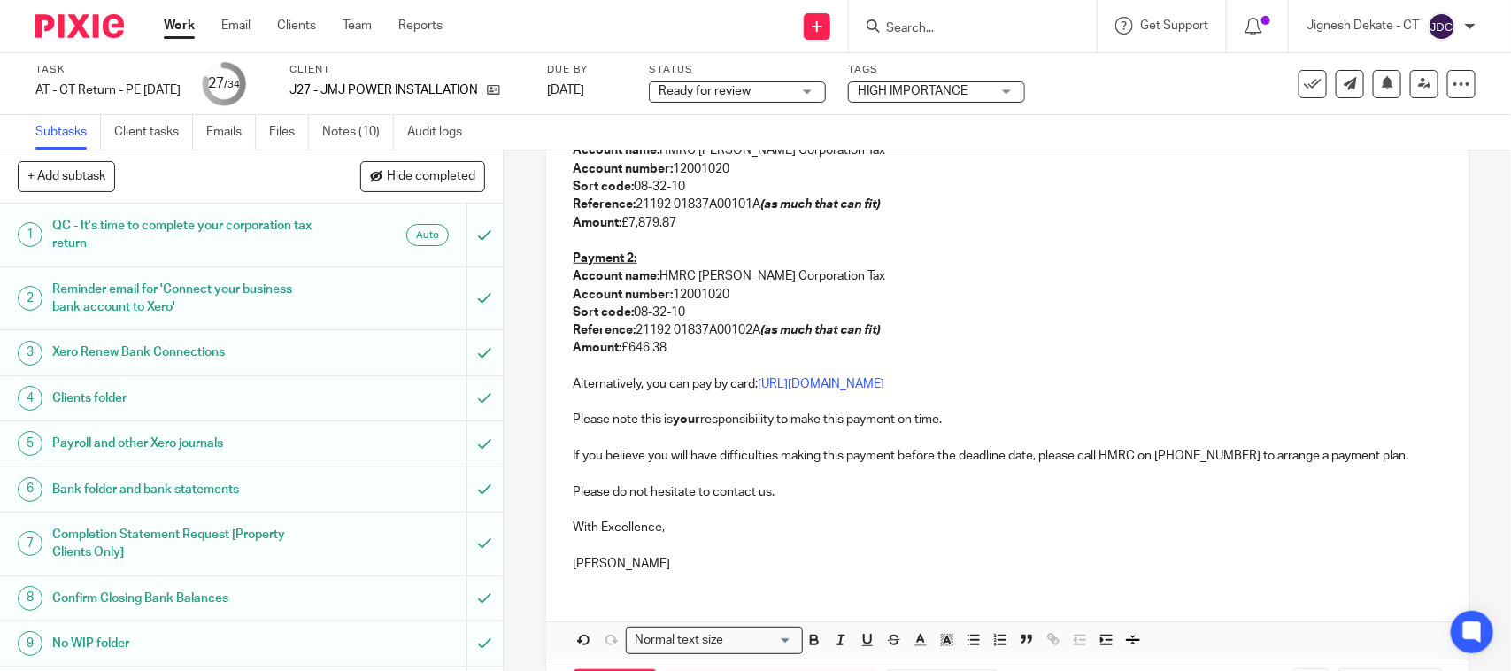
scroll to position [553, 0]
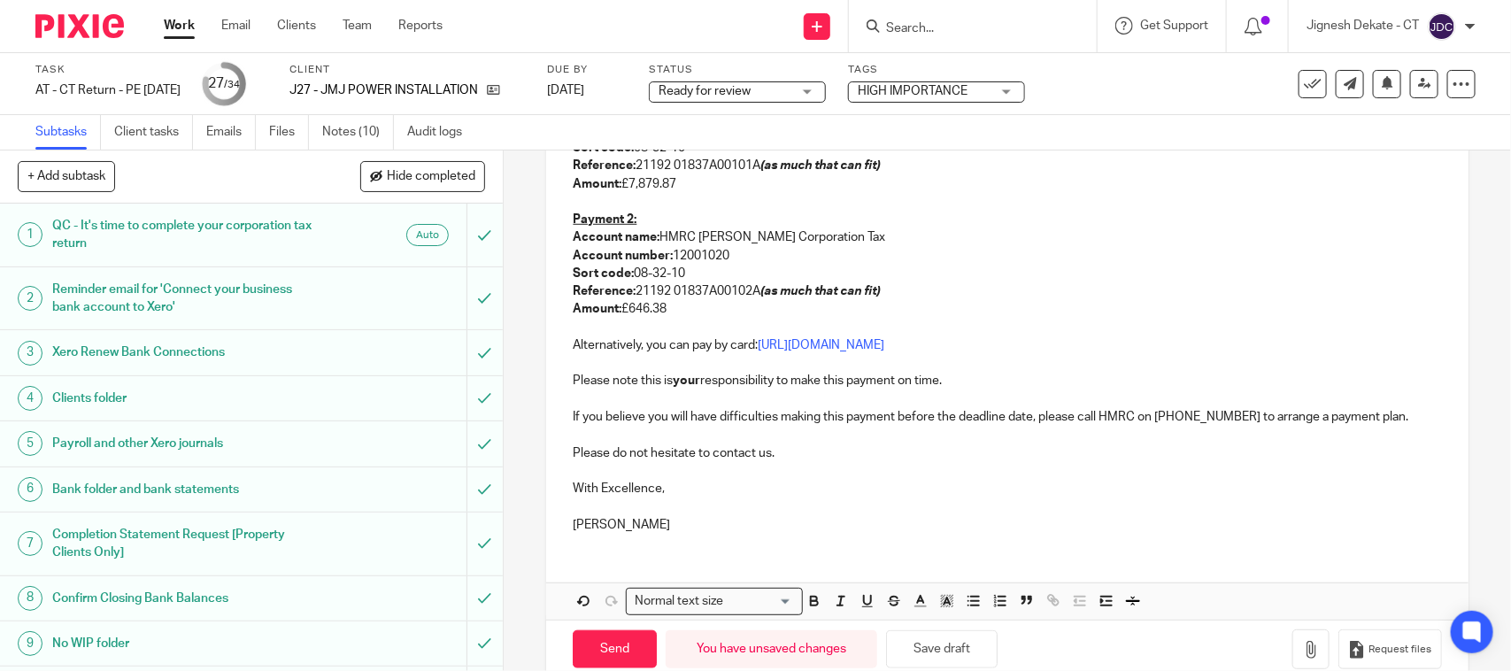
click at [626, 522] on p "[PERSON_NAME]" at bounding box center [1007, 525] width 869 height 18
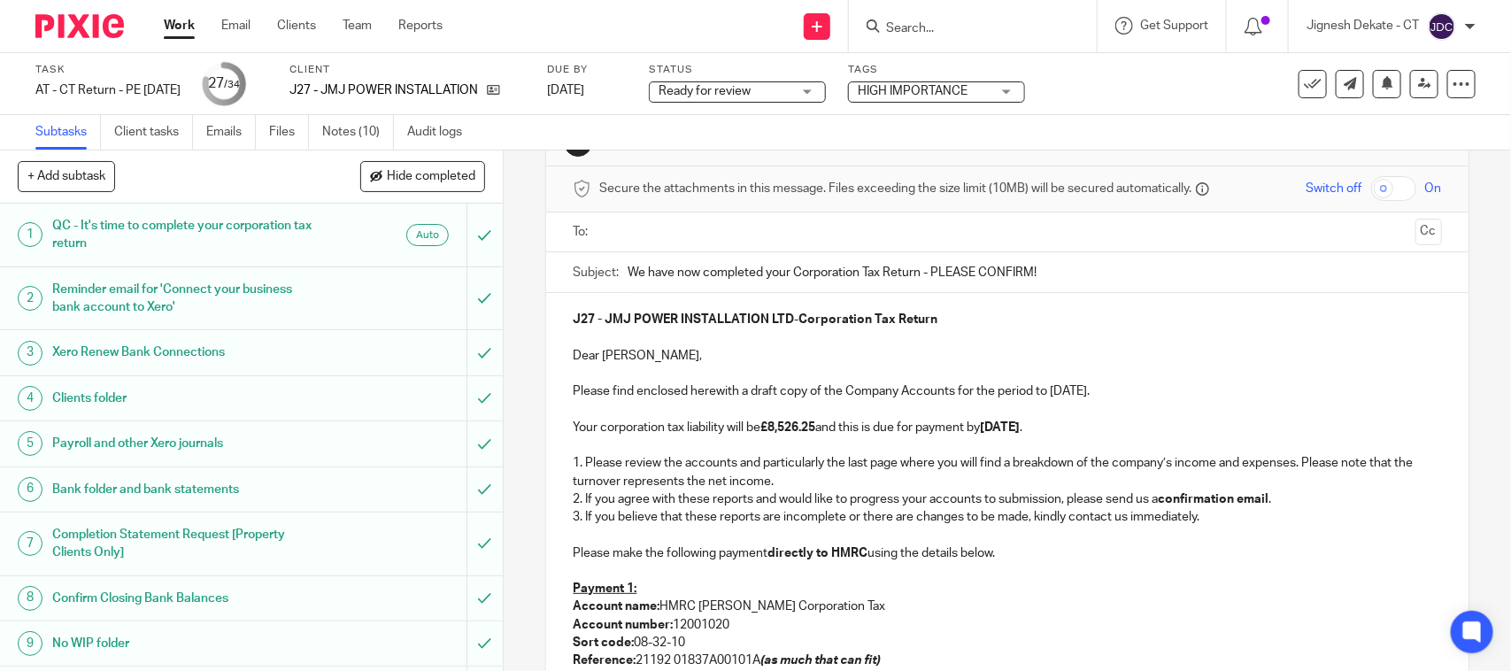
scroll to position [0, 0]
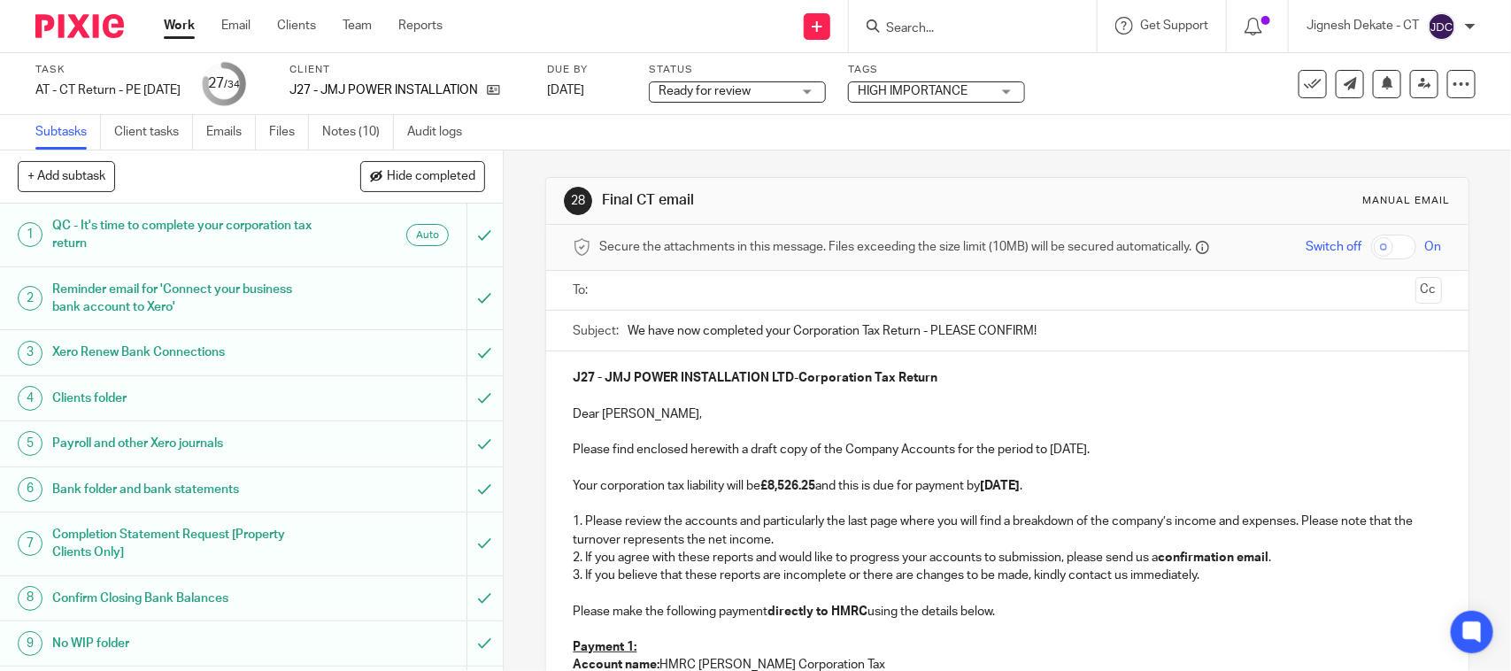
click at [884, 484] on p "Your corporation tax liability will be £8,526.25 and this is due for payment by…" at bounding box center [1007, 486] width 869 height 18
click at [985, 487] on p "Your corporation tax liability will be £8,526.25 and this is due for payment by…" at bounding box center [1007, 486] width 869 height 18
click at [994, 487] on strong "01st August 2025" at bounding box center [1000, 486] width 40 height 12
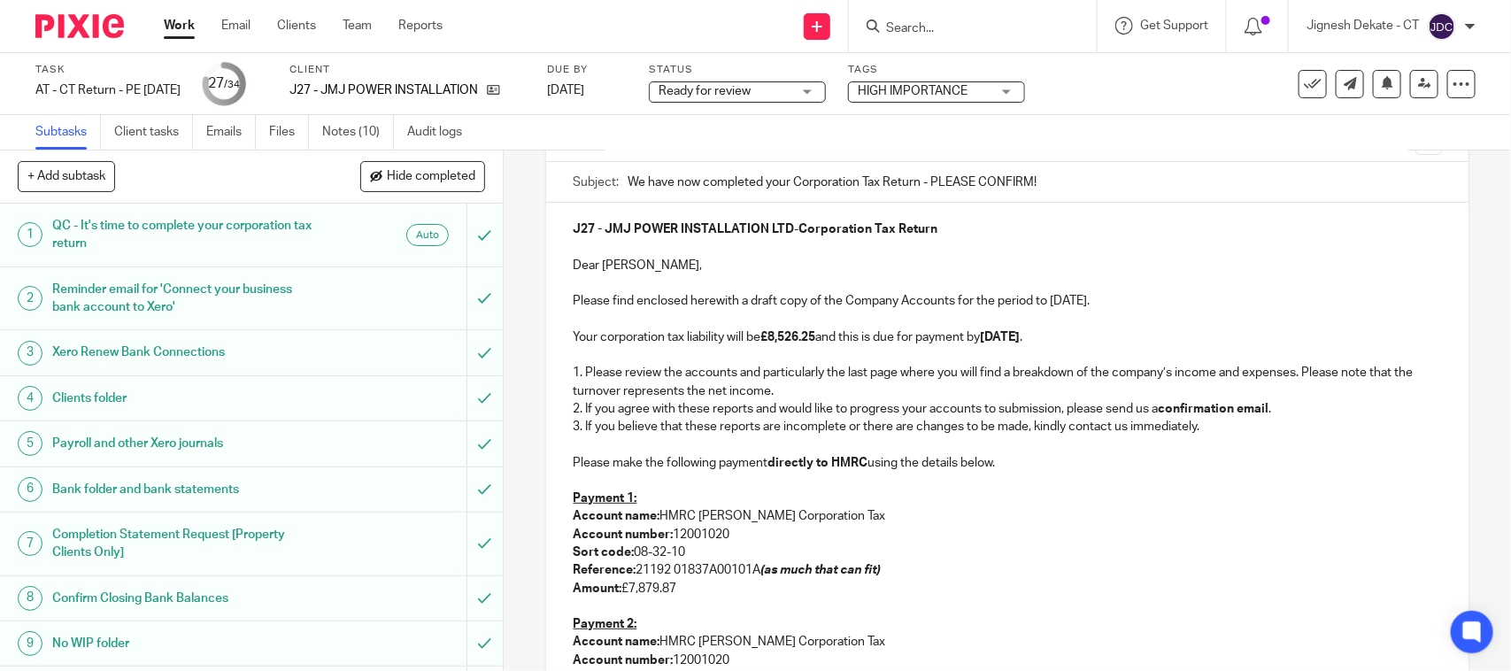
scroll to position [111, 0]
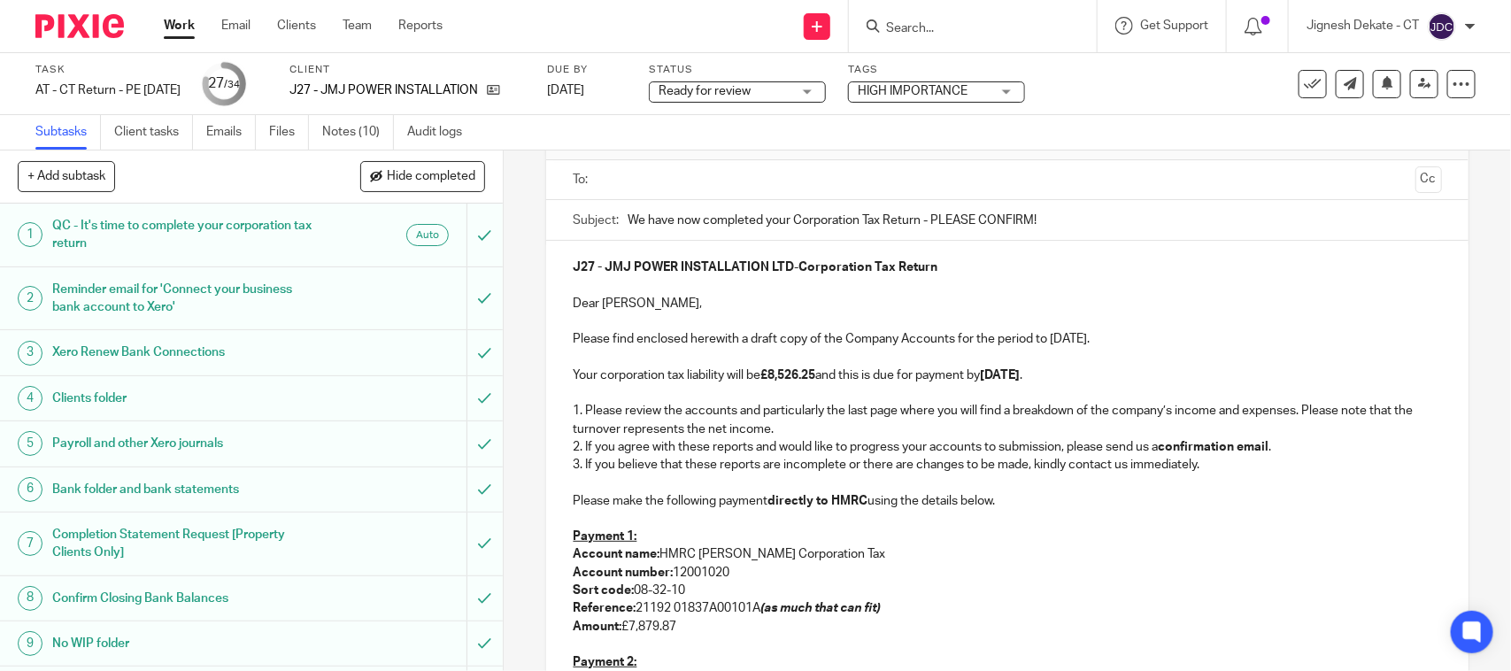
click at [1020, 373] on strong "01st August 2025" at bounding box center [1000, 375] width 40 height 12
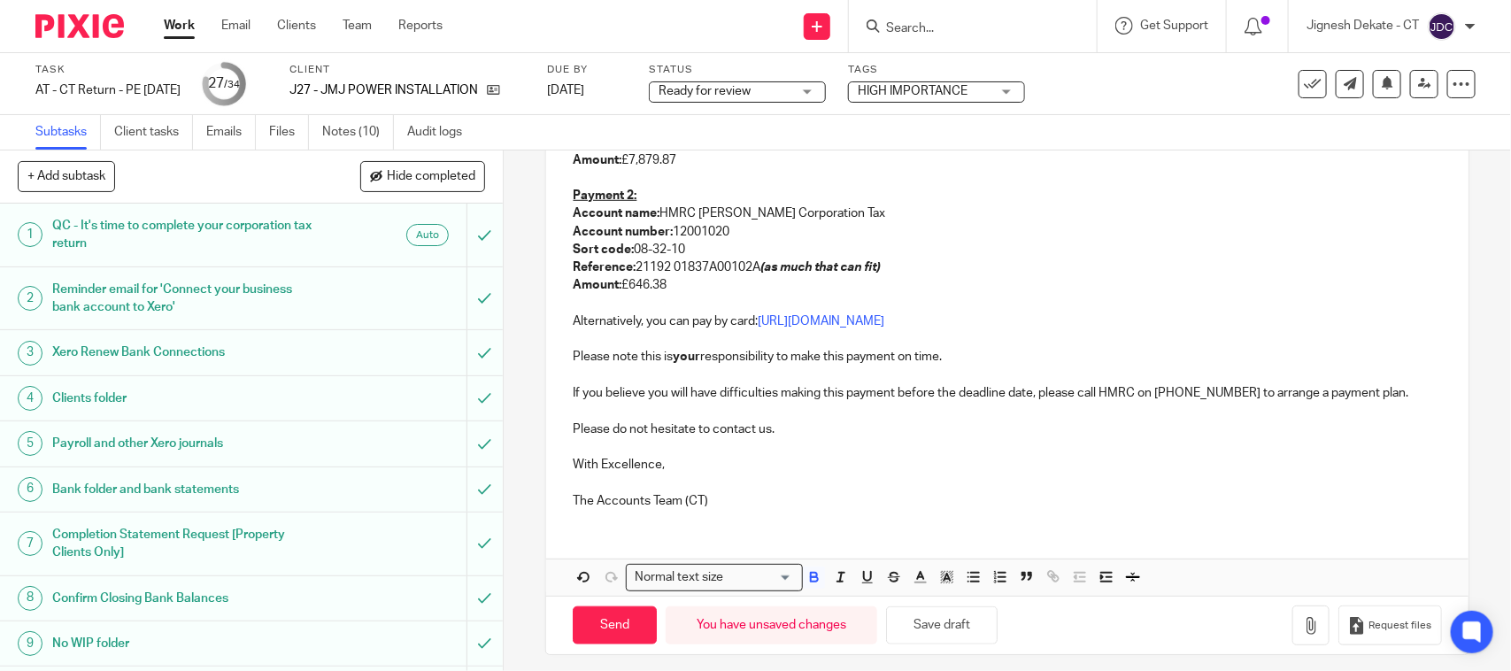
scroll to position [590, 0]
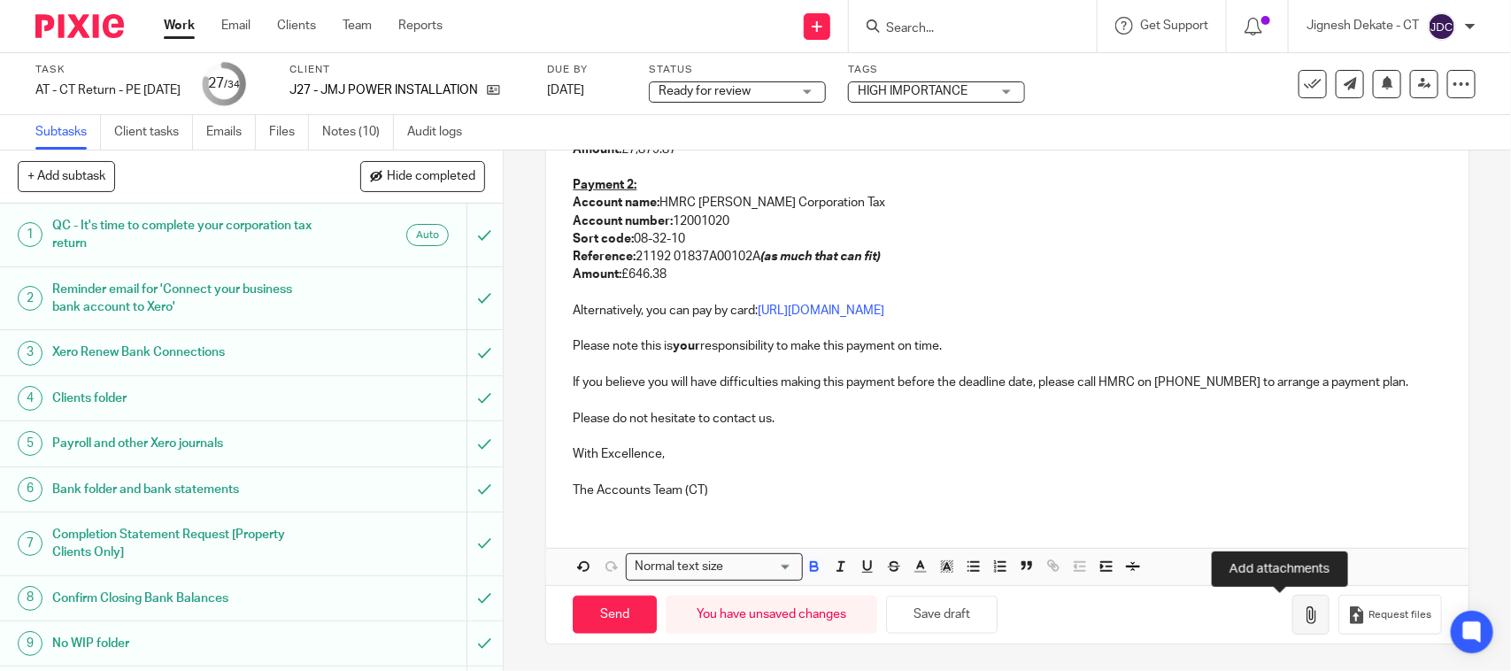
click at [1302, 621] on icon "button" at bounding box center [1311, 616] width 18 height 18
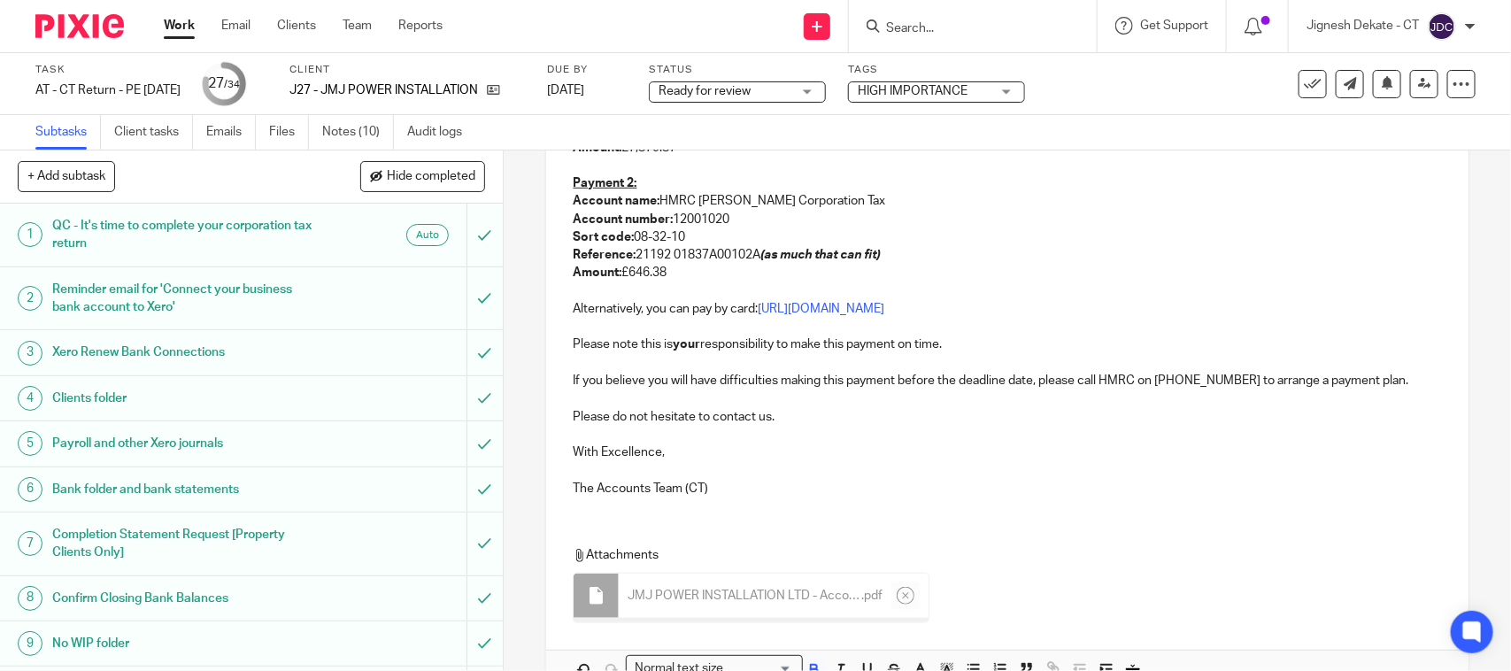
click at [892, 475] on p at bounding box center [1007, 470] width 869 height 18
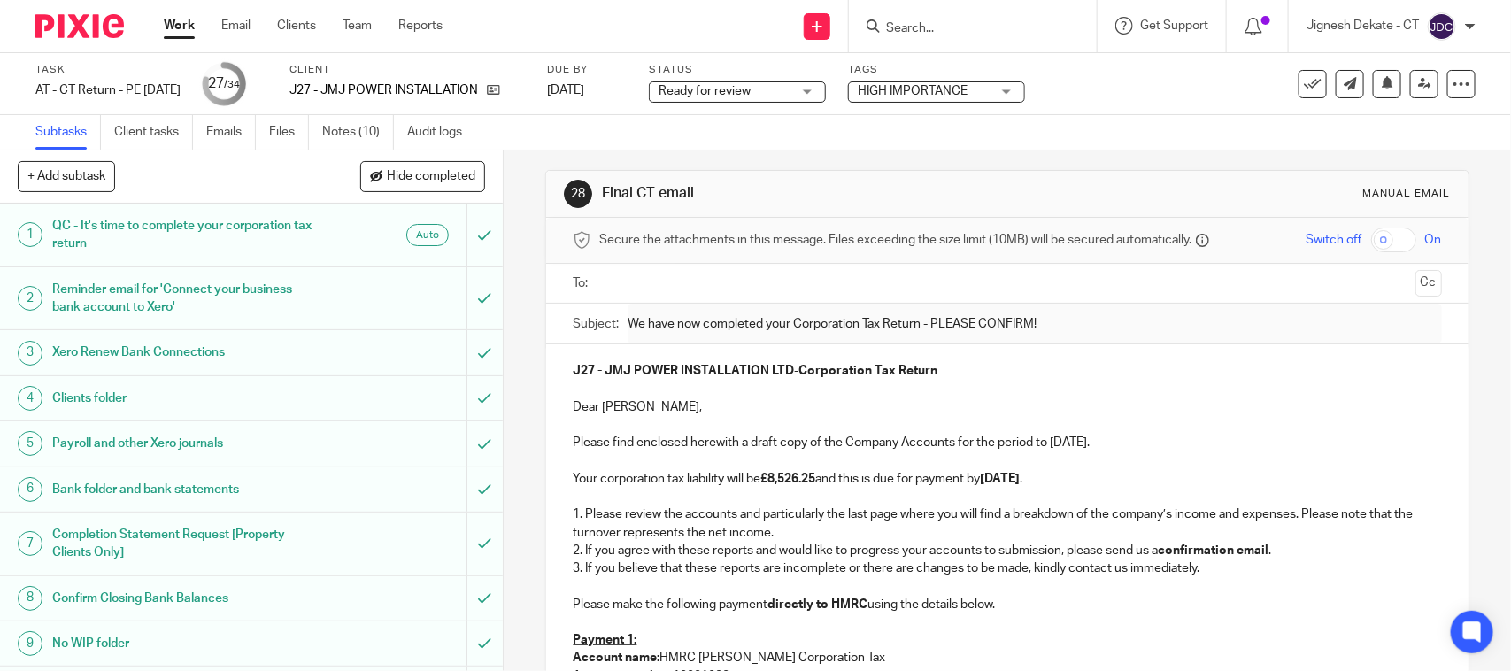
scroll to position [0, 0]
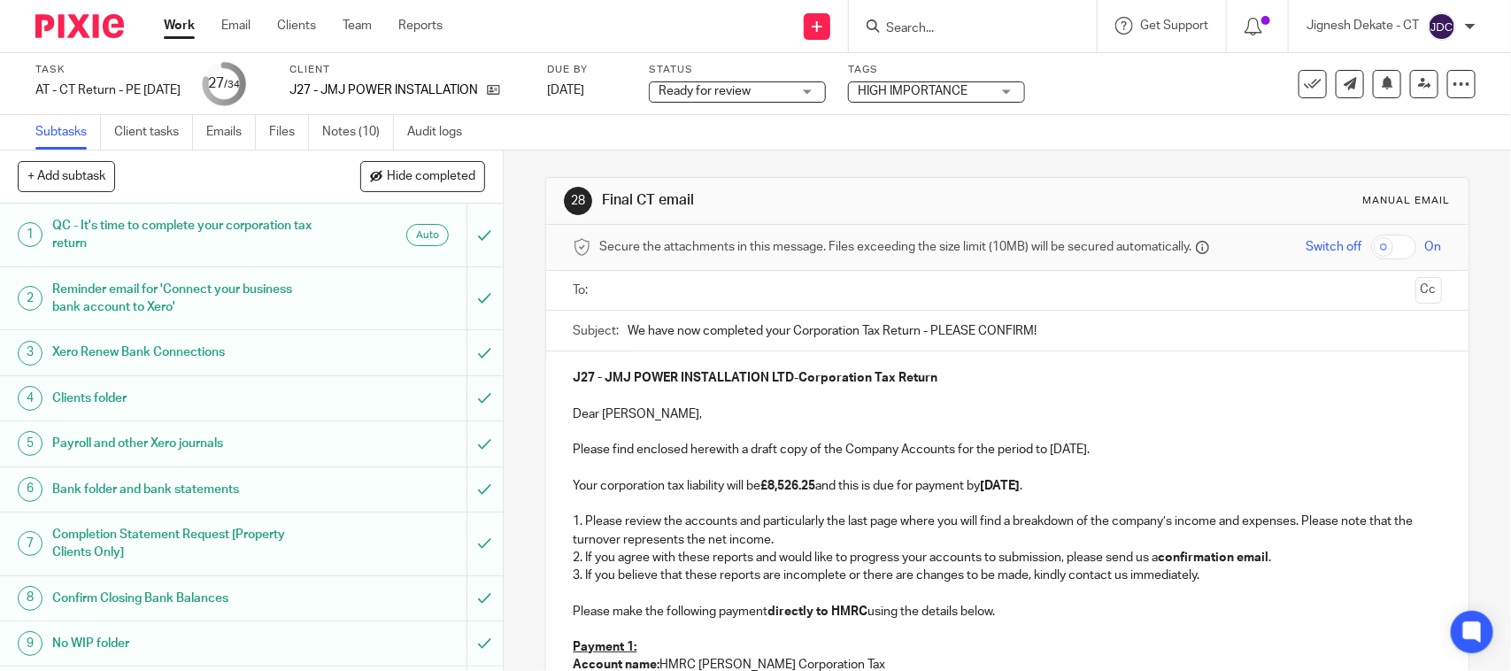
click at [702, 290] on input "text" at bounding box center [1007, 291] width 802 height 20
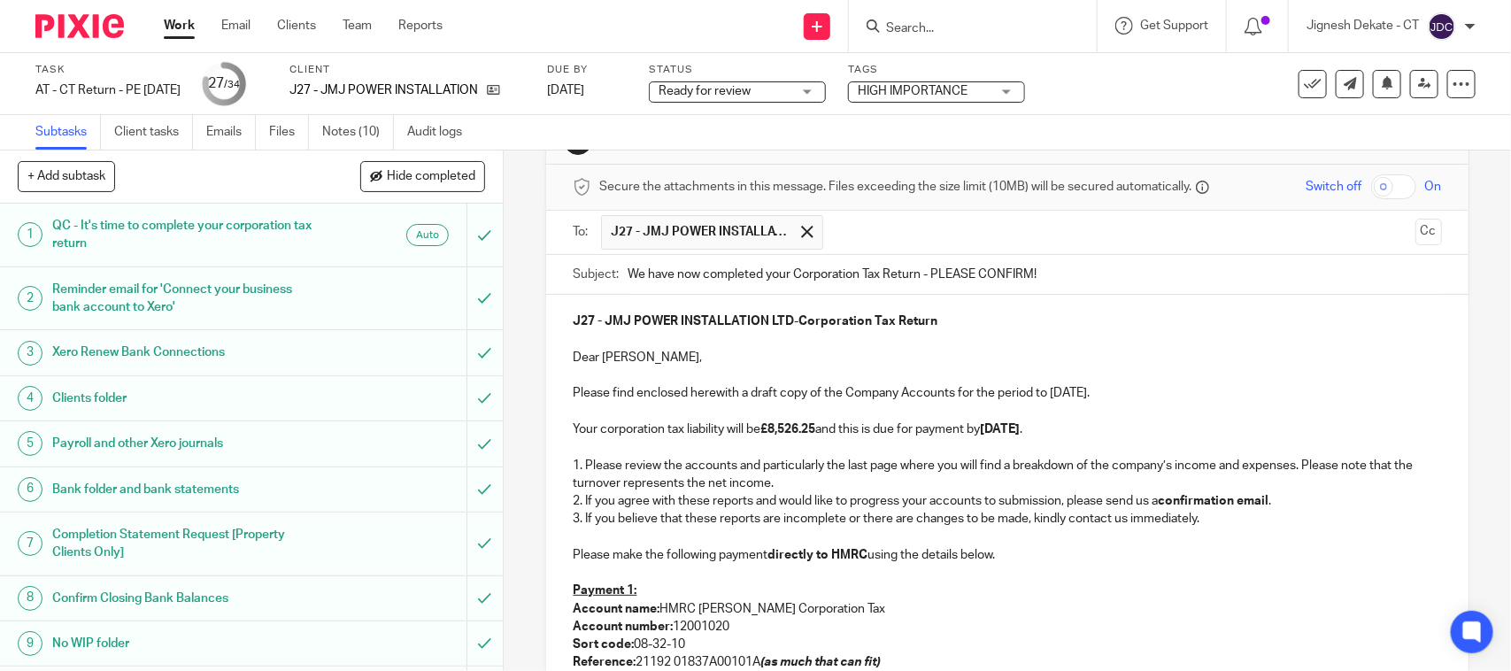
scroll to position [111, 0]
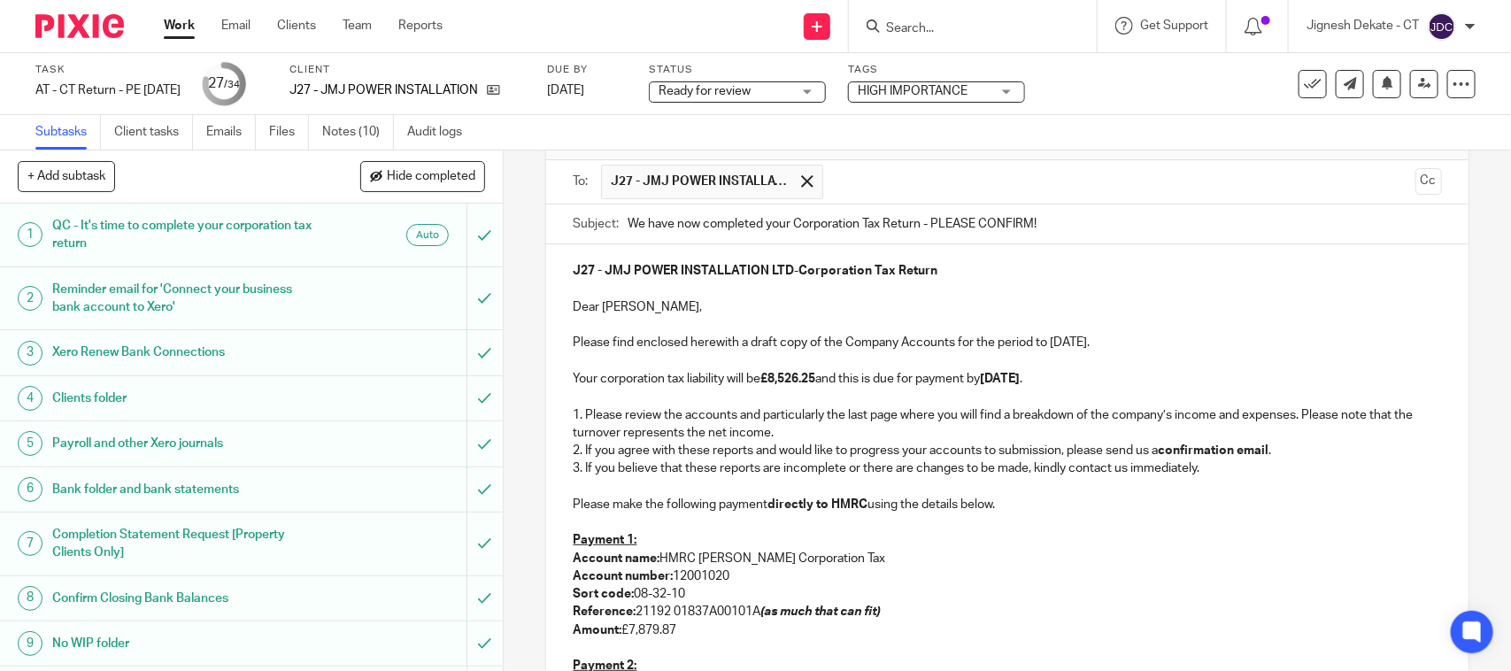
click at [1103, 376] on p "Your corporation tax liability will be £8,526.25 and this is due for payment by…" at bounding box center [1007, 379] width 869 height 18
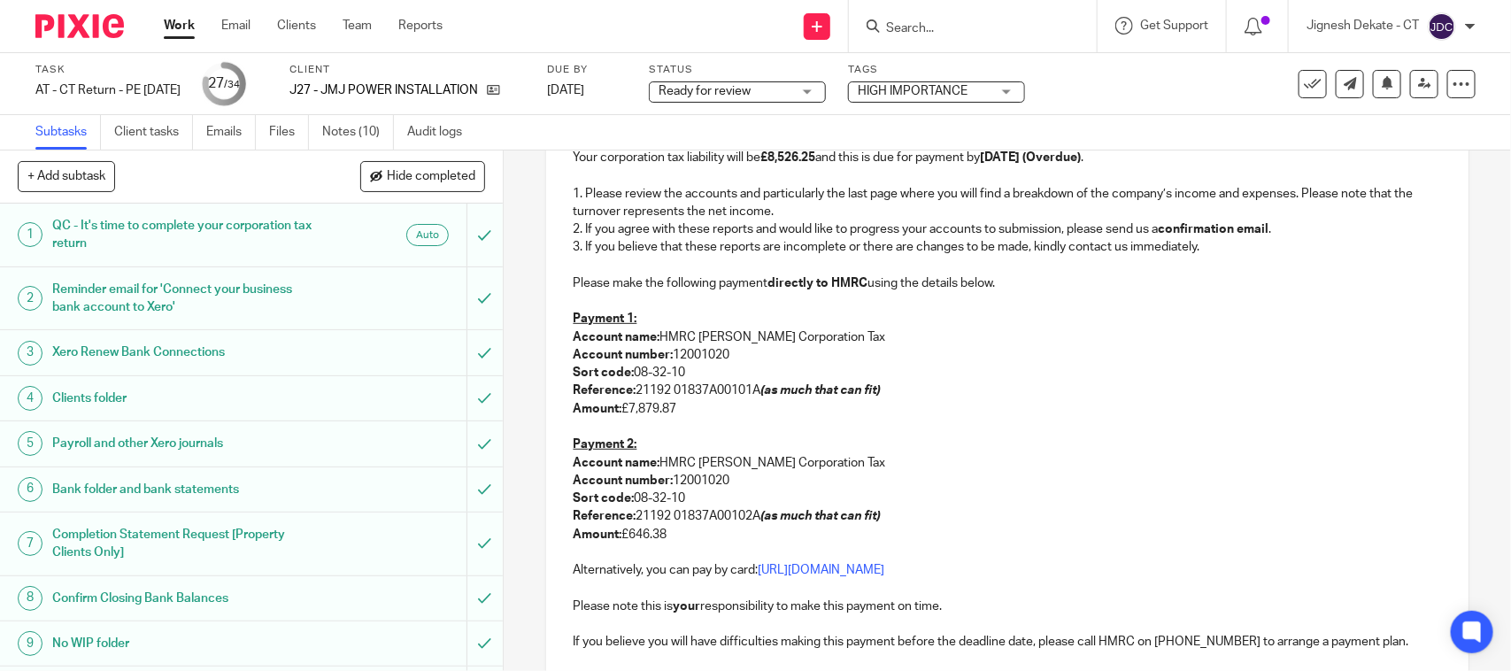
scroll to position [443, 0]
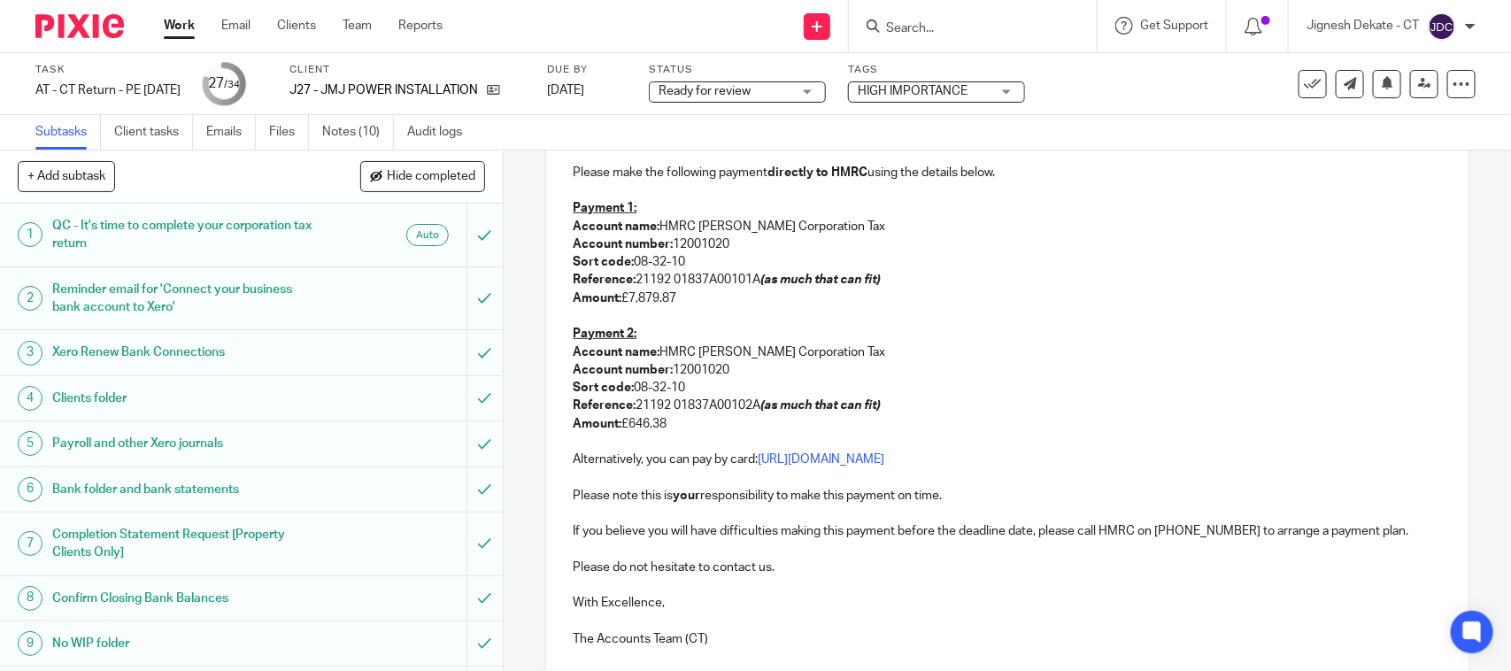
click at [785, 536] on p "If you believe you will have difficulties making this payment before the deadli…" at bounding box center [1007, 531] width 869 height 18
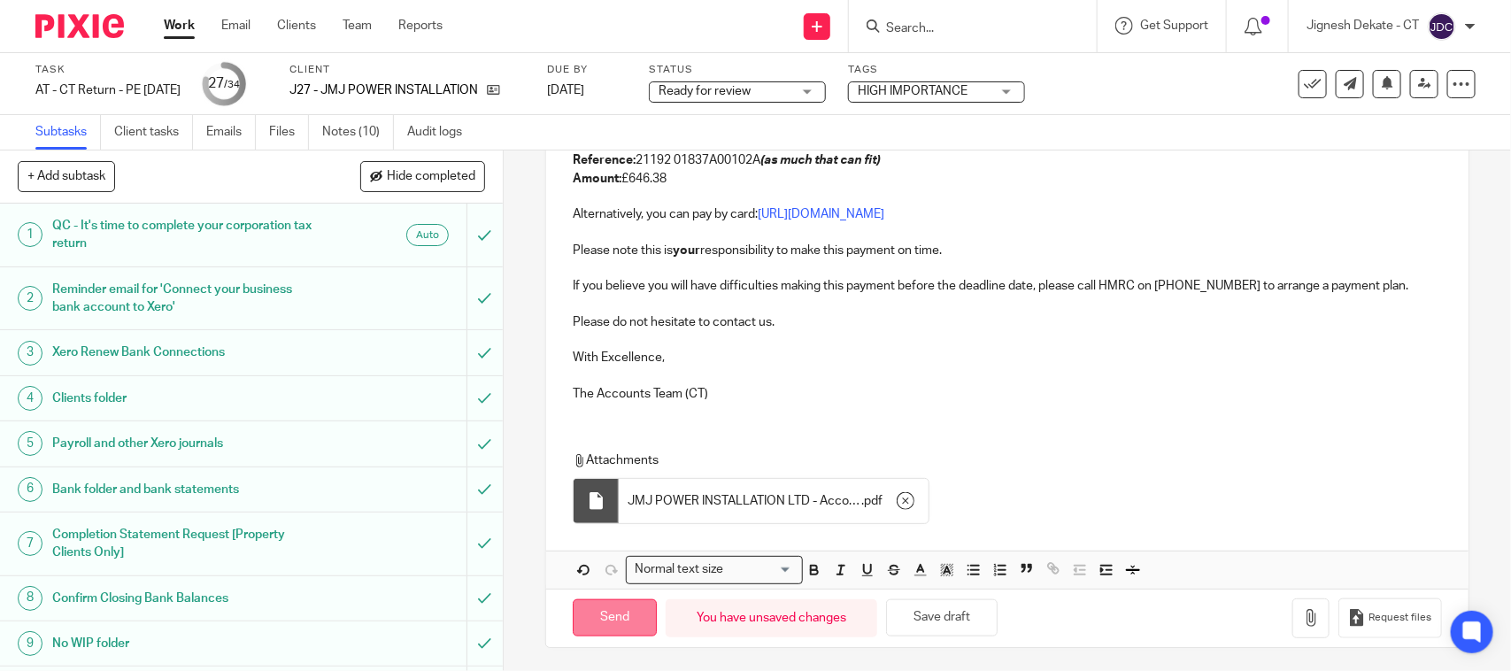
scroll to position [695, 0]
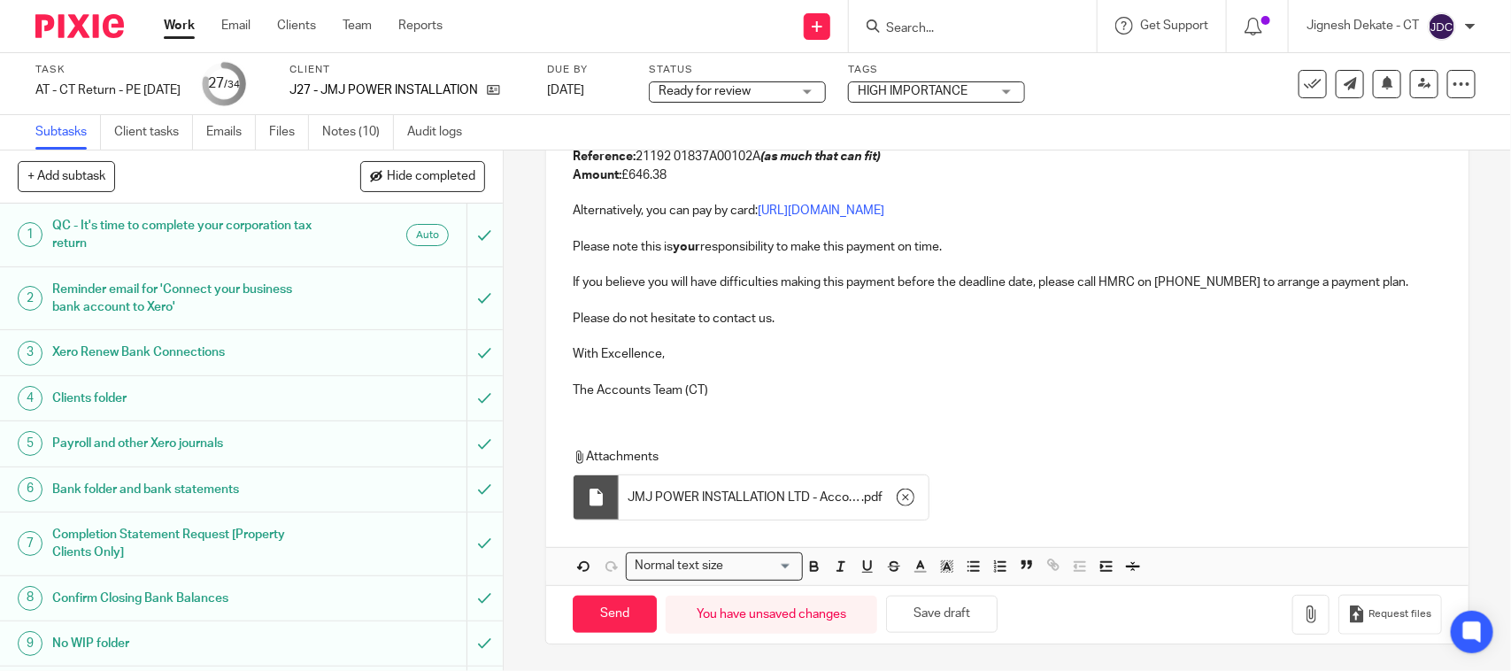
drag, startPoint x: 589, startPoint y: 622, endPoint x: 1029, endPoint y: 388, distance: 498.3
click at [1029, 391] on form "Secure the attachments in this message. Files exceeding the size limit (10MB) w…" at bounding box center [1007, 88] width 922 height 1110
click at [604, 603] on input "Send" at bounding box center [615, 615] width 84 height 38
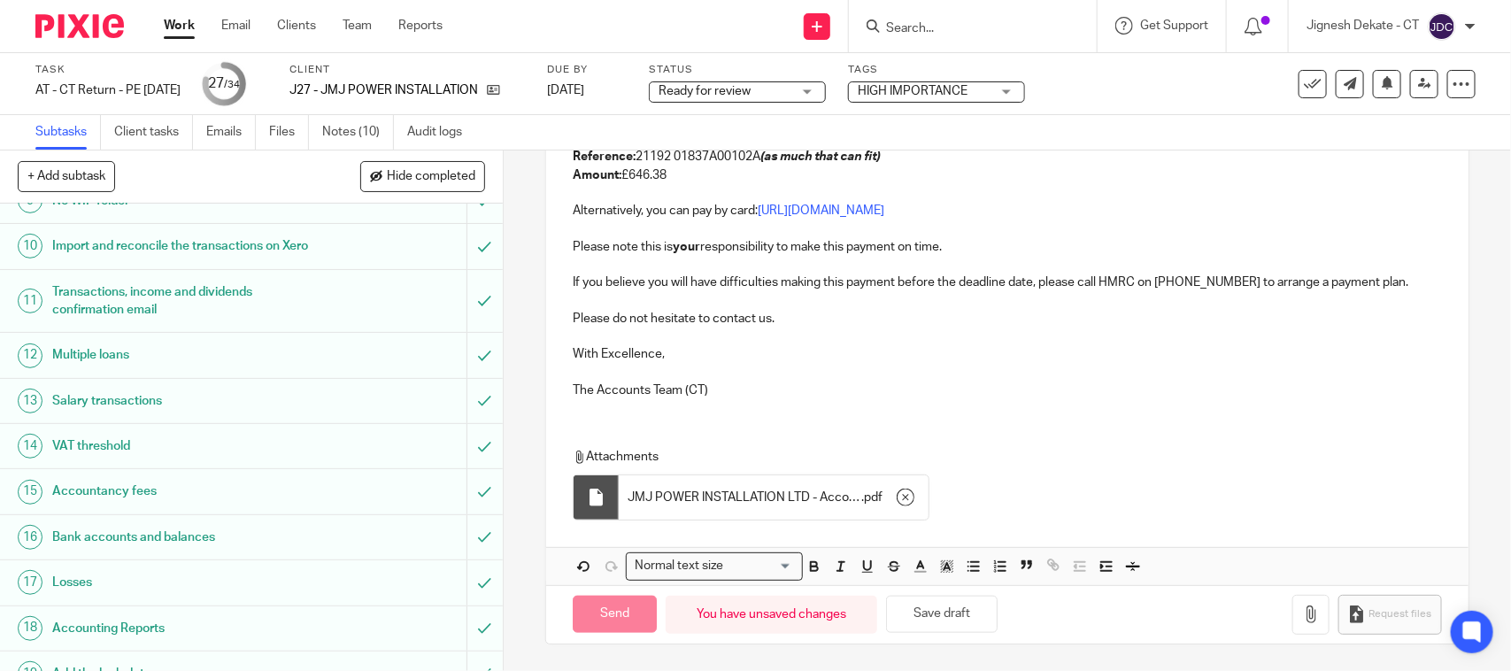
scroll to position [885, 0]
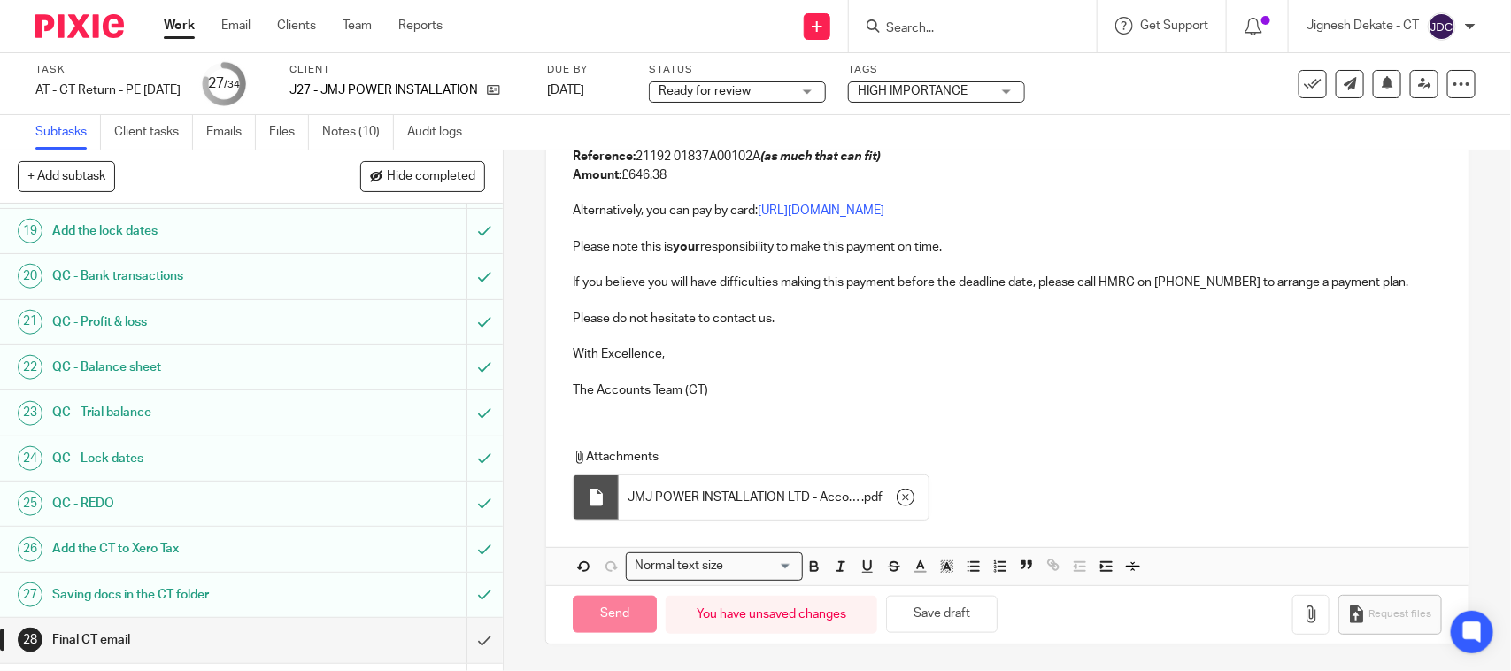
type input "Sent"
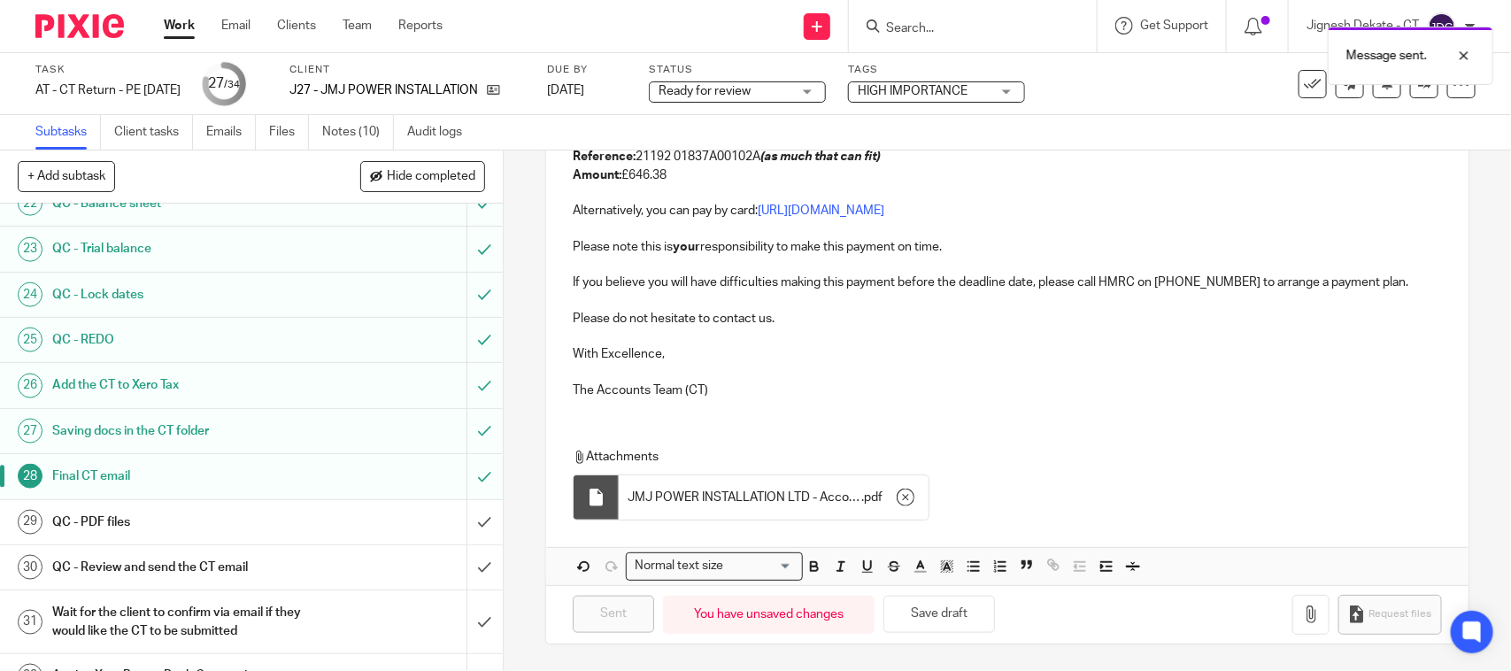
scroll to position [1194, 0]
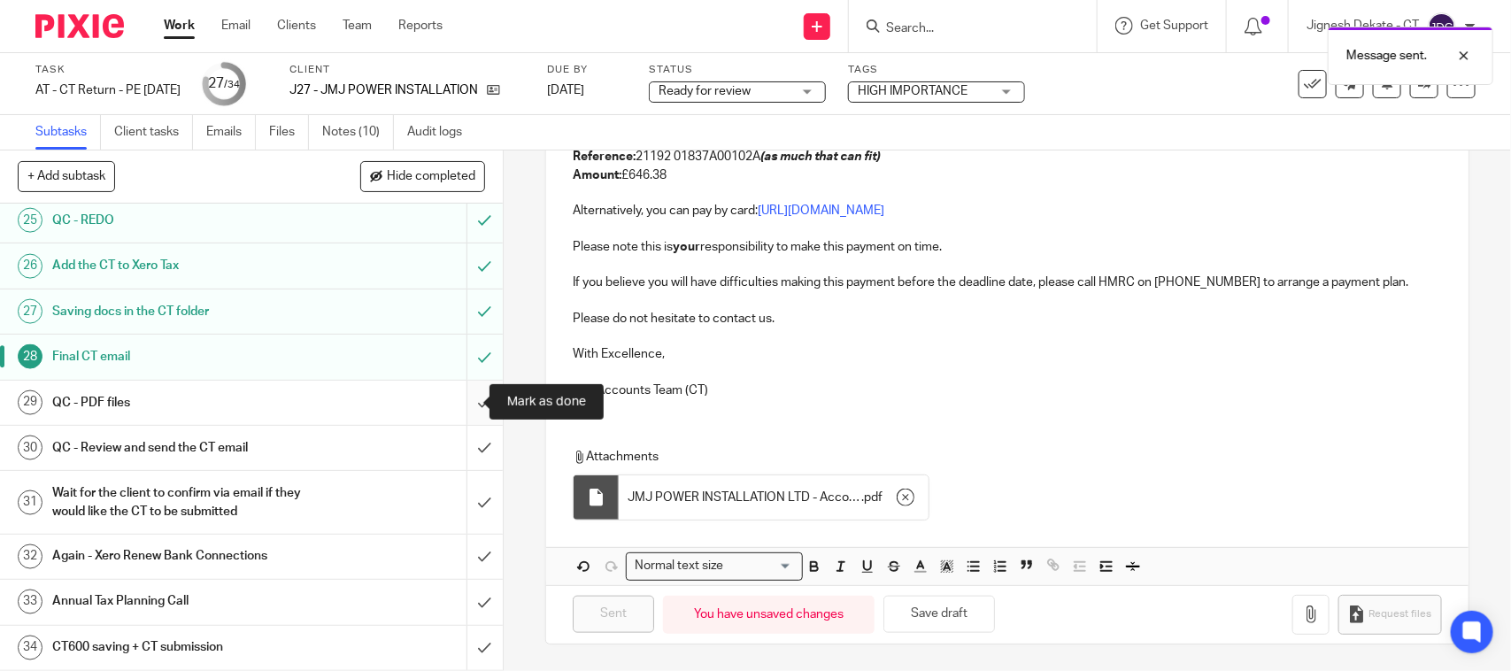
click at [456, 399] on input "submit" at bounding box center [251, 403] width 503 height 44
click at [453, 445] on input "submit" at bounding box center [251, 448] width 503 height 44
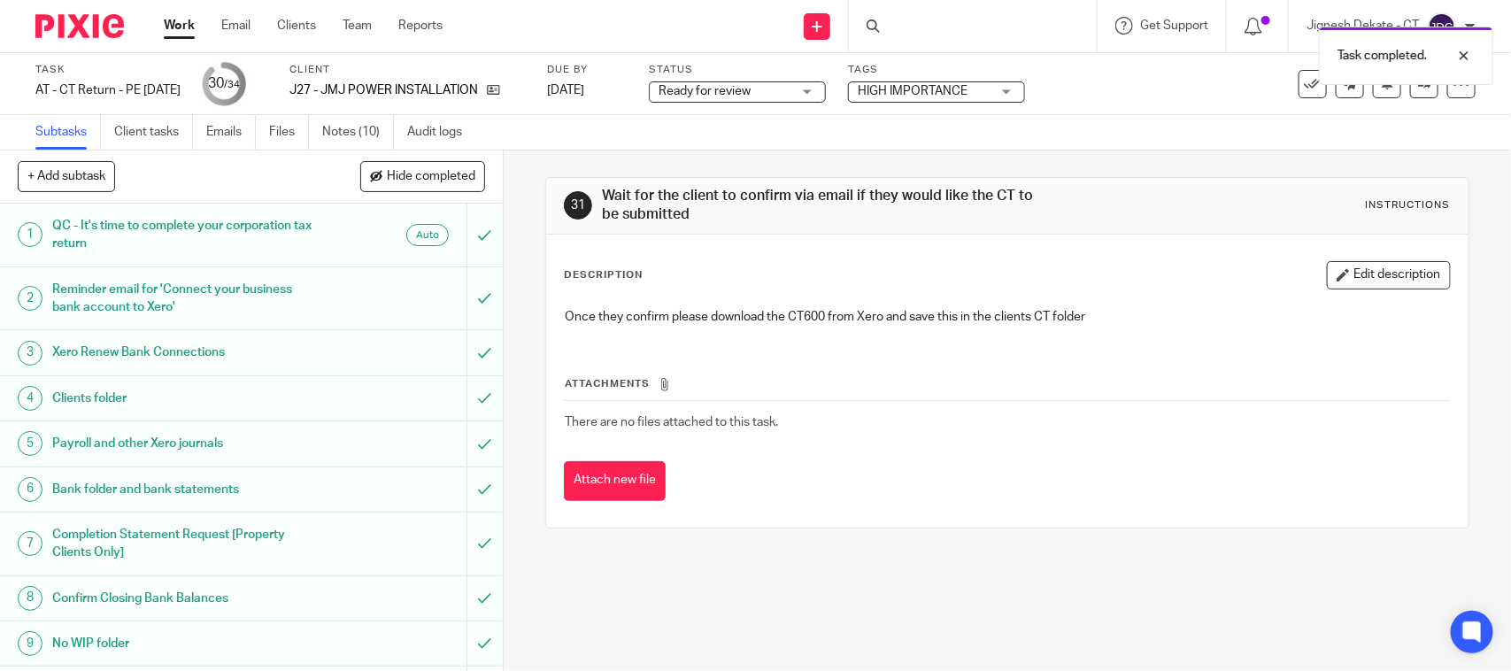
click at [751, 85] on span "Ready for review" at bounding box center [705, 91] width 92 height 12
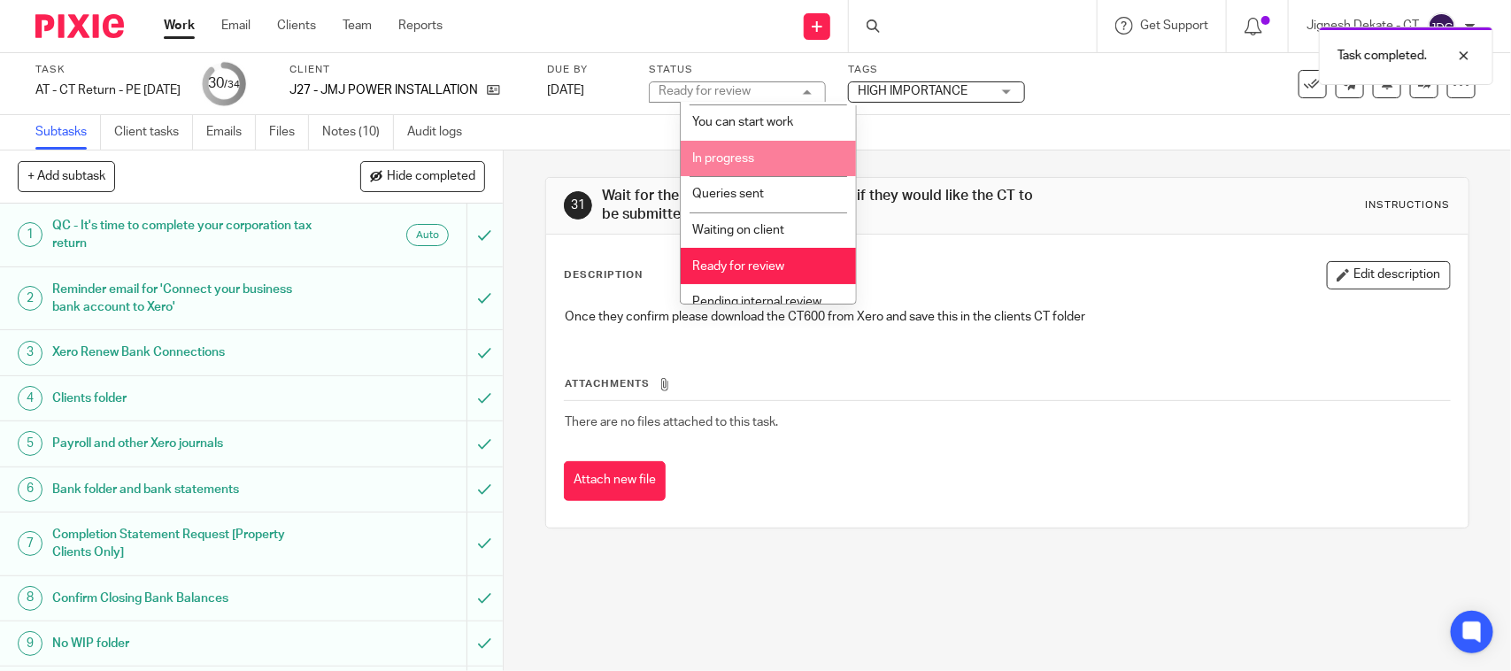
scroll to position [84, 0]
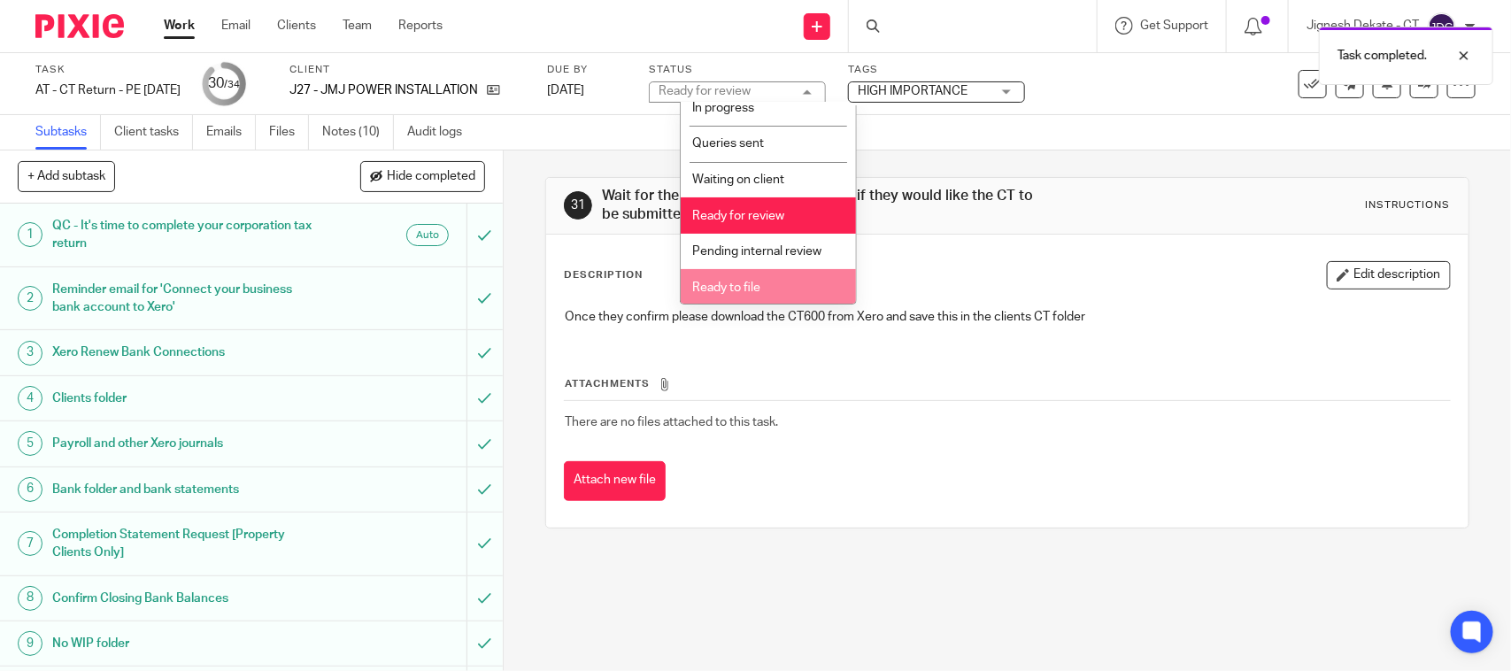
click at [729, 282] on span "Ready to file" at bounding box center [726, 288] width 68 height 12
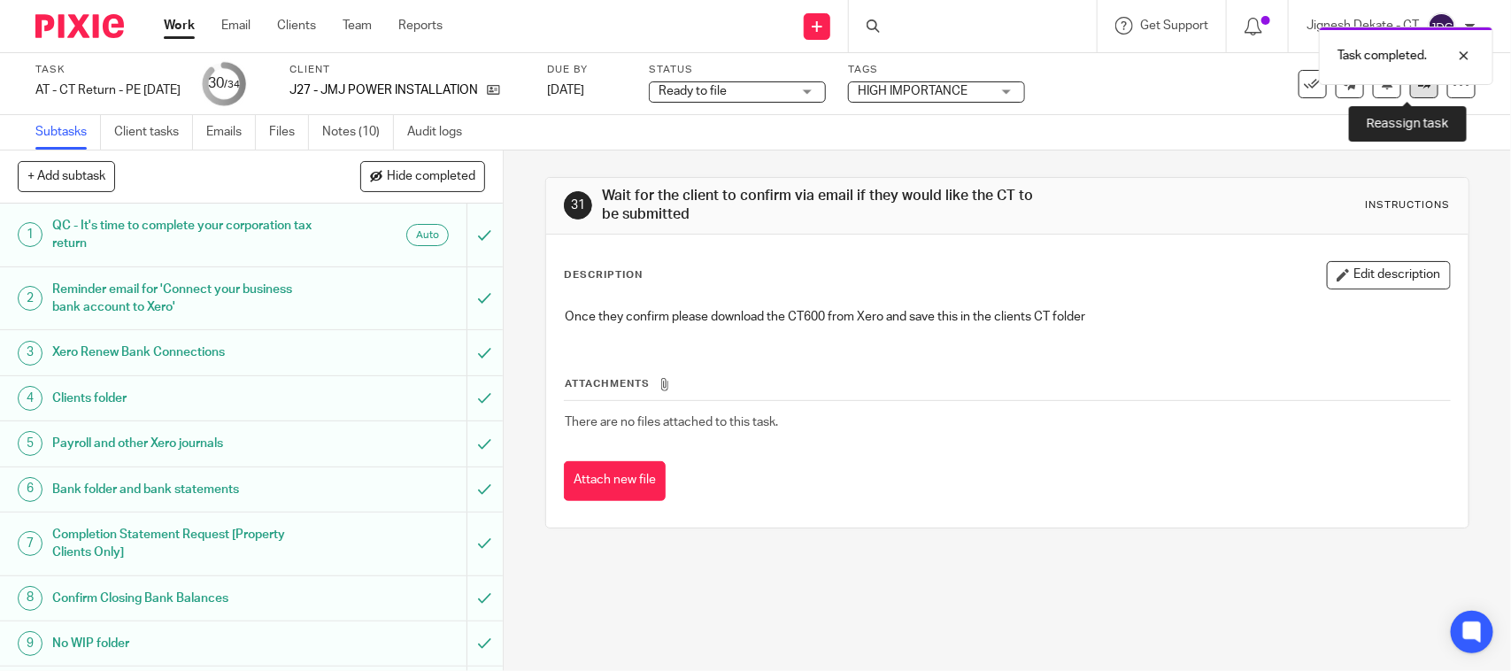
click at [1418, 89] on icon at bounding box center [1424, 83] width 13 height 13
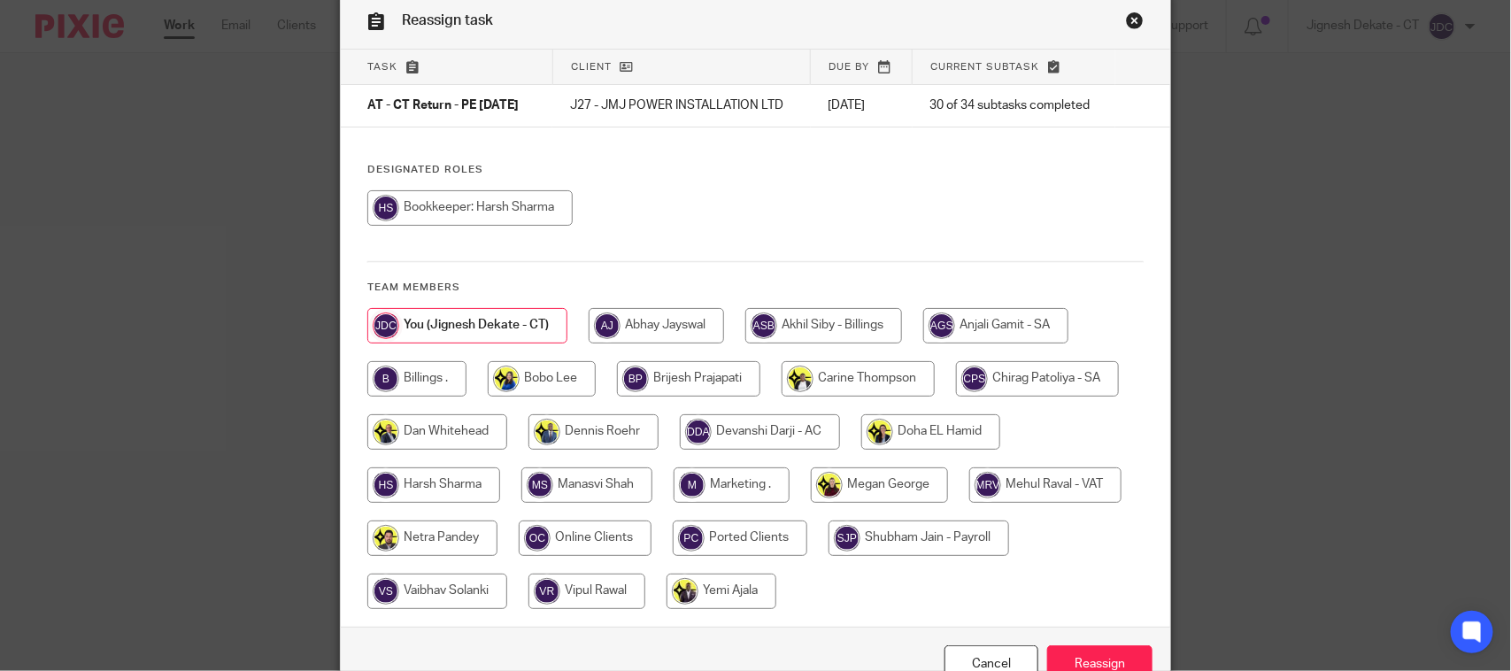
scroll to position [192, 0]
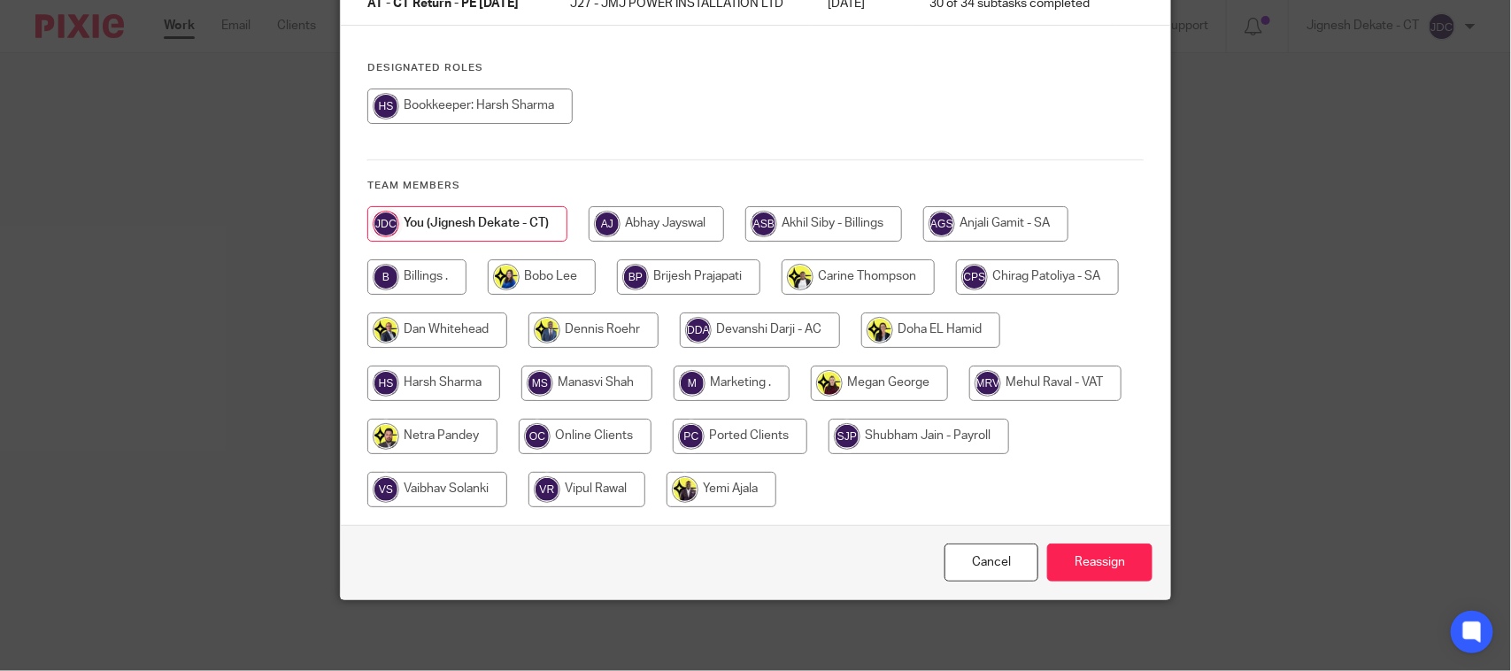
click at [404, 274] on input "radio" at bounding box center [416, 276] width 99 height 35
radio input "true"
click at [1077, 563] on input "Reassign" at bounding box center [1099, 563] width 105 height 38
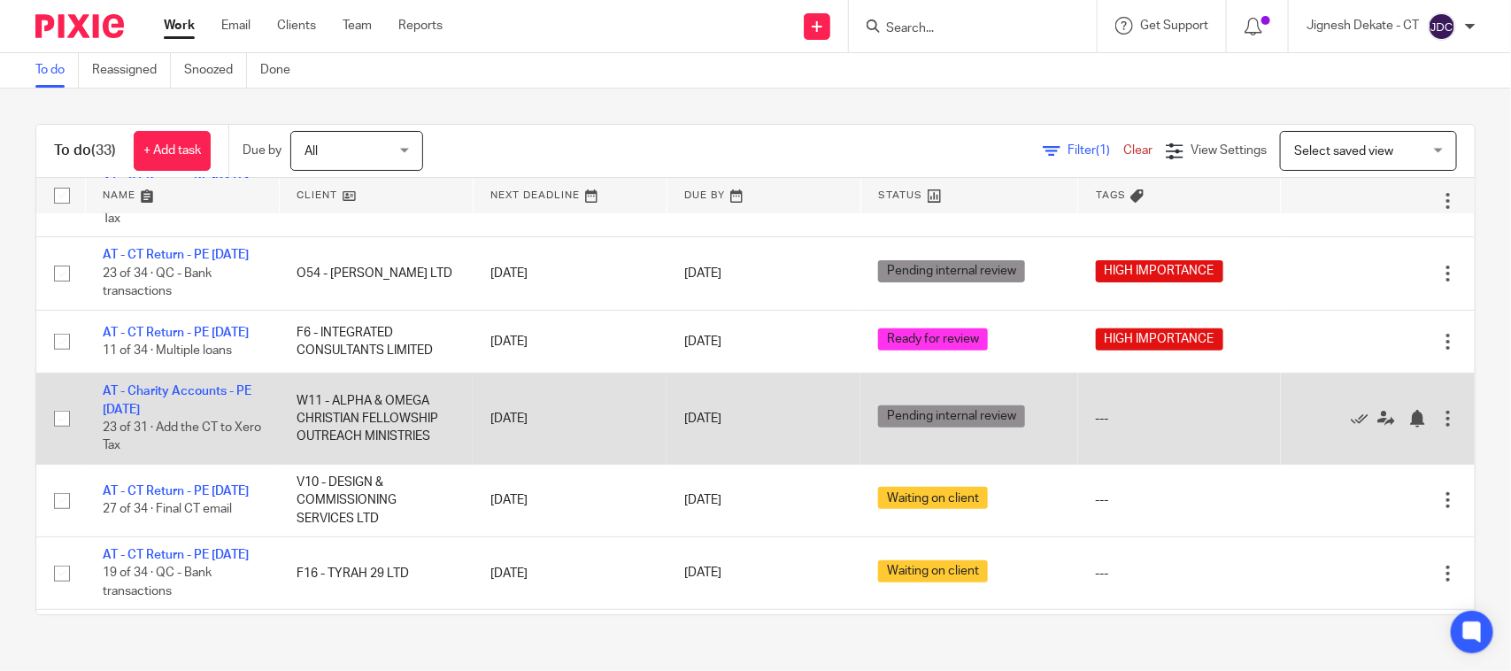
scroll to position [221, 0]
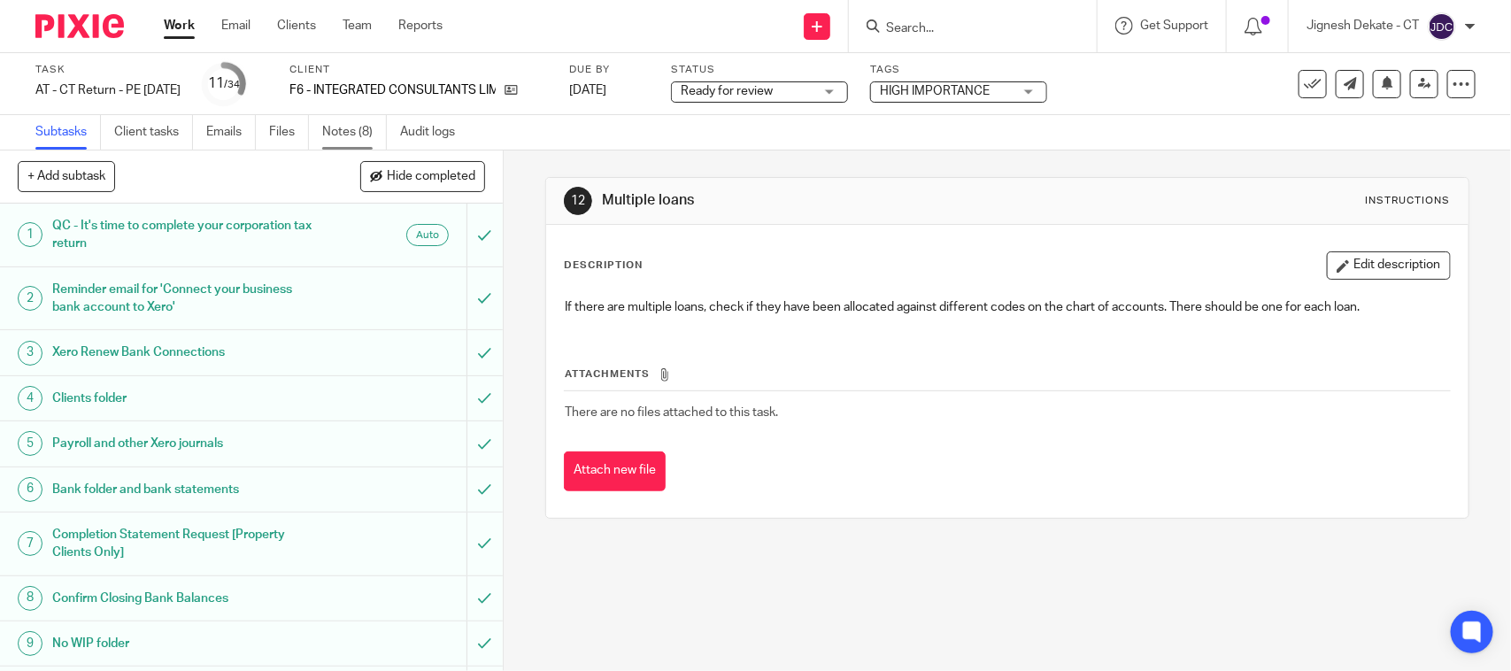
click at [339, 138] on link "Notes (8)" at bounding box center [354, 132] width 65 height 35
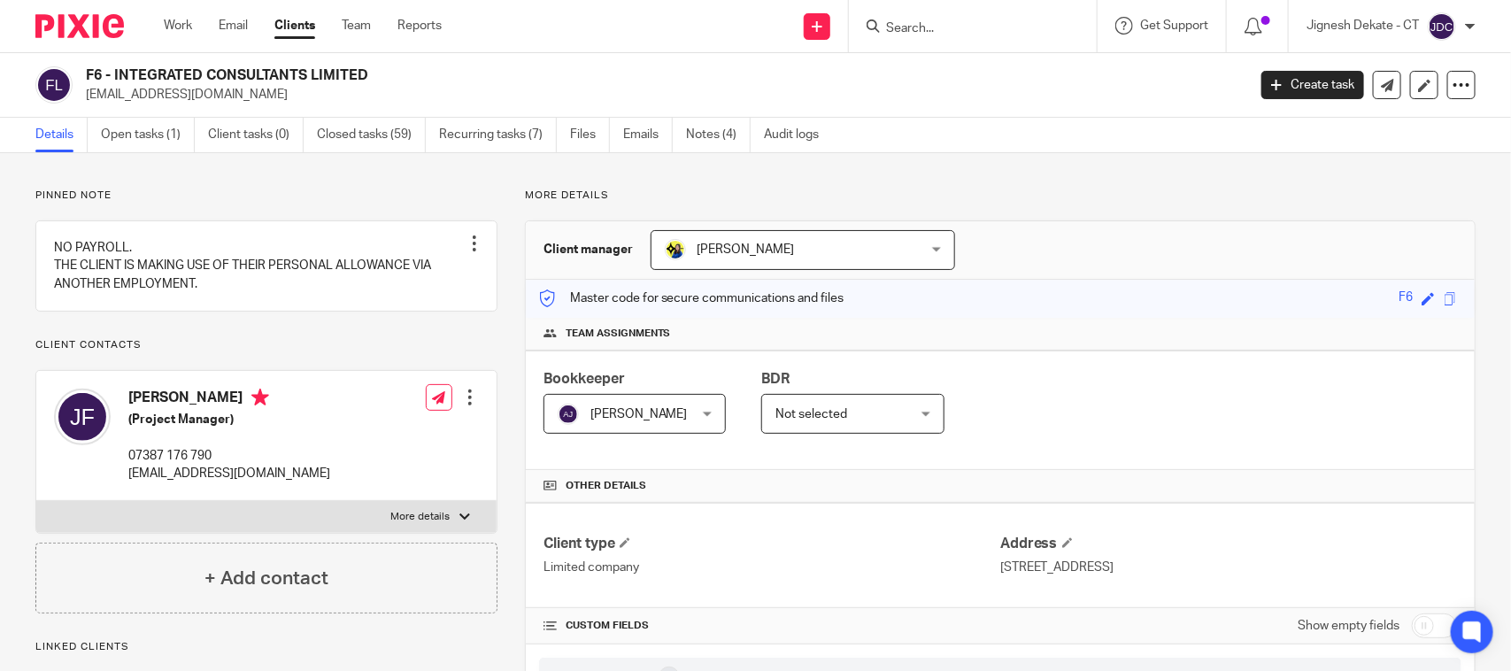
drag, startPoint x: 373, startPoint y: 73, endPoint x: 81, endPoint y: 75, distance: 291.3
click at [81, 75] on div "F6 - INTEGRATED CONSULTANTS LIMITED j_folorunso@yahoo.co.uk" at bounding box center [635, 84] width 1200 height 37
copy h2 "F6 - INTEGRATED CONSULTANTS LIMITED"
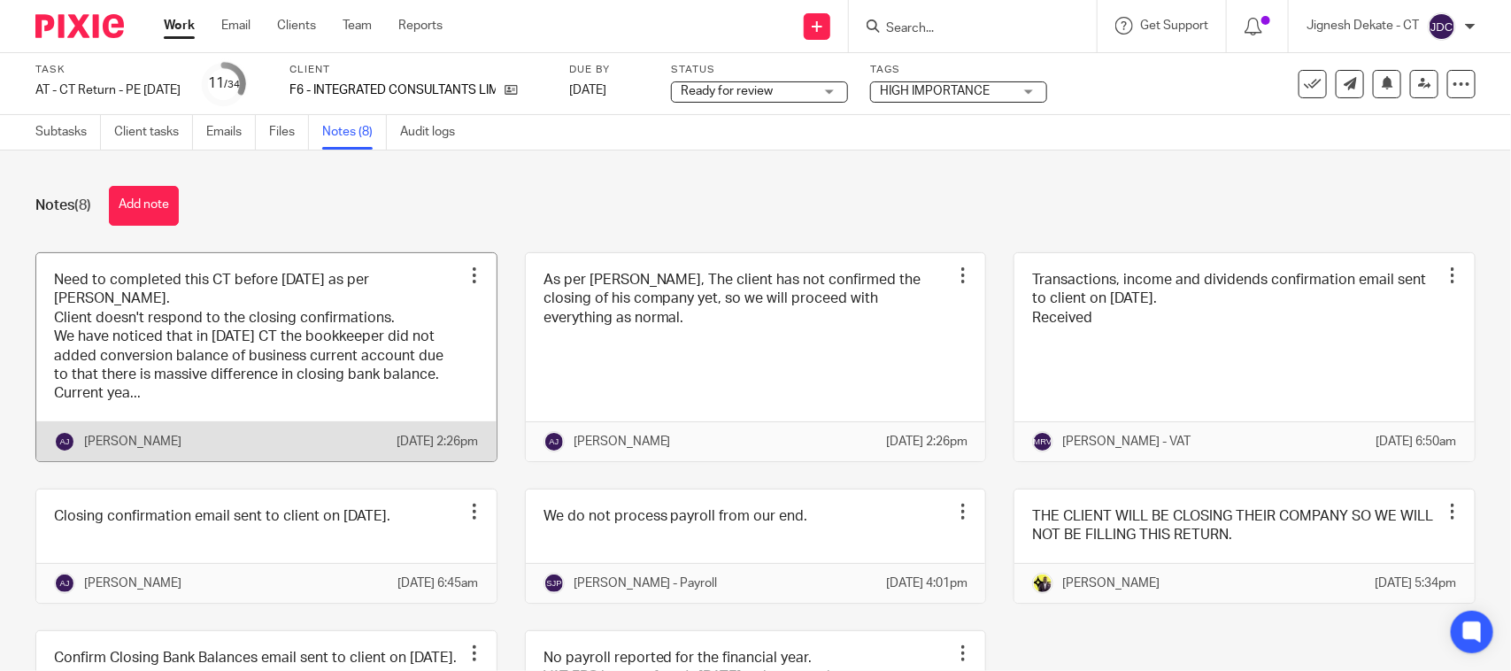
click at [272, 359] on link at bounding box center [266, 357] width 460 height 208
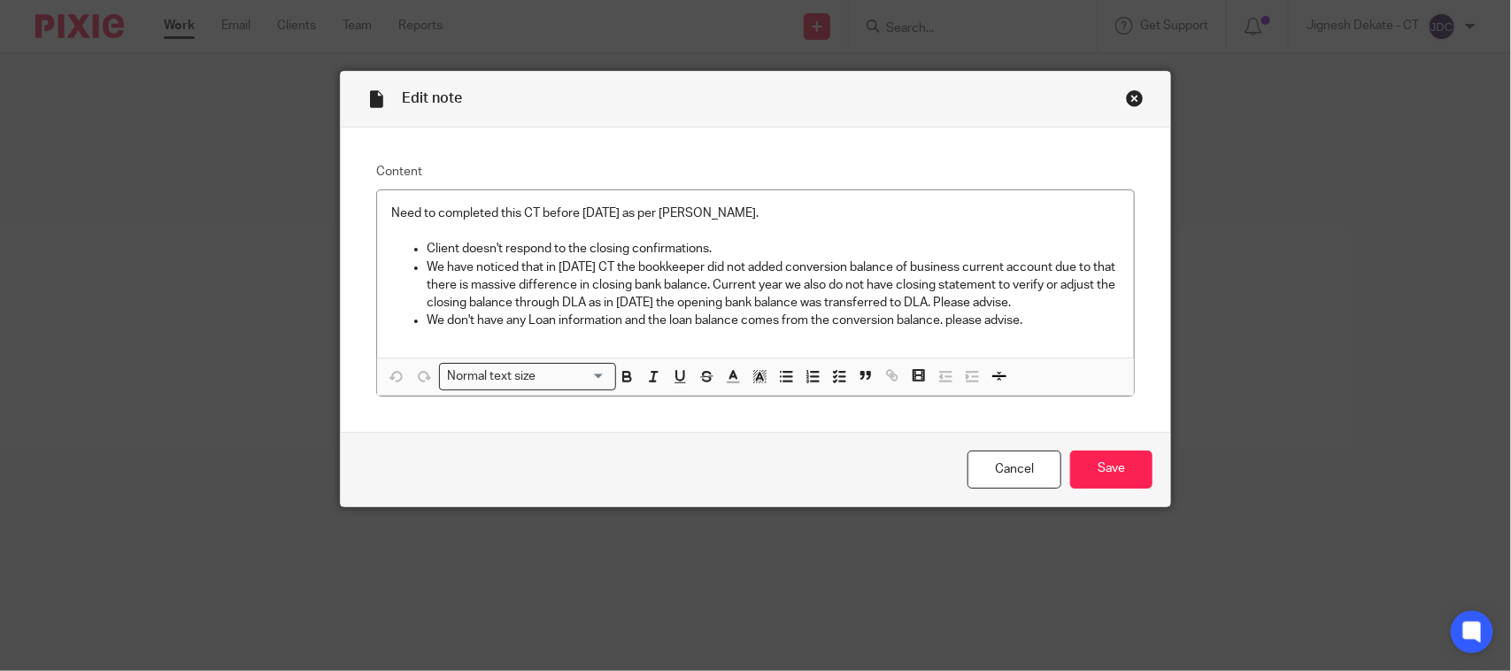
click at [1126, 103] on div "Close this dialog window" at bounding box center [1135, 98] width 18 height 18
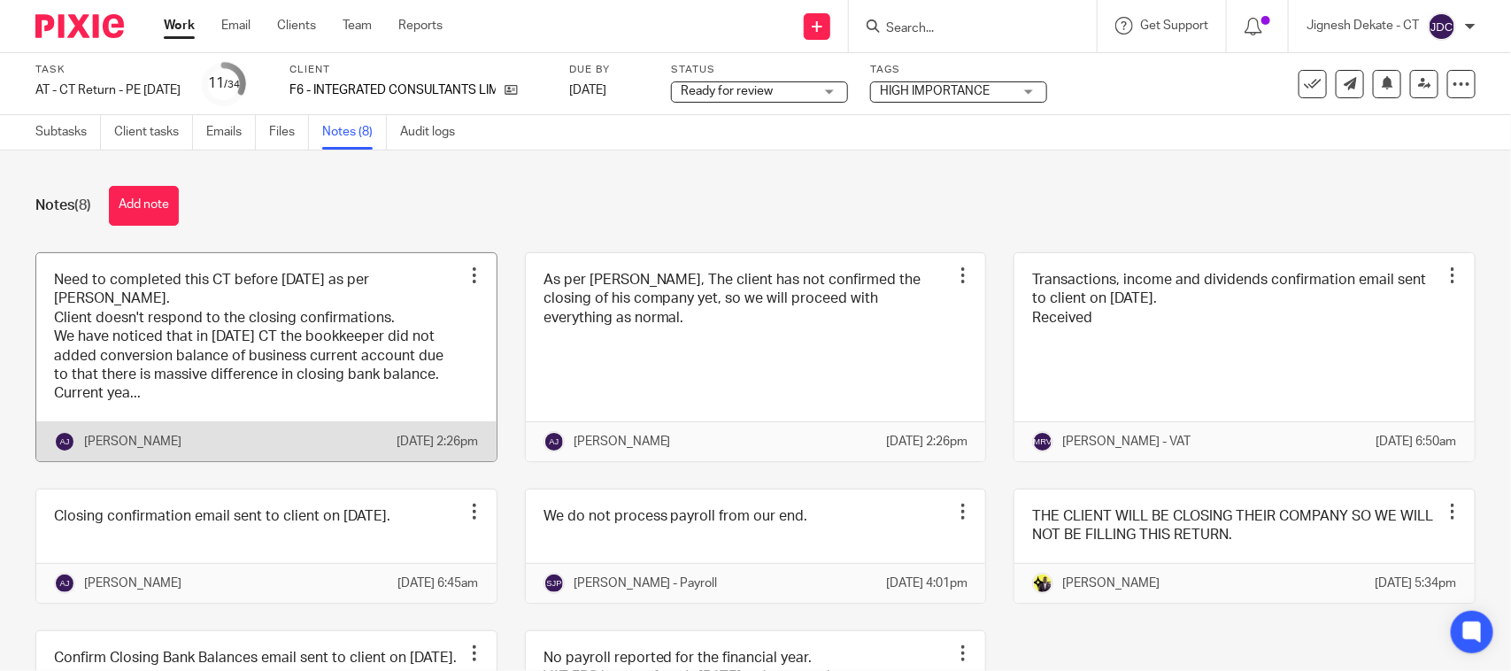
click at [263, 379] on link at bounding box center [266, 357] width 460 height 208
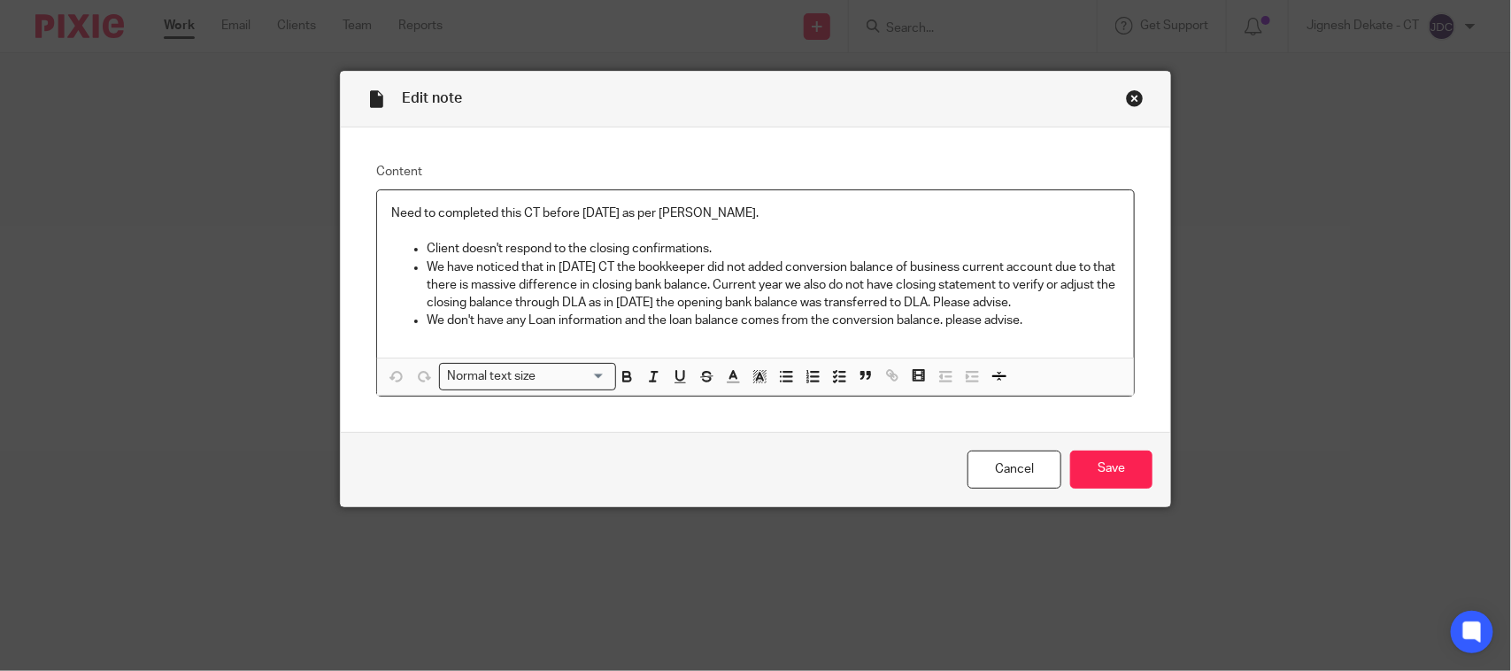
click at [1126, 98] on div "Close this dialog window" at bounding box center [1135, 98] width 18 height 18
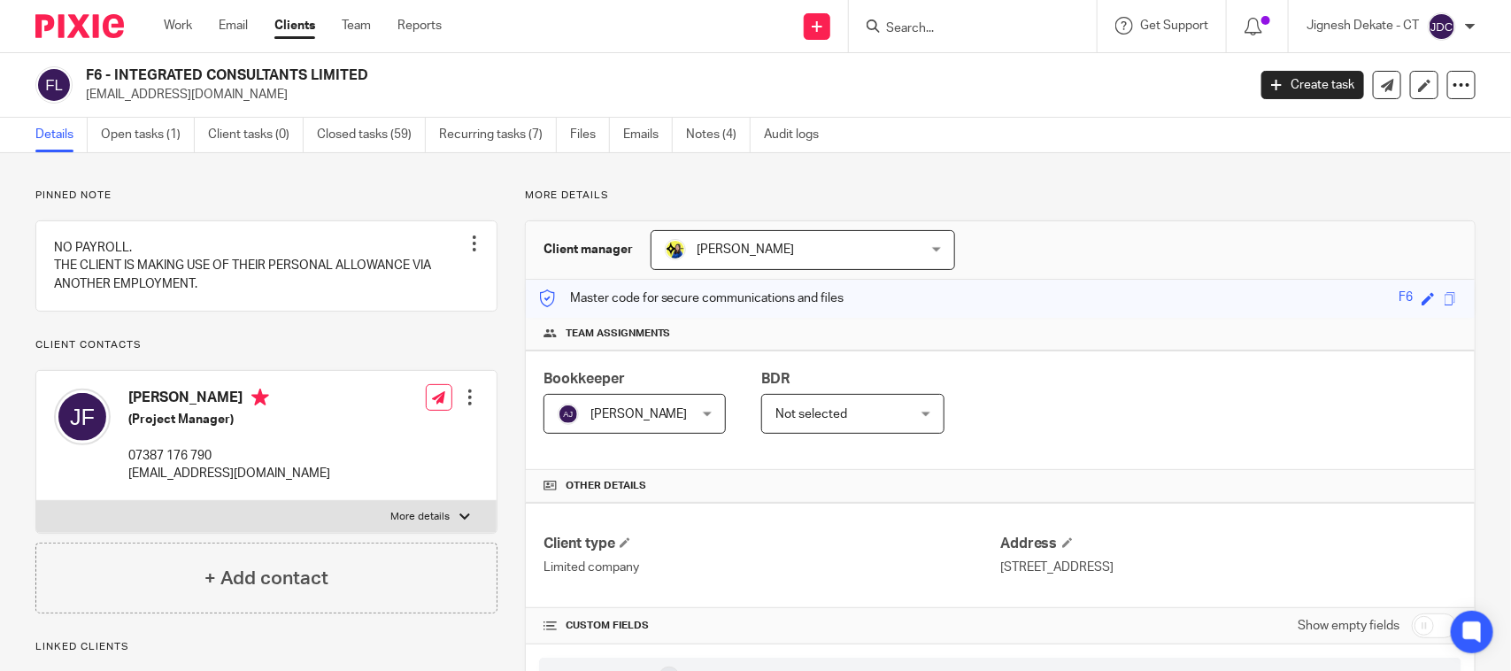
drag, startPoint x: 379, startPoint y: 73, endPoint x: 86, endPoint y: 67, distance: 293.1
click at [86, 67] on h2 "F6 - INTEGRATED CONSULTANTS LIMITED" at bounding box center [545, 75] width 919 height 19
copy h2 "F6 - INTEGRATED CONSULTANTS LIMITED"
